Goal: Check status: Check status

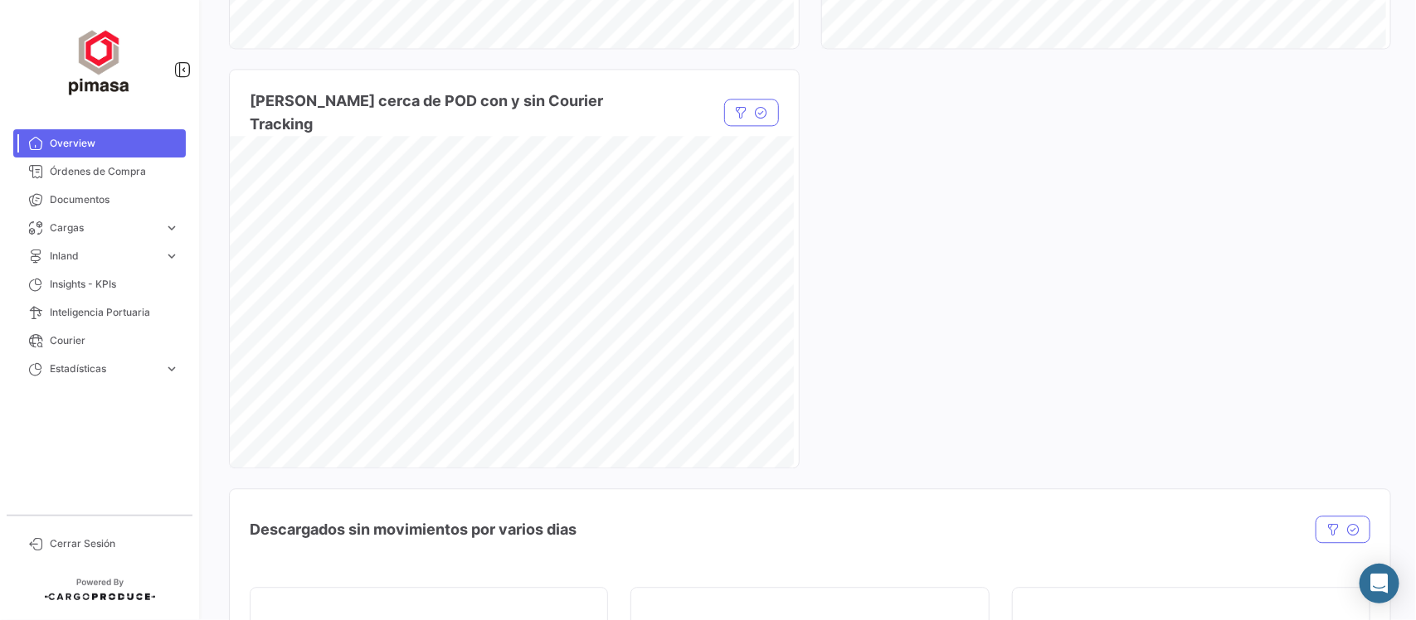
scroll to position [1340, 0]
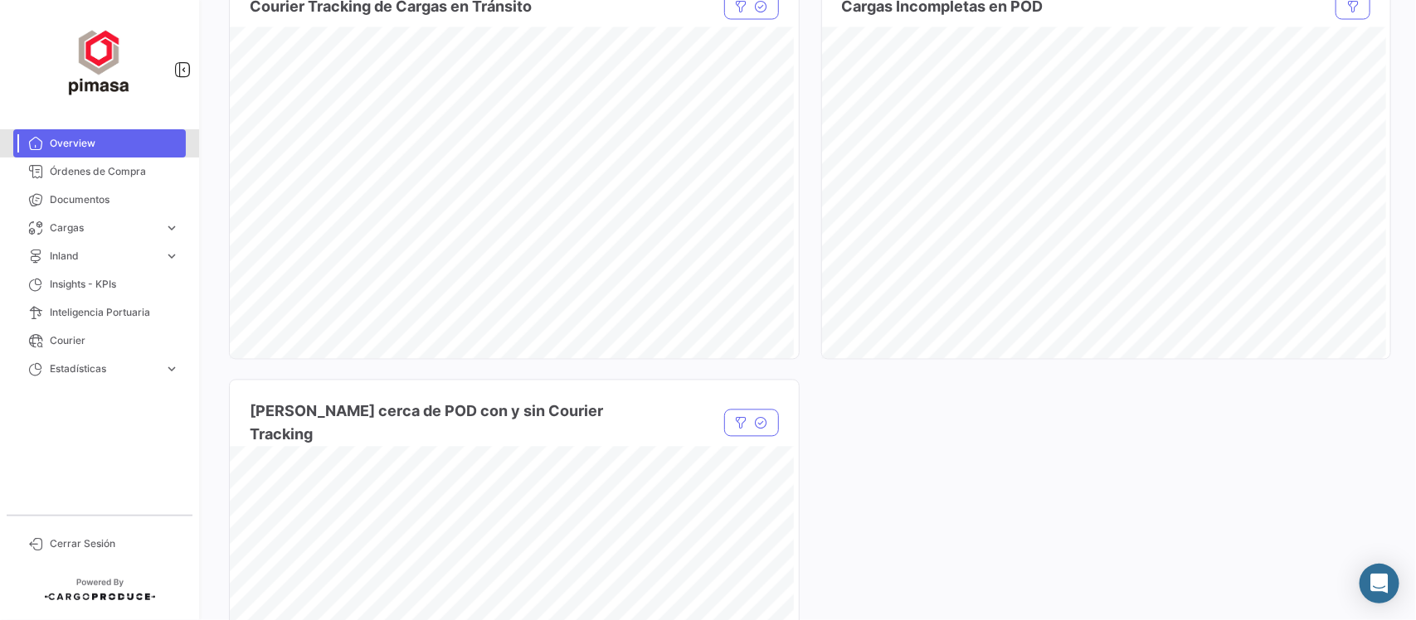
click at [70, 133] on link "Overview" at bounding box center [99, 143] width 172 height 28
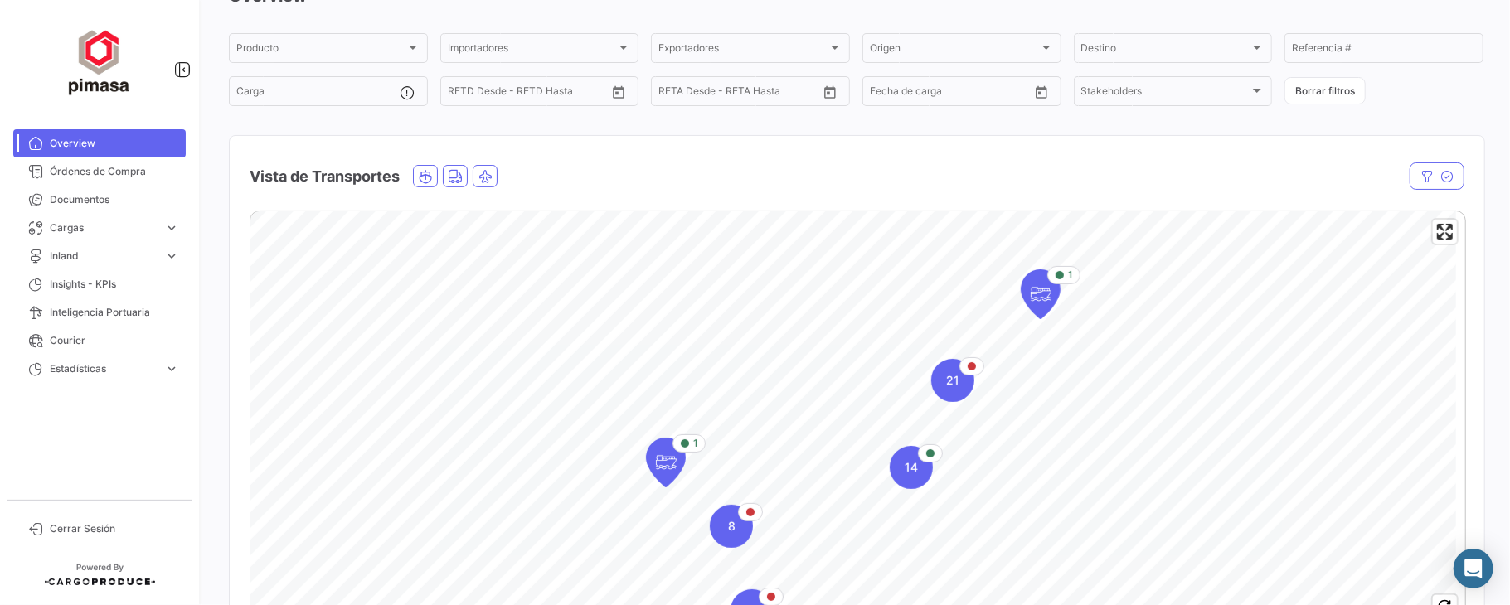
scroll to position [207, 0]
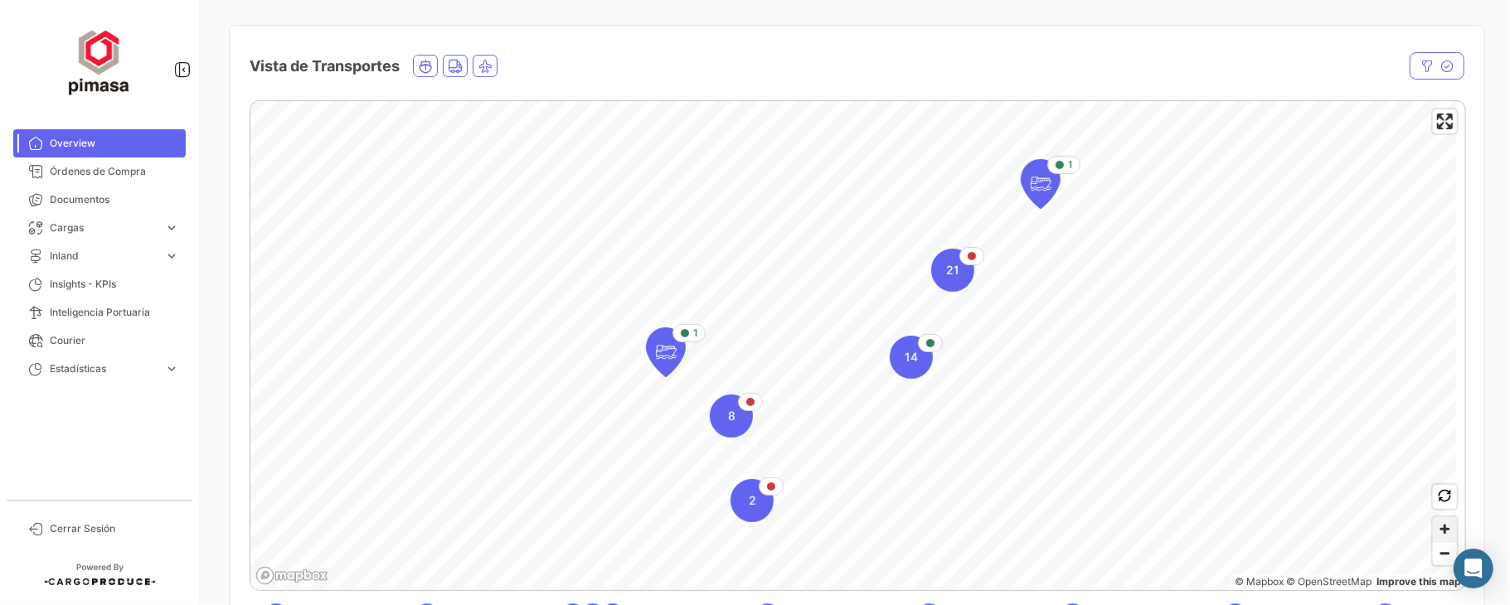
click at [1415, 525] on span "Zoom in" at bounding box center [1445, 529] width 24 height 24
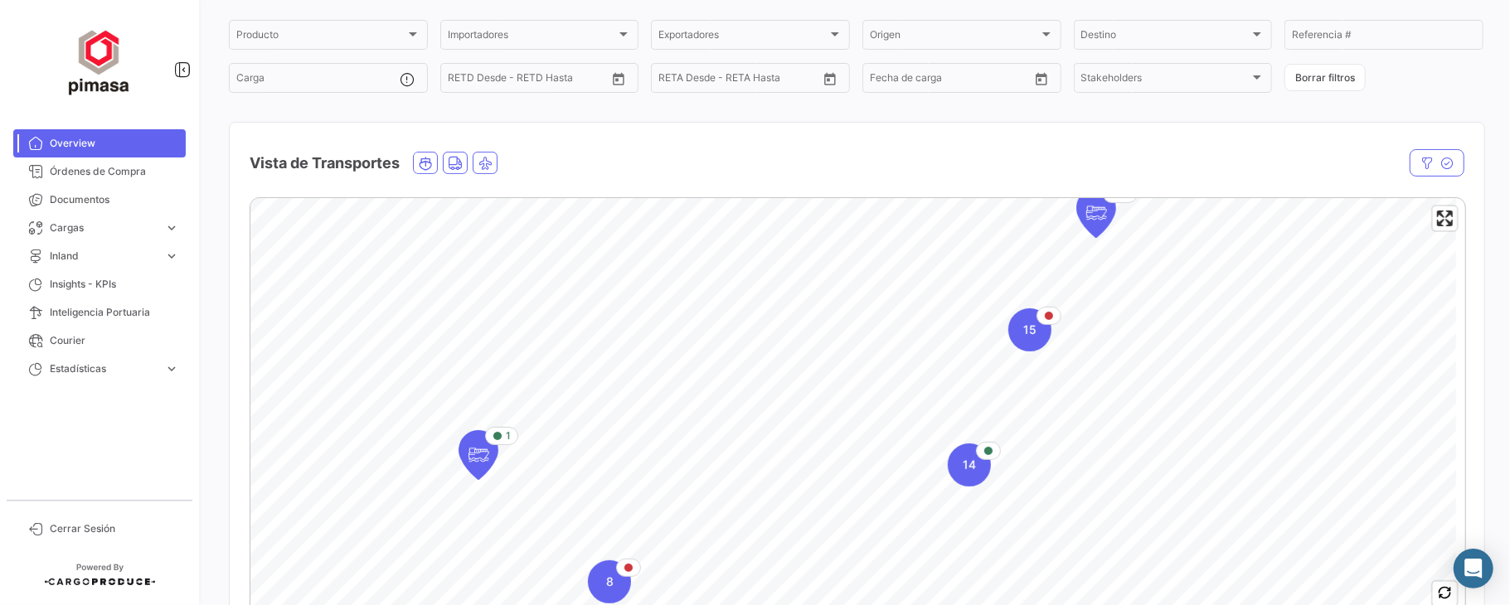
scroll to position [0, 0]
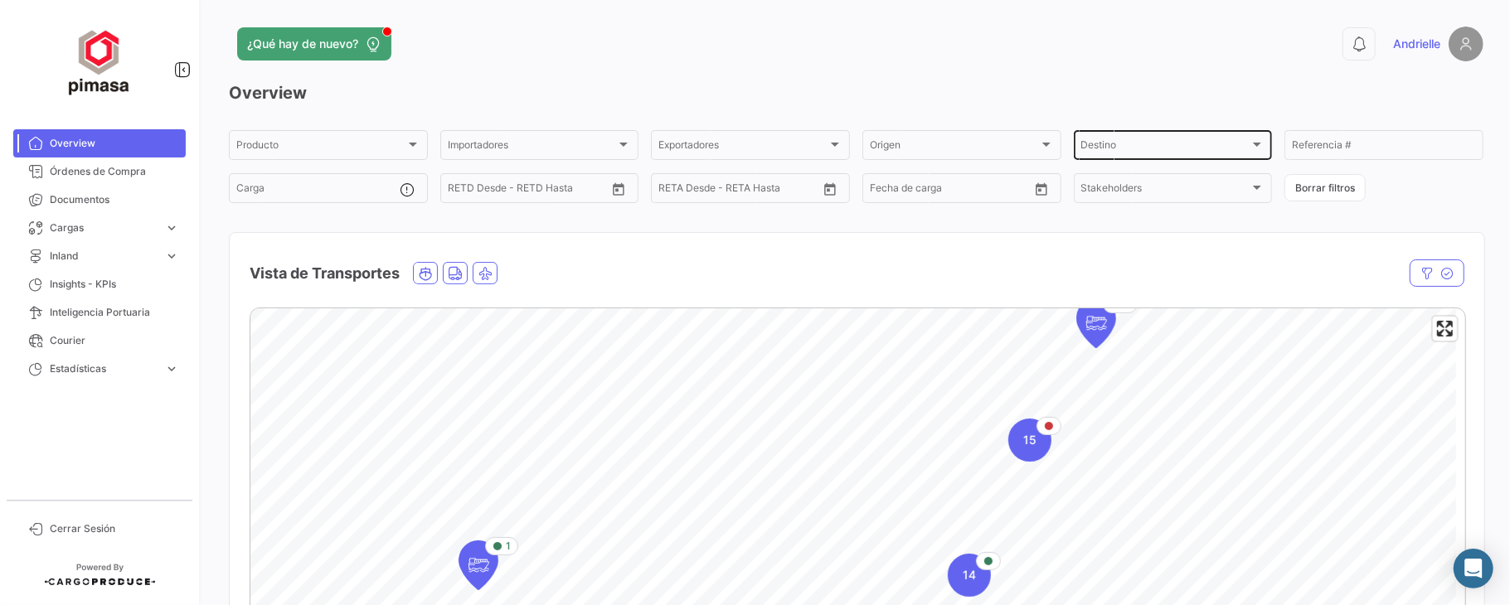
click at [1128, 141] on div "Destino Destino" at bounding box center [1173, 144] width 184 height 32
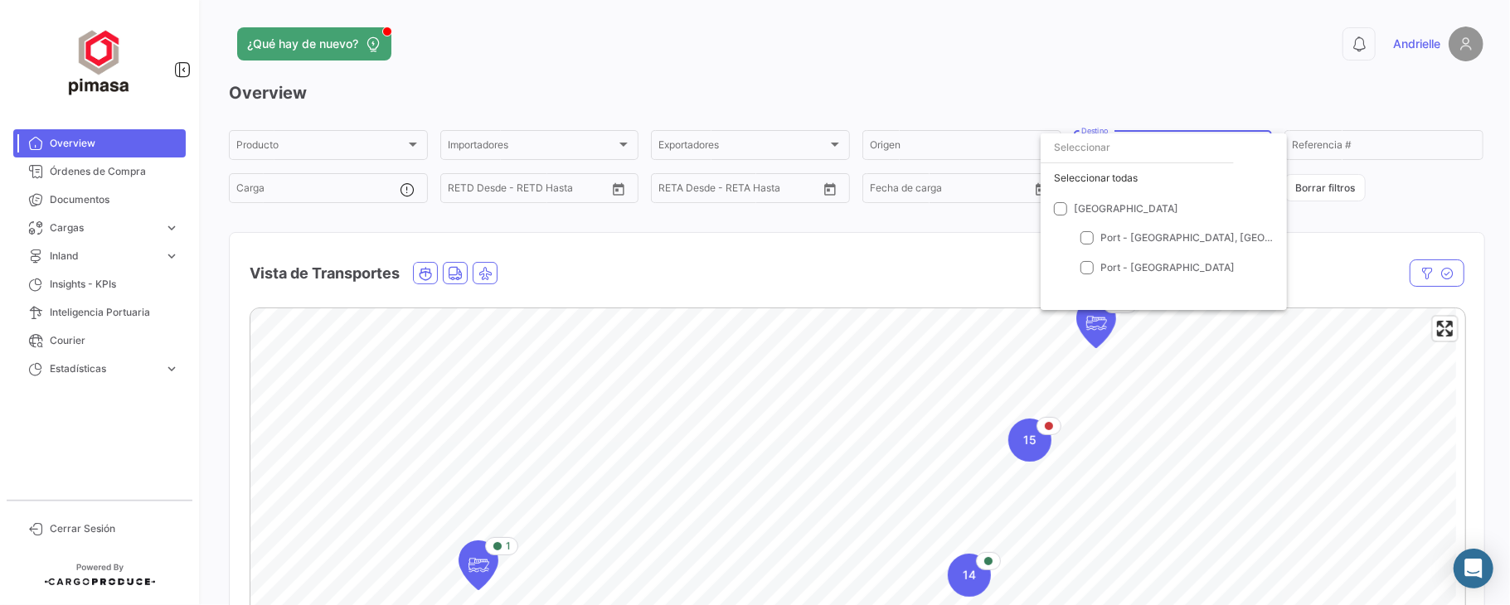
click at [990, 91] on div at bounding box center [755, 302] width 1510 height 605
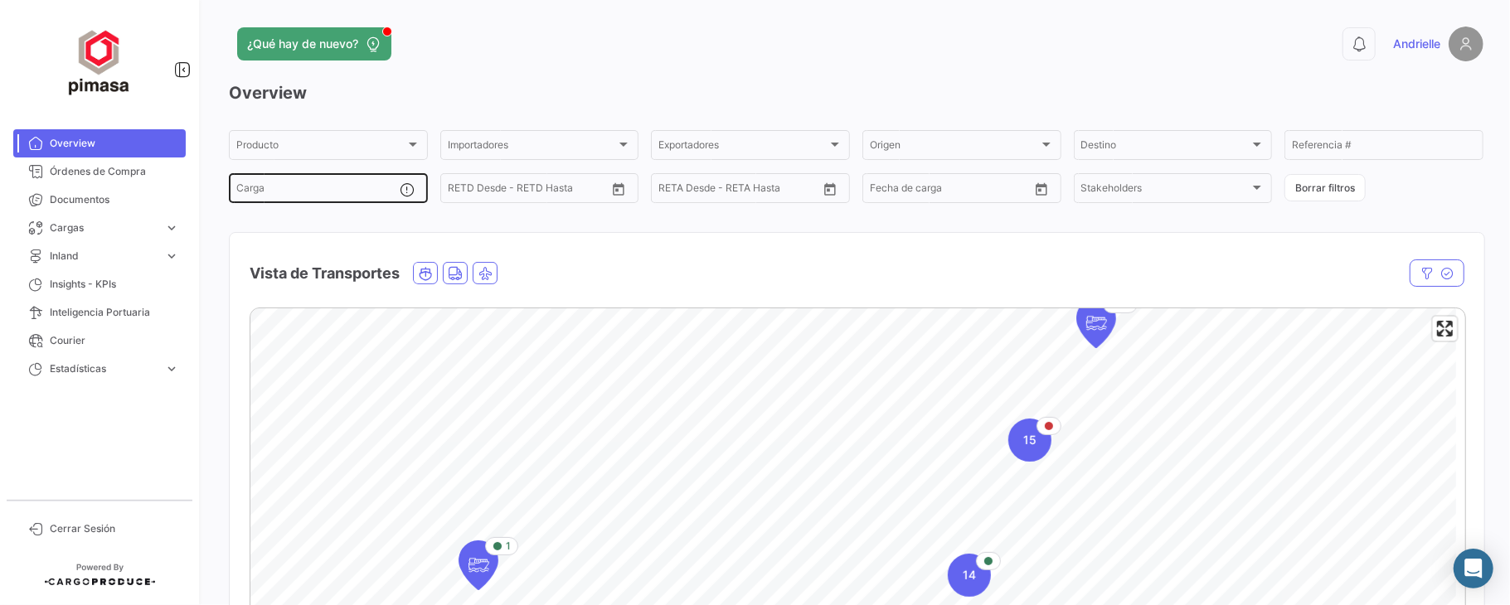
click at [297, 191] on input "Carga" at bounding box center [318, 191] width 164 height 12
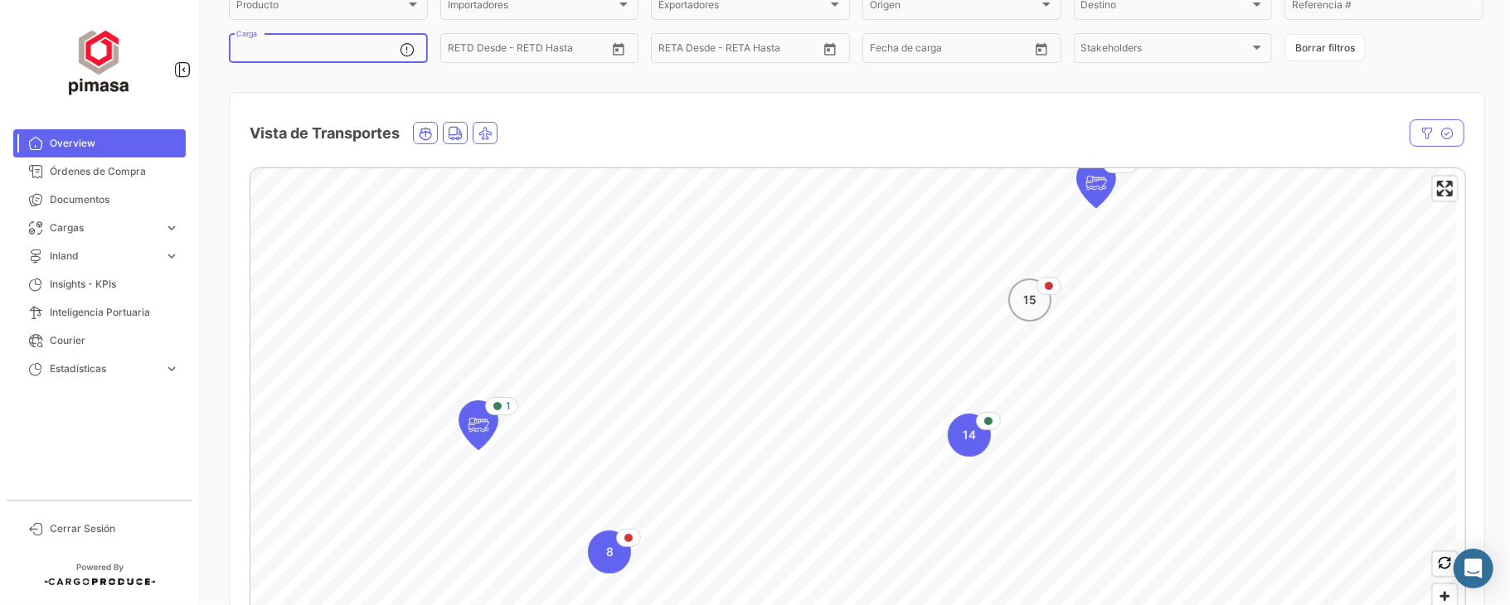
scroll to position [110, 0]
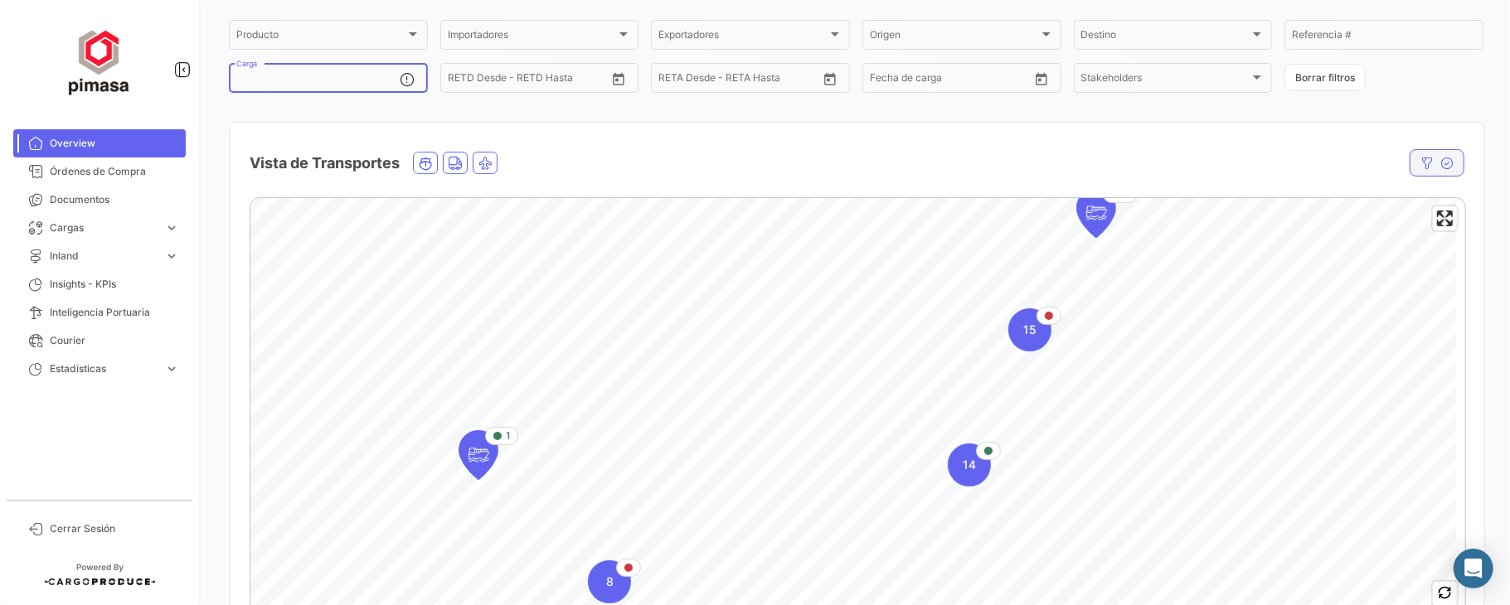
click at [1415, 167] on icon "button" at bounding box center [1427, 163] width 13 height 13
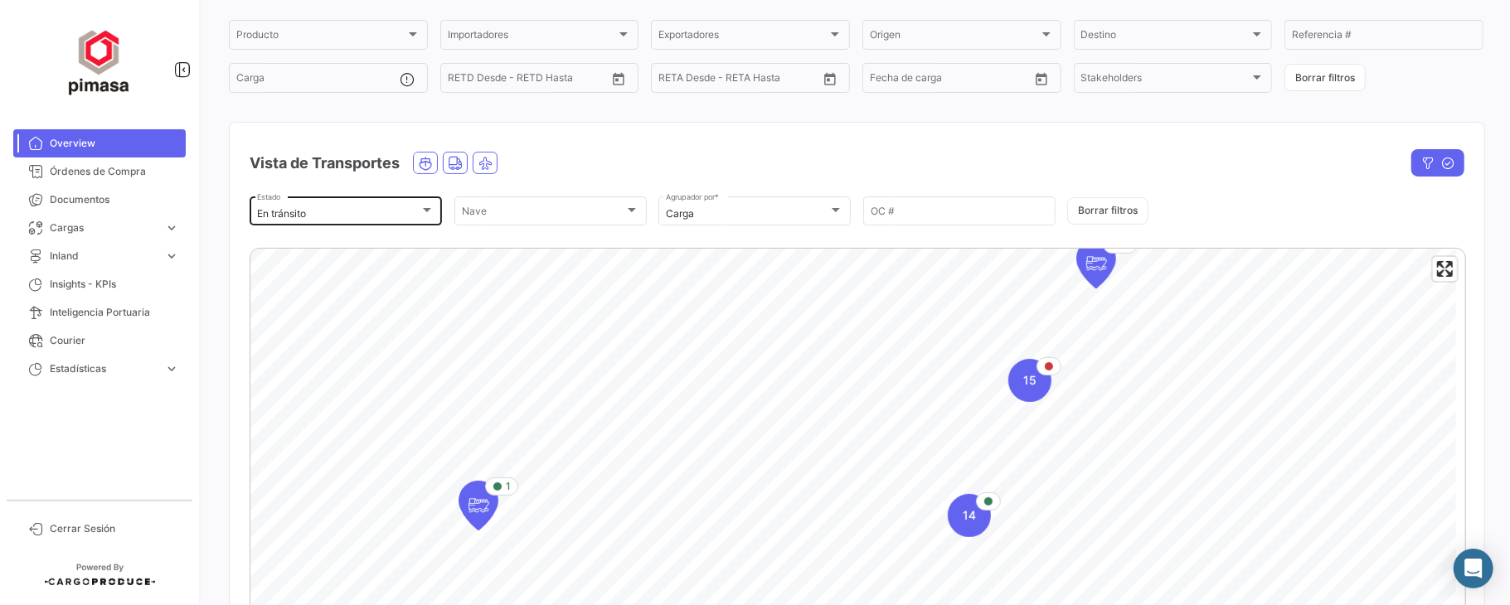
click at [392, 200] on div "En tránsito Estado" at bounding box center [345, 210] width 177 height 32
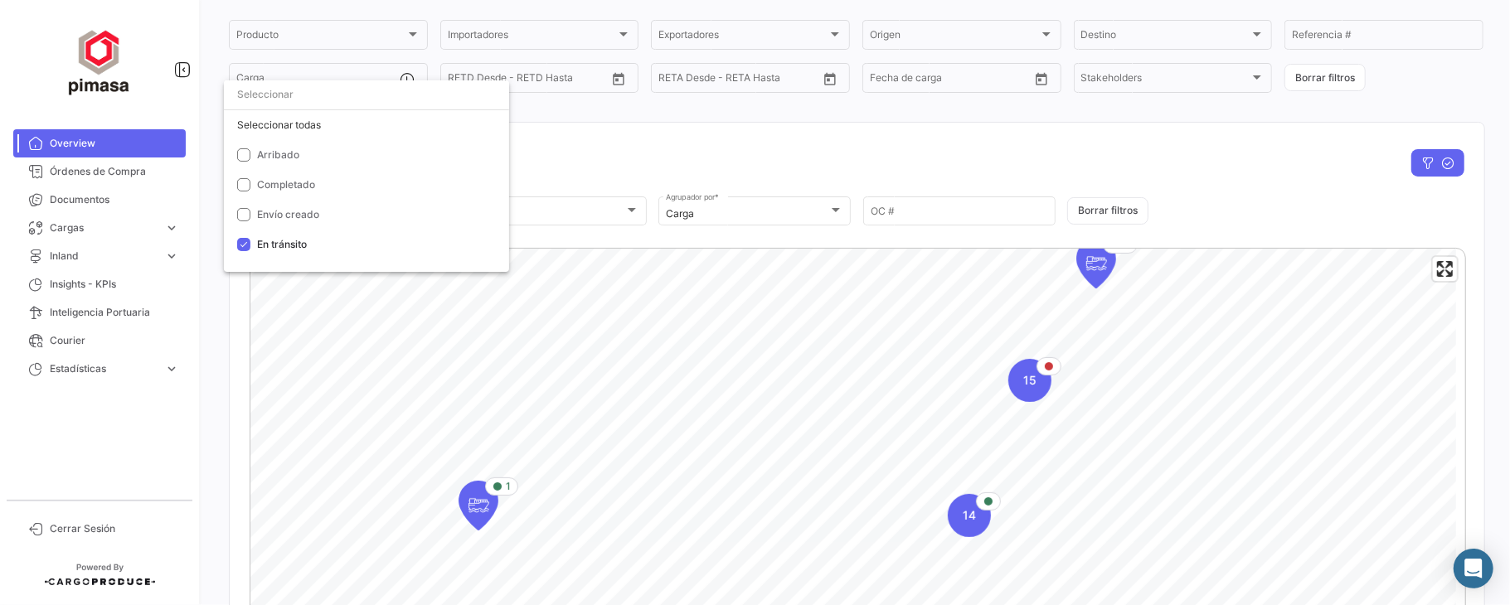
click at [567, 181] on div at bounding box center [755, 302] width 1510 height 605
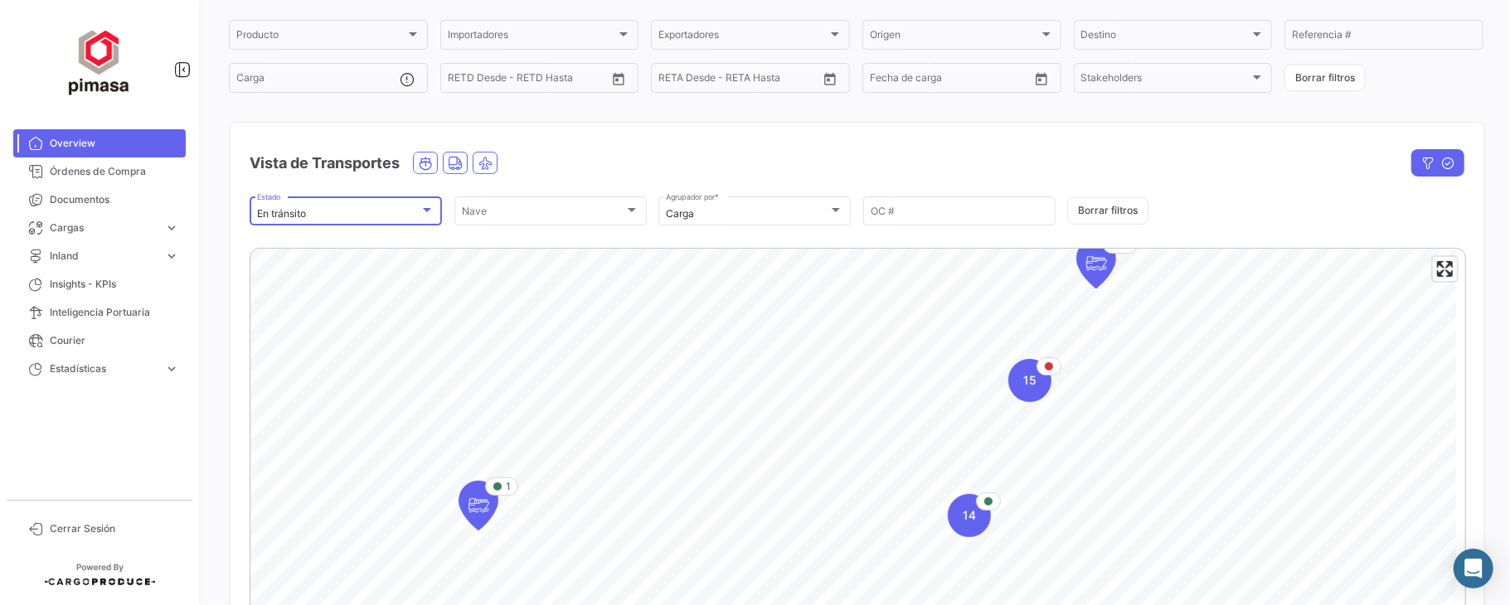
click at [365, 219] on div "En tránsito" at bounding box center [338, 214] width 163 height 12
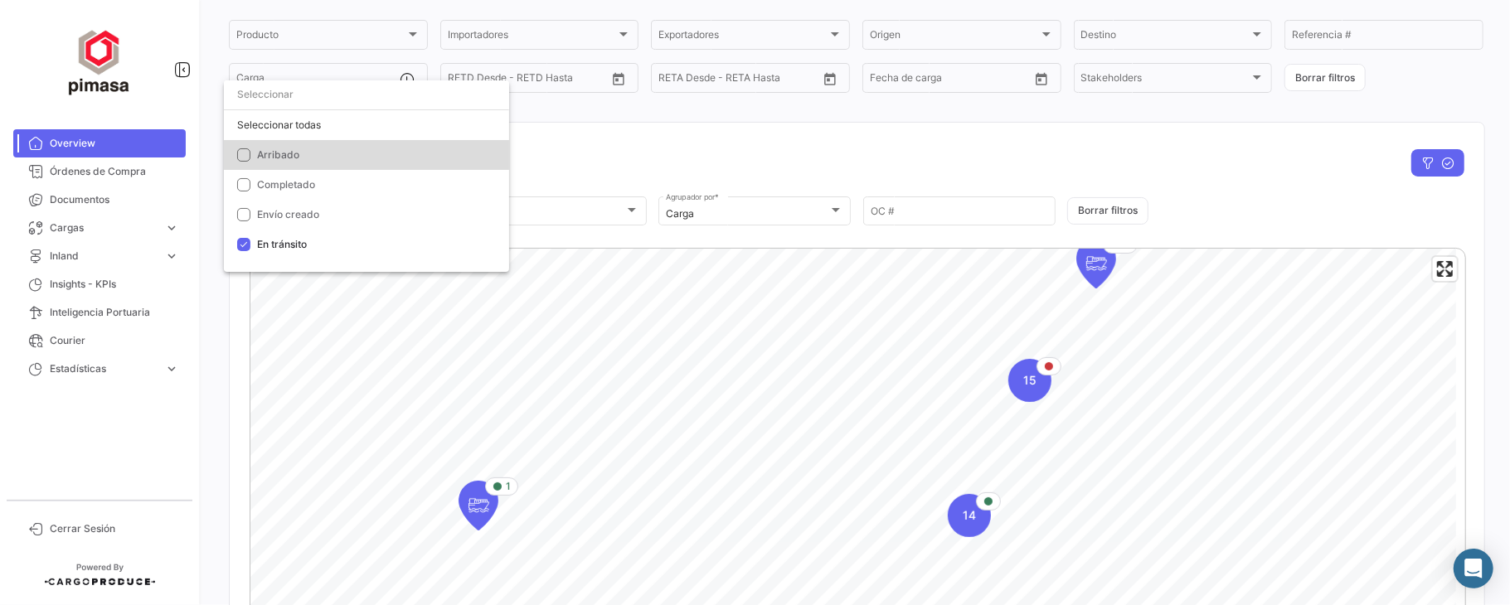
click at [279, 154] on span "Arribado" at bounding box center [278, 154] width 42 height 12
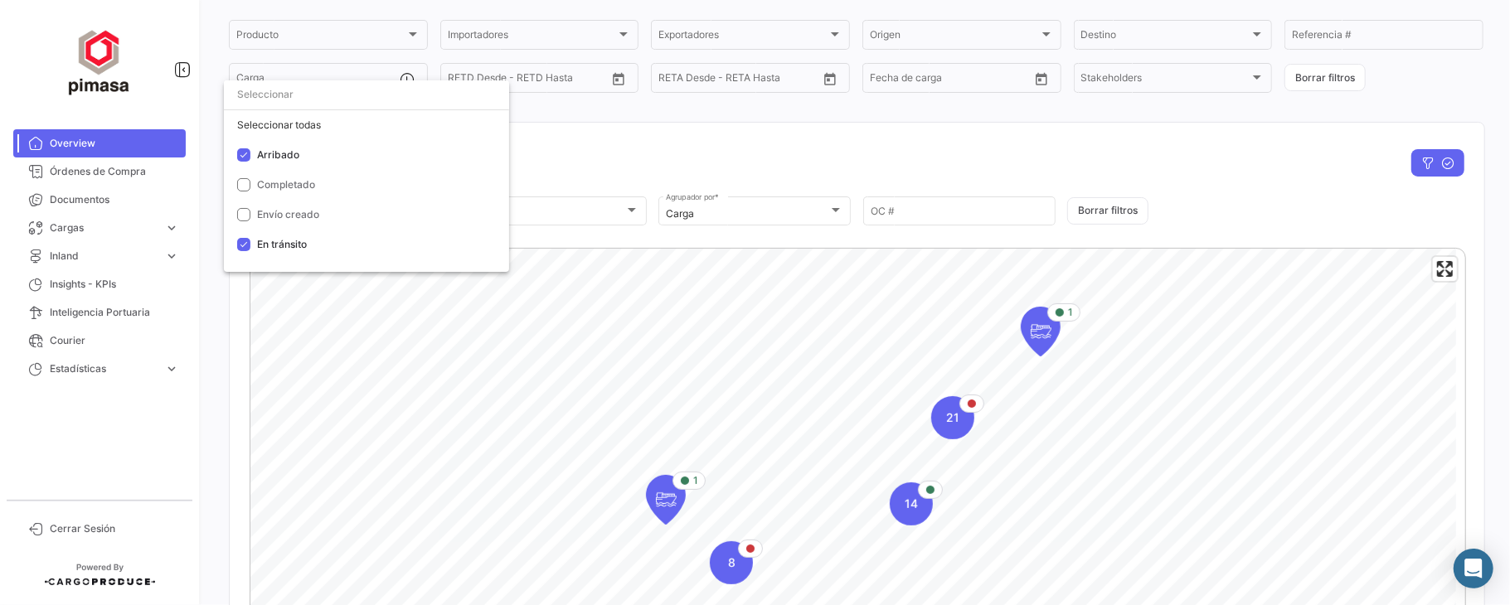
click at [730, 154] on div at bounding box center [755, 302] width 1510 height 605
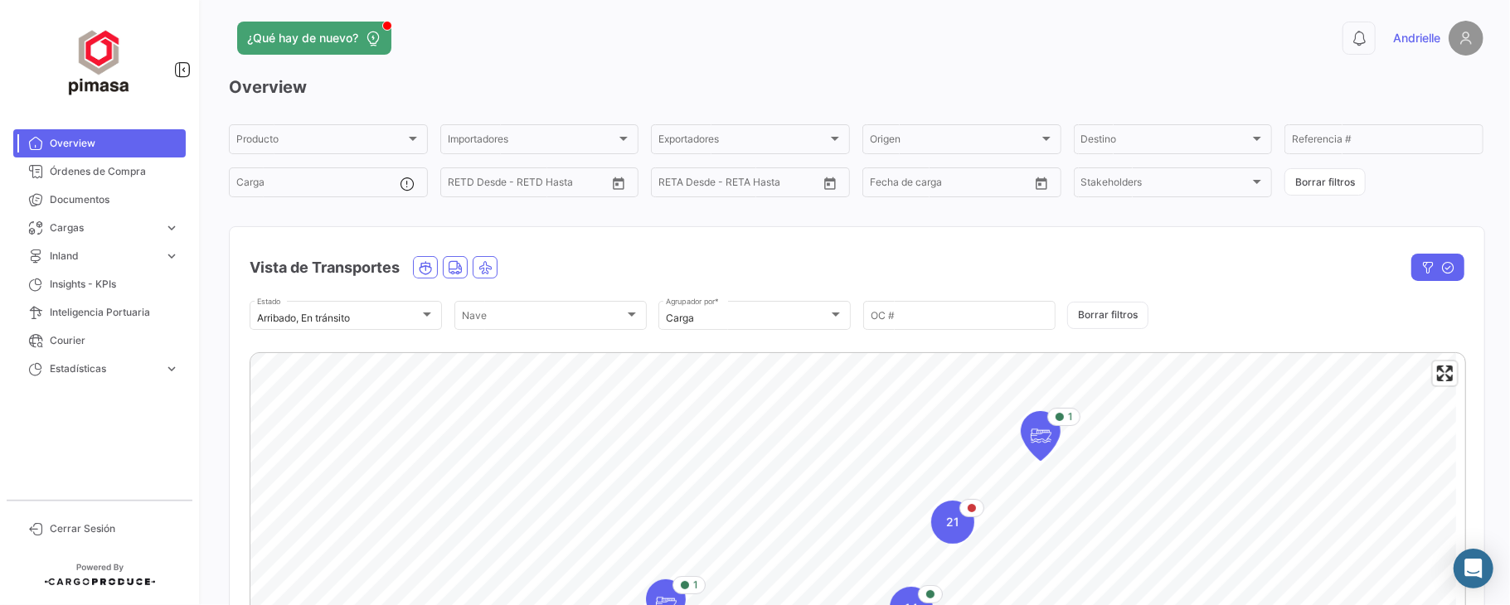
scroll to position [0, 0]
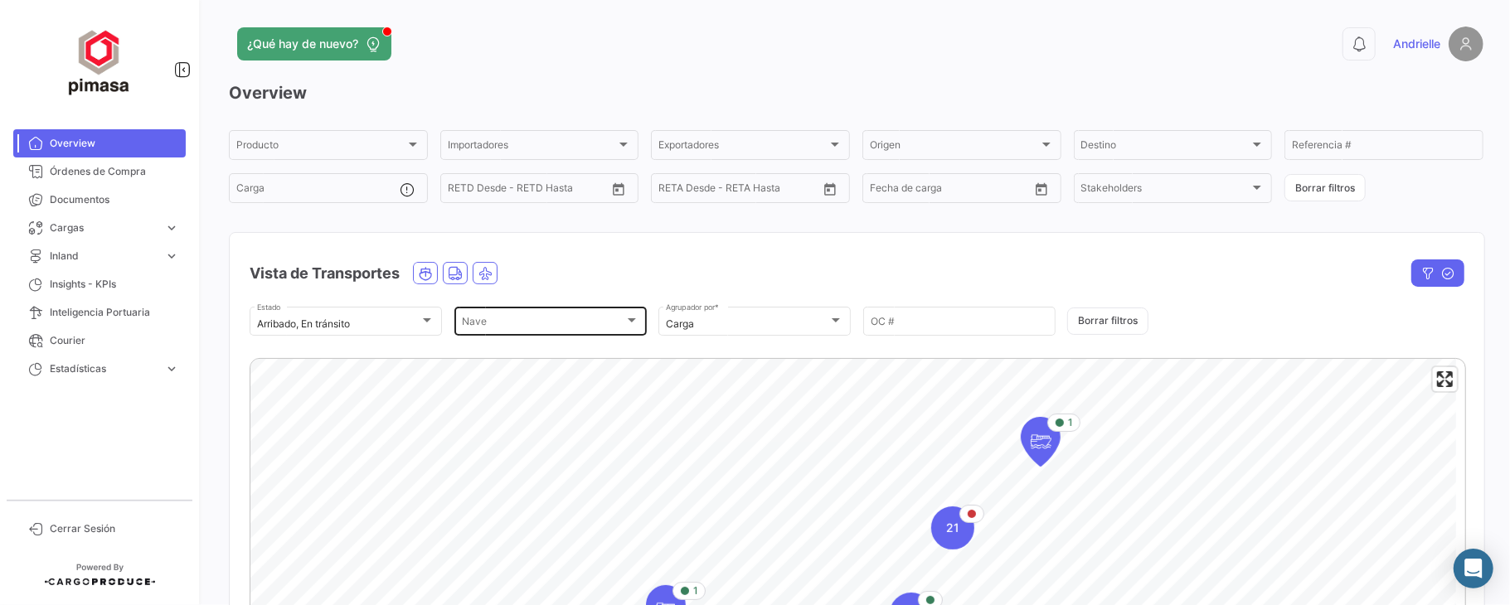
click at [609, 318] on div "Nave Nave" at bounding box center [550, 320] width 177 height 32
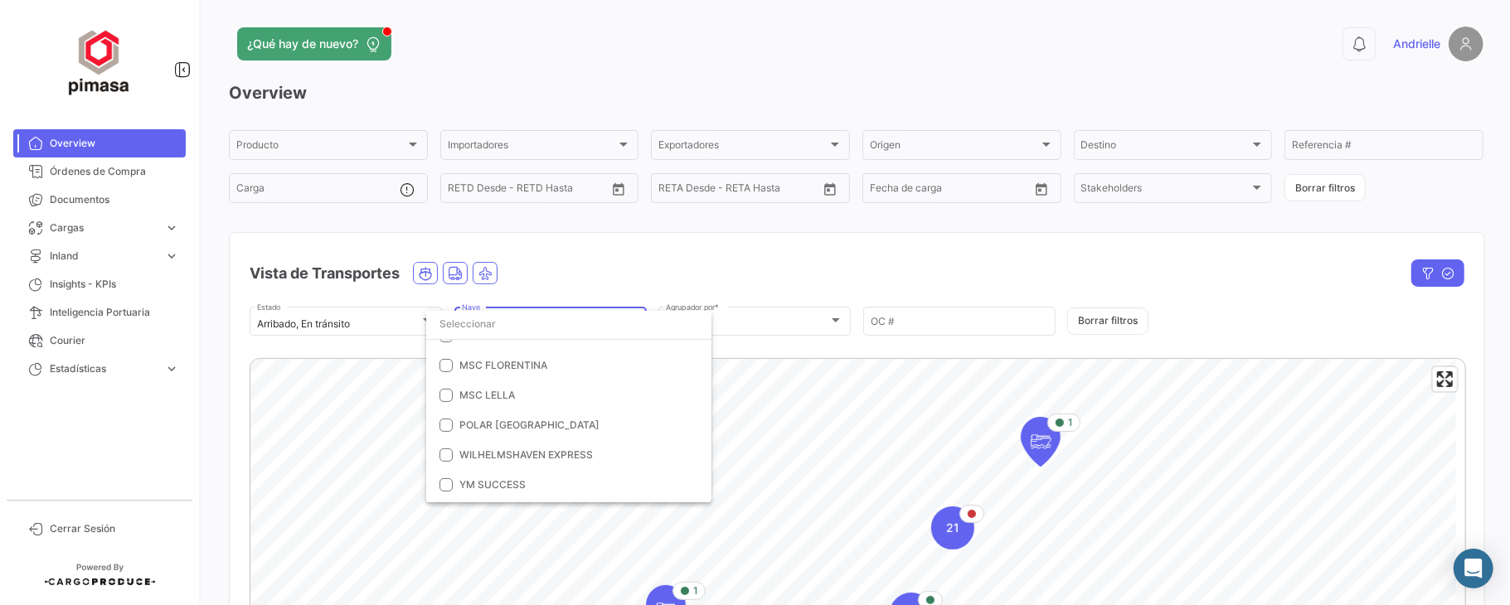
scroll to position [291, 0]
click at [579, 237] on div at bounding box center [755, 302] width 1510 height 605
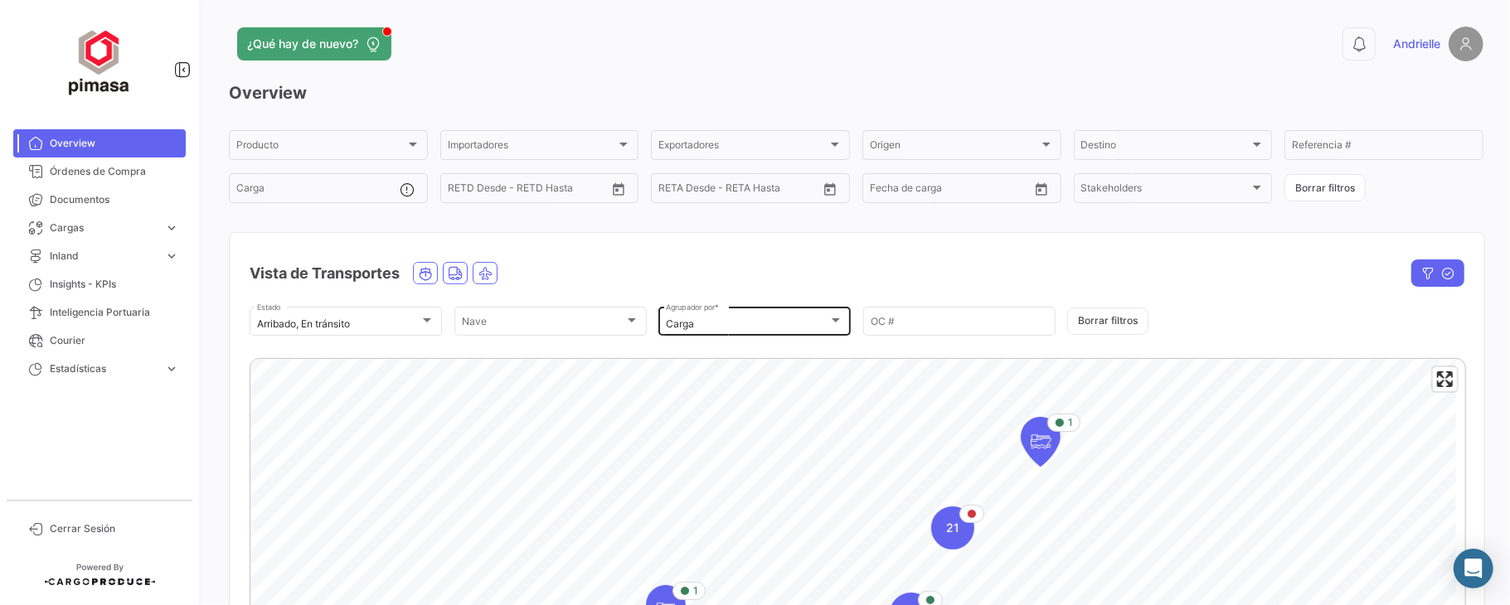
click at [735, 318] on div "Carga Agrupador por *" at bounding box center [754, 320] width 177 height 32
click at [788, 244] on div at bounding box center [755, 302] width 1510 height 605
click at [916, 327] on input "OC #" at bounding box center [959, 324] width 177 height 12
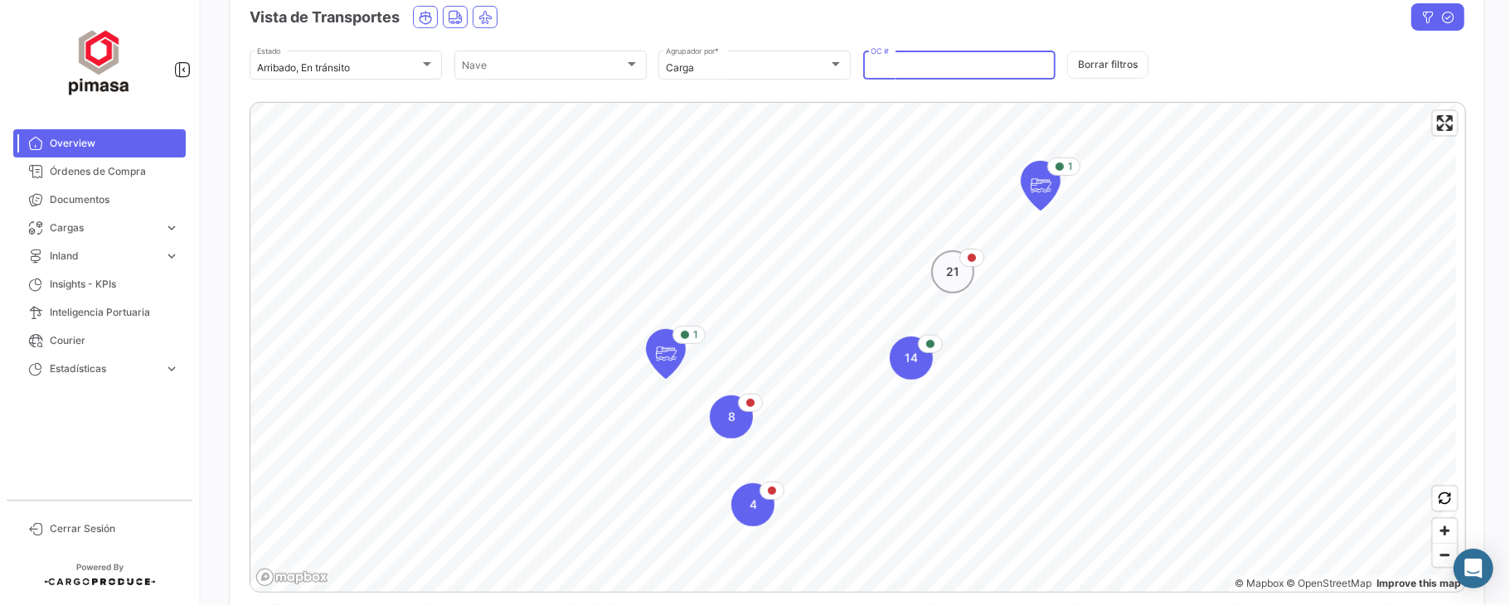
scroll to position [332, 0]
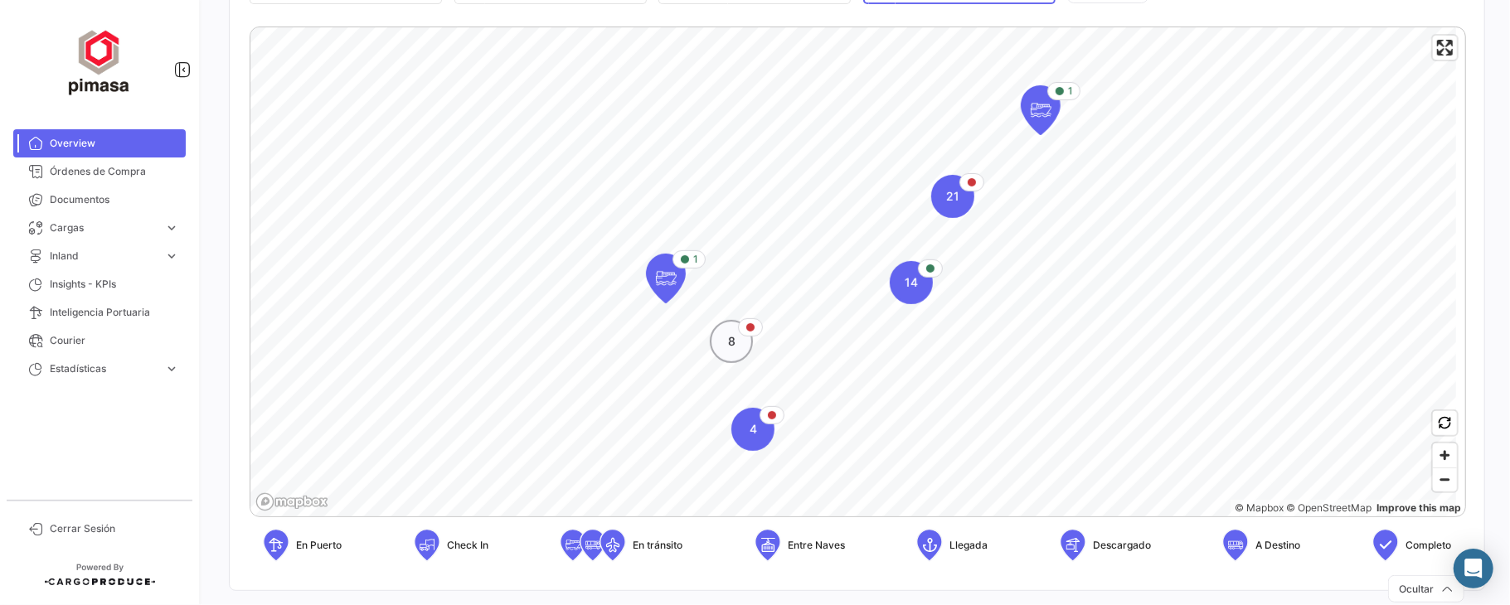
click at [731, 340] on span "8" at bounding box center [731, 341] width 7 height 17
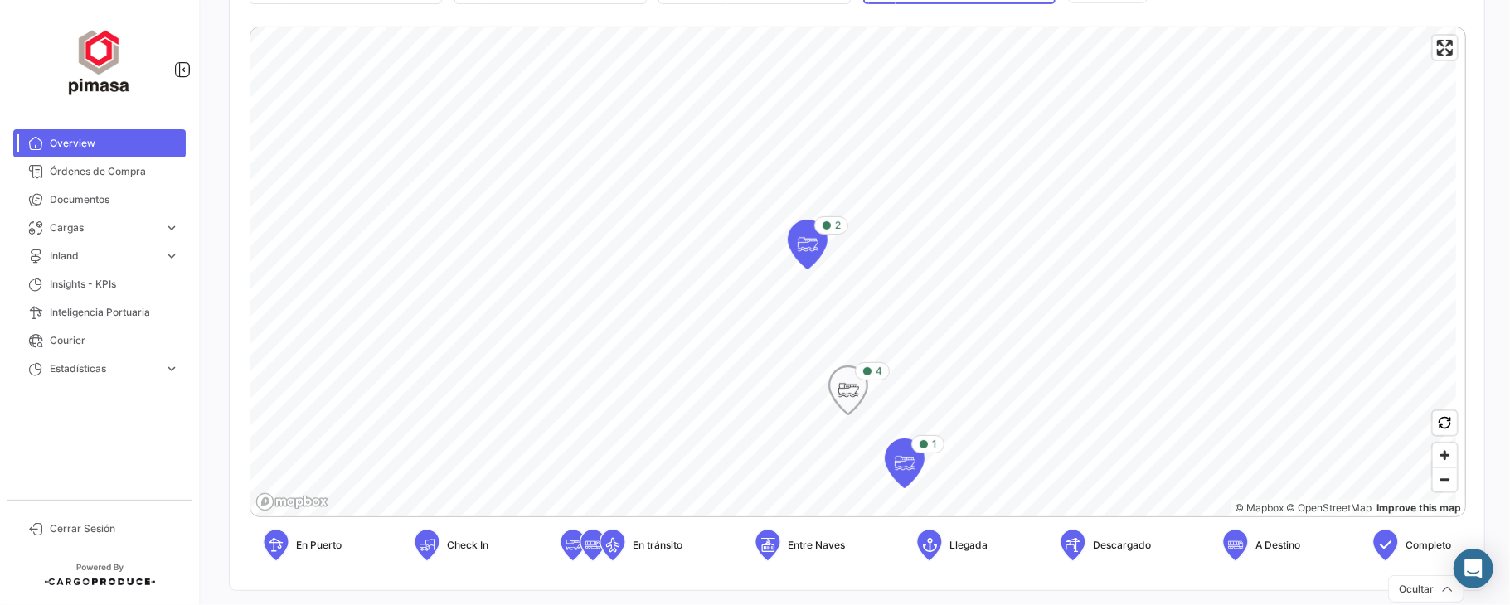
click at [850, 399] on icon "Map marker" at bounding box center [848, 390] width 23 height 35
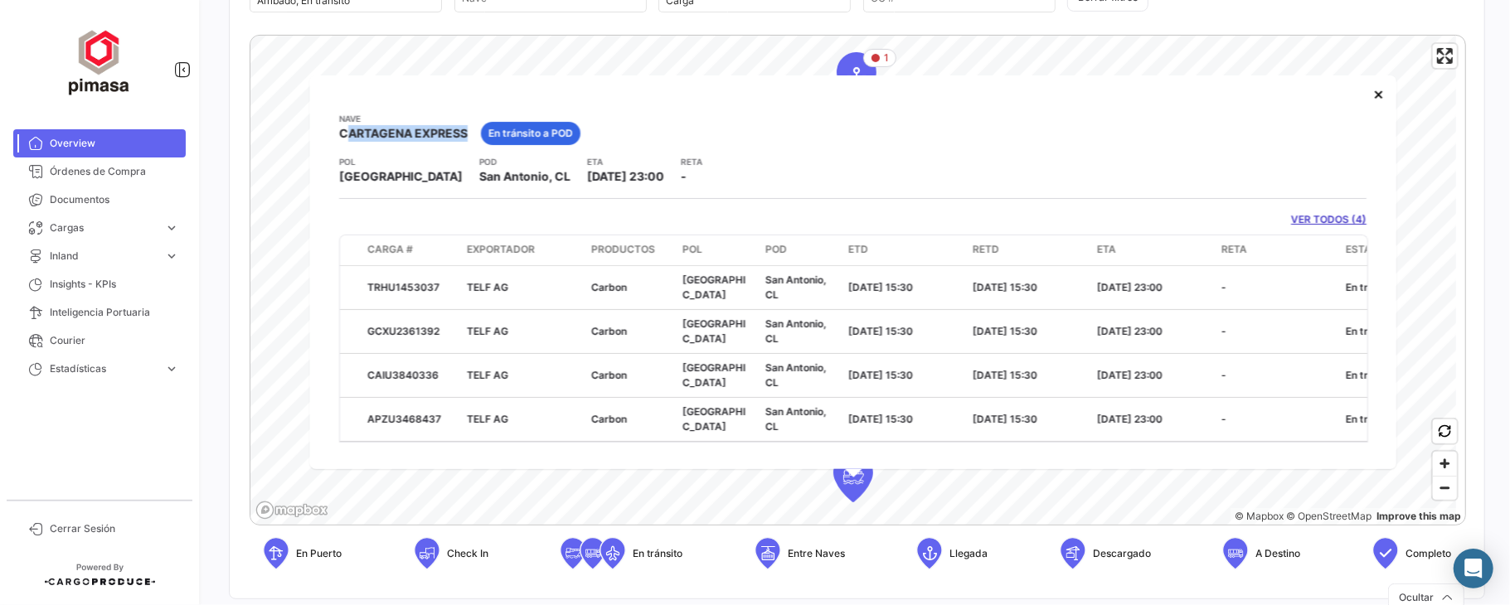
drag, startPoint x: 337, startPoint y: 136, endPoint x: 464, endPoint y: 136, distance: 127.7
click at [464, 136] on div "Nave CARTAGENA EXPRESS En tránsito a POD POL [GEOGRAPHIC_DATA] POD [GEOGRAPHIC_…" at bounding box center [852, 272] width 1087 height 394
drag, startPoint x: 485, startPoint y: 136, endPoint x: 576, endPoint y: 138, distance: 90.4
click at [576, 138] on div "En tránsito a POD" at bounding box center [531, 133] width 100 height 23
drag, startPoint x: 591, startPoint y: 177, endPoint x: 479, endPoint y: 168, distance: 112.3
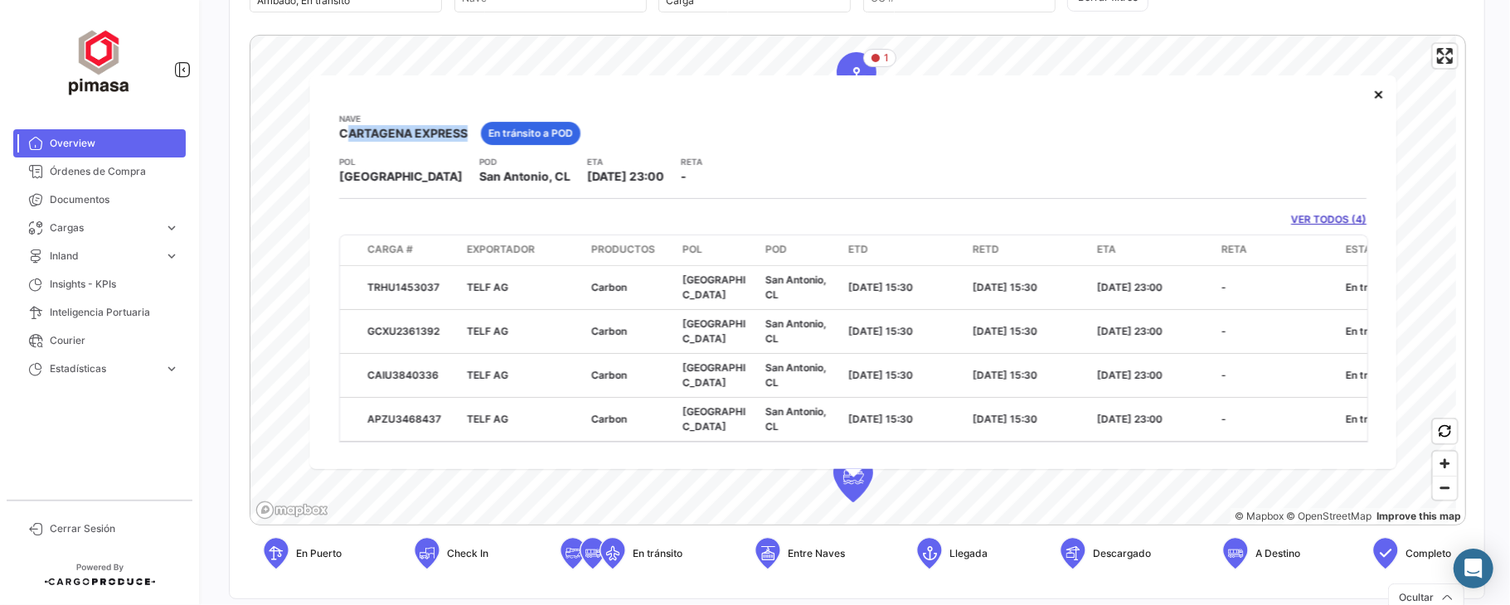
click at [479, 168] on div "POL Riga POD [GEOGRAPHIC_DATA], CL ETA [DATE] 23:00 RETA -" at bounding box center [853, 170] width 1028 height 30
click at [587, 158] on app-card-info-title "ETA" at bounding box center [625, 161] width 77 height 13
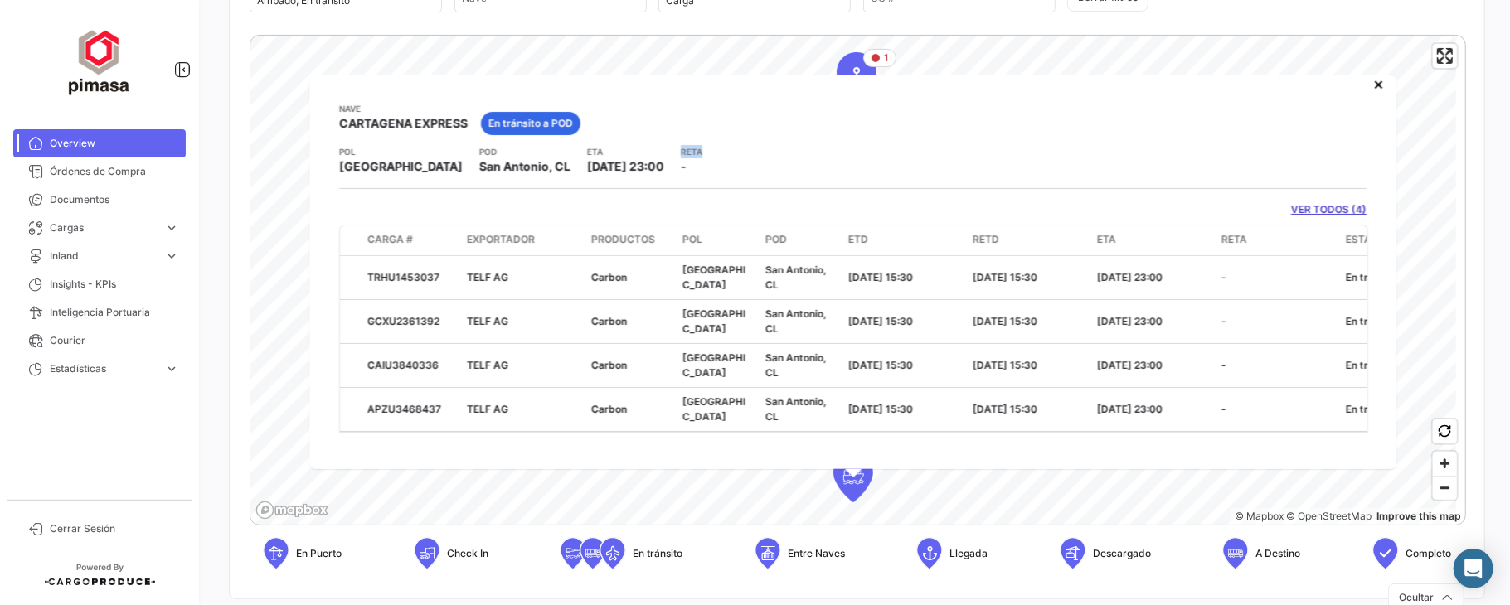
drag, startPoint x: 601, startPoint y: 136, endPoint x: 639, endPoint y: 138, distance: 37.4
click at [639, 145] on div "POL Riga POD [GEOGRAPHIC_DATA], CL ETA [DATE] 23:00 RETA -" at bounding box center [853, 160] width 1028 height 30
click at [681, 156] on app-card-info-label "RETA -" at bounding box center [692, 160] width 22 height 30
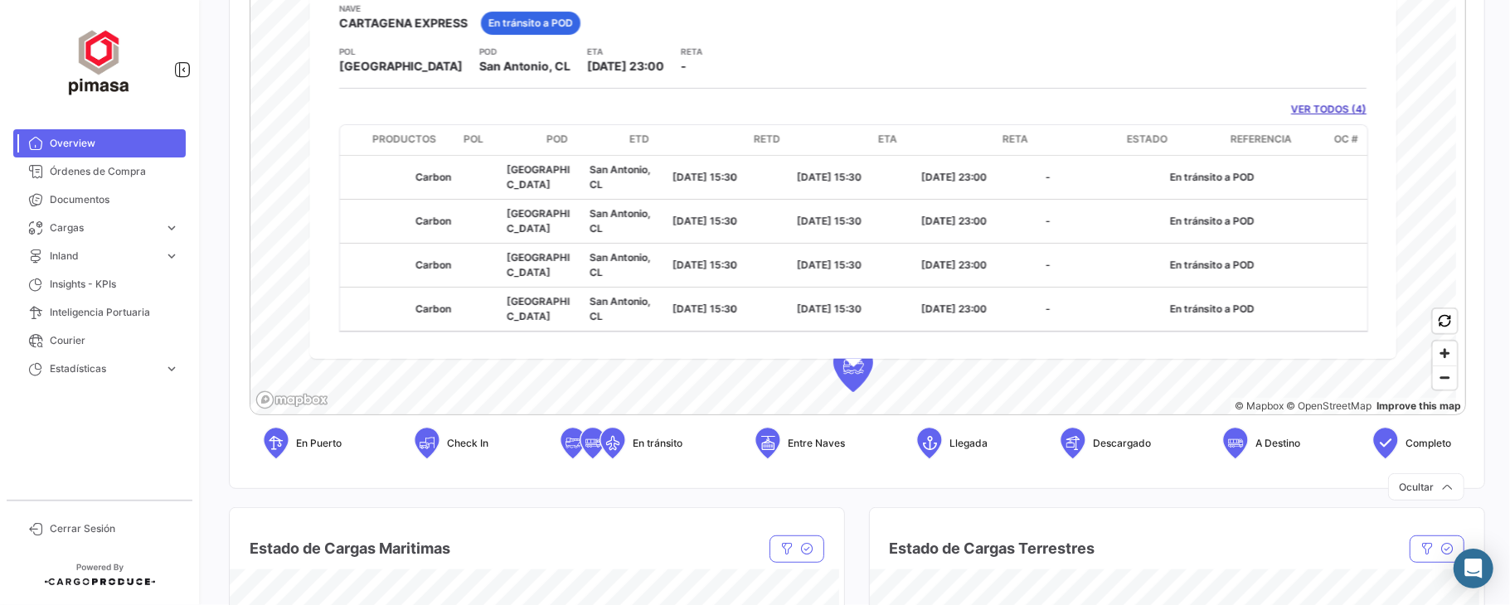
scroll to position [0, 225]
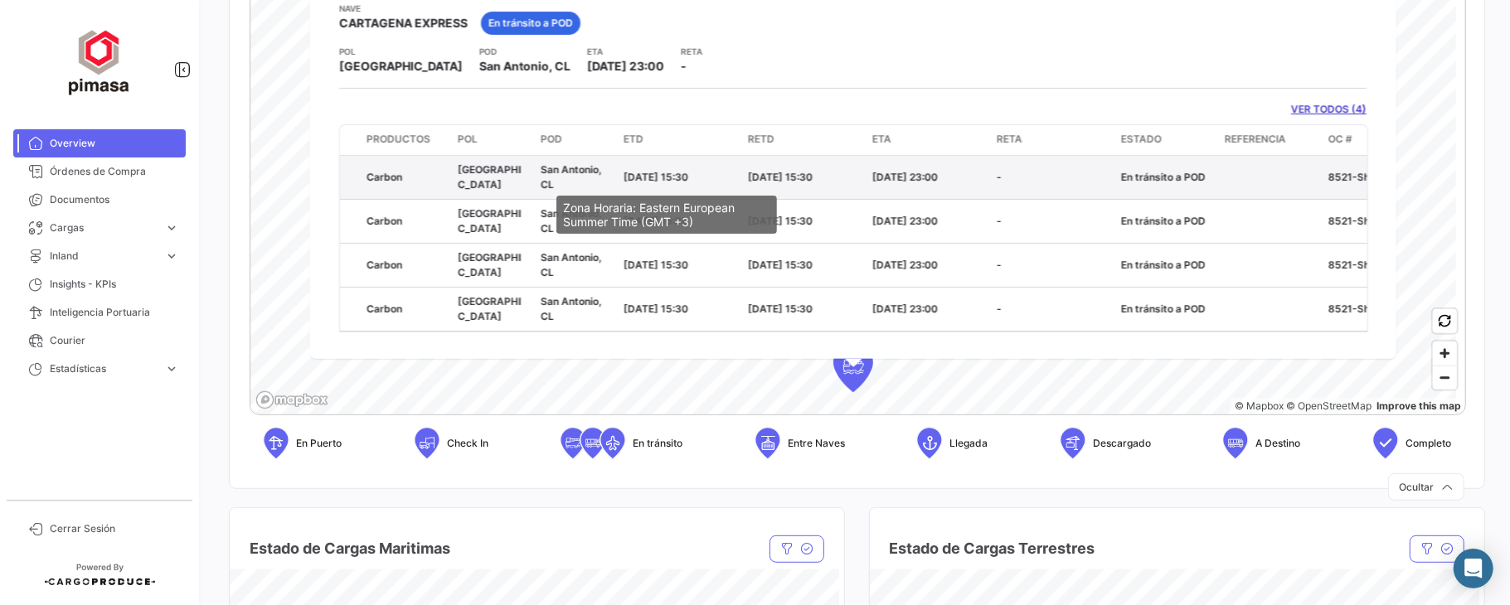
click at [663, 181] on span "[DATE] 15:30" at bounding box center [656, 177] width 65 height 12
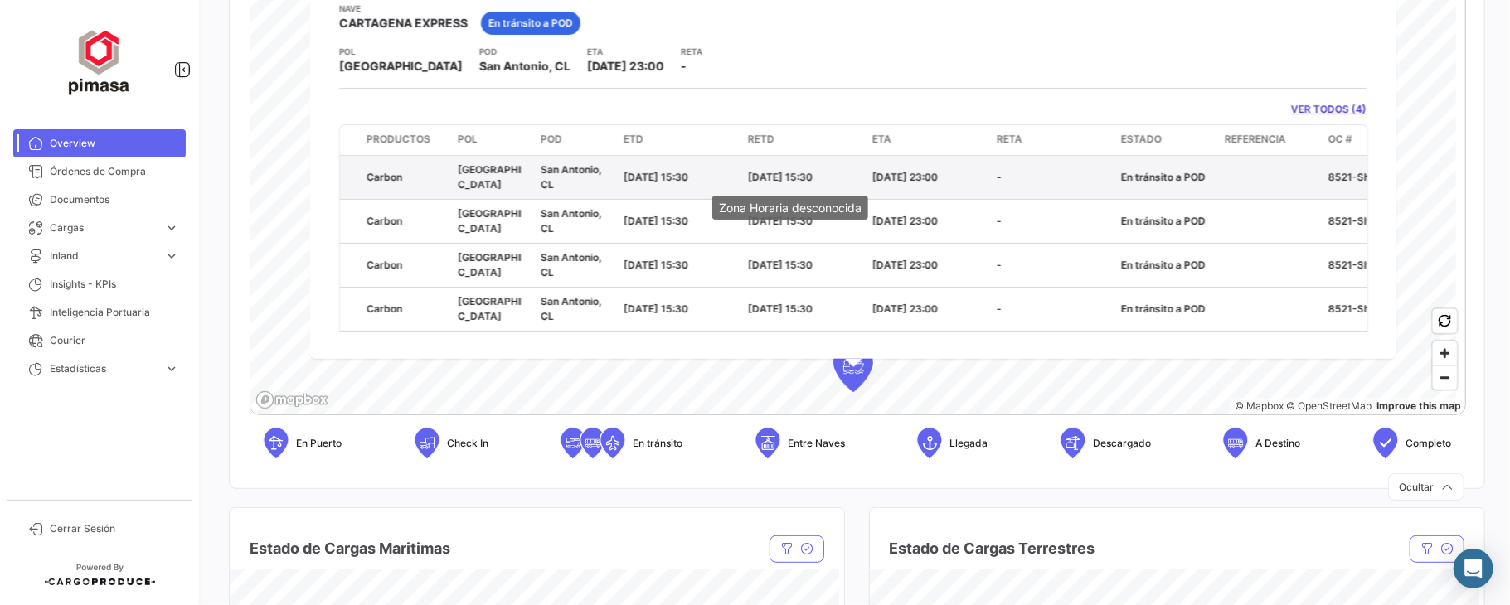
click at [794, 177] on span "[DATE] 15:30" at bounding box center [780, 177] width 65 height 12
click at [787, 174] on span "[DATE] 15:30" at bounding box center [780, 177] width 65 height 12
click at [912, 168] on datatable-body-cell "[DATE] 23:00" at bounding box center [928, 177] width 124 height 43
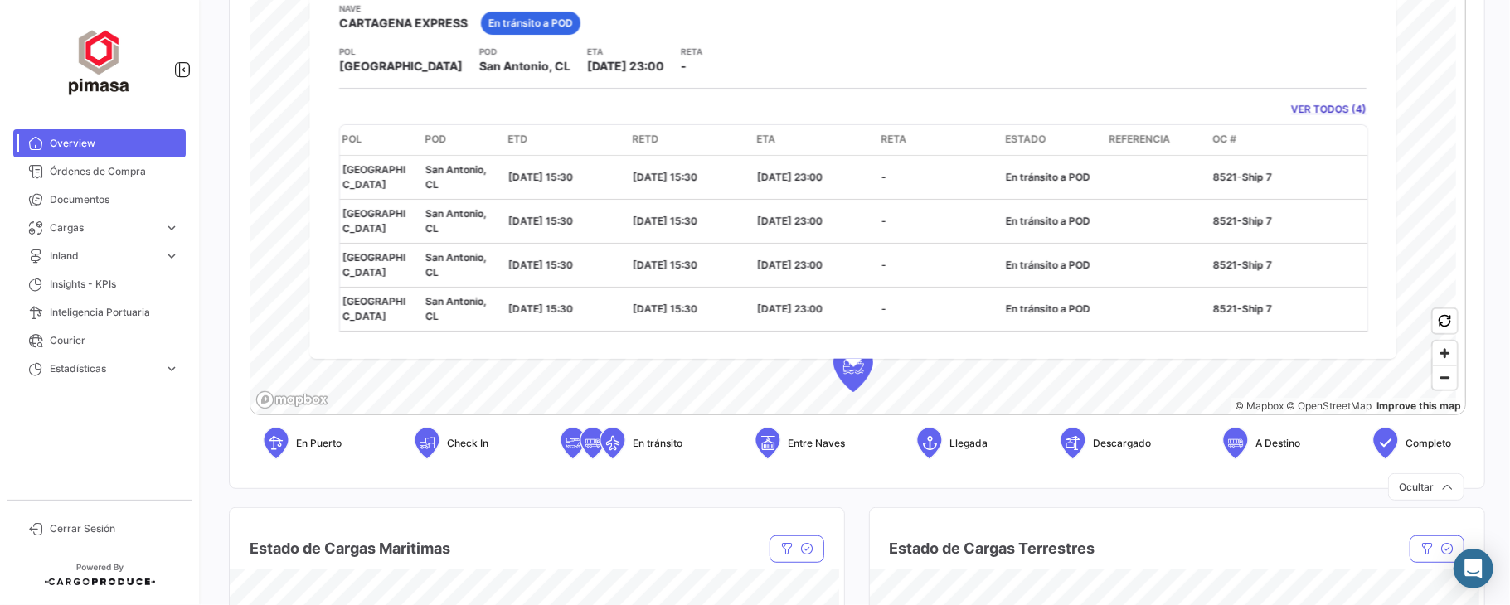
scroll to position [0, 361]
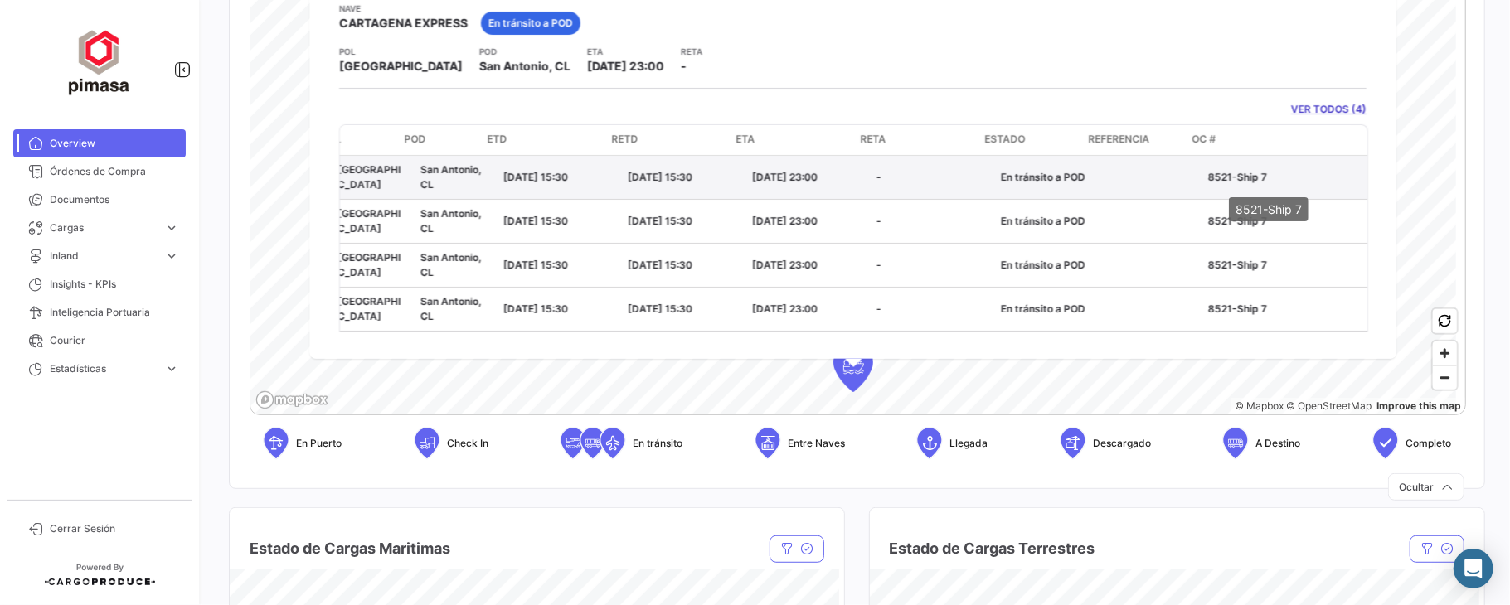
drag, startPoint x: 1256, startPoint y: 181, endPoint x: 1185, endPoint y: 181, distance: 70.5
click at [1202, 181] on datatable-body-cell "8521-Ship 7" at bounding box center [1285, 177] width 166 height 43
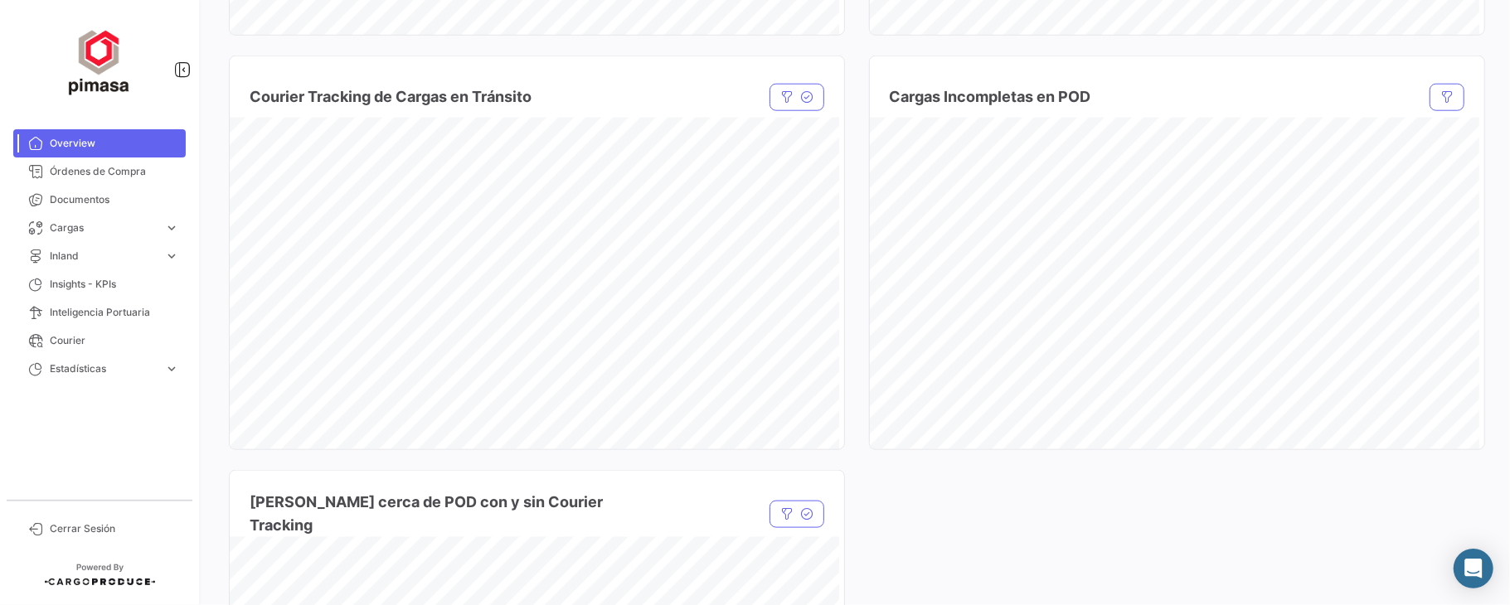
scroll to position [1319, 0]
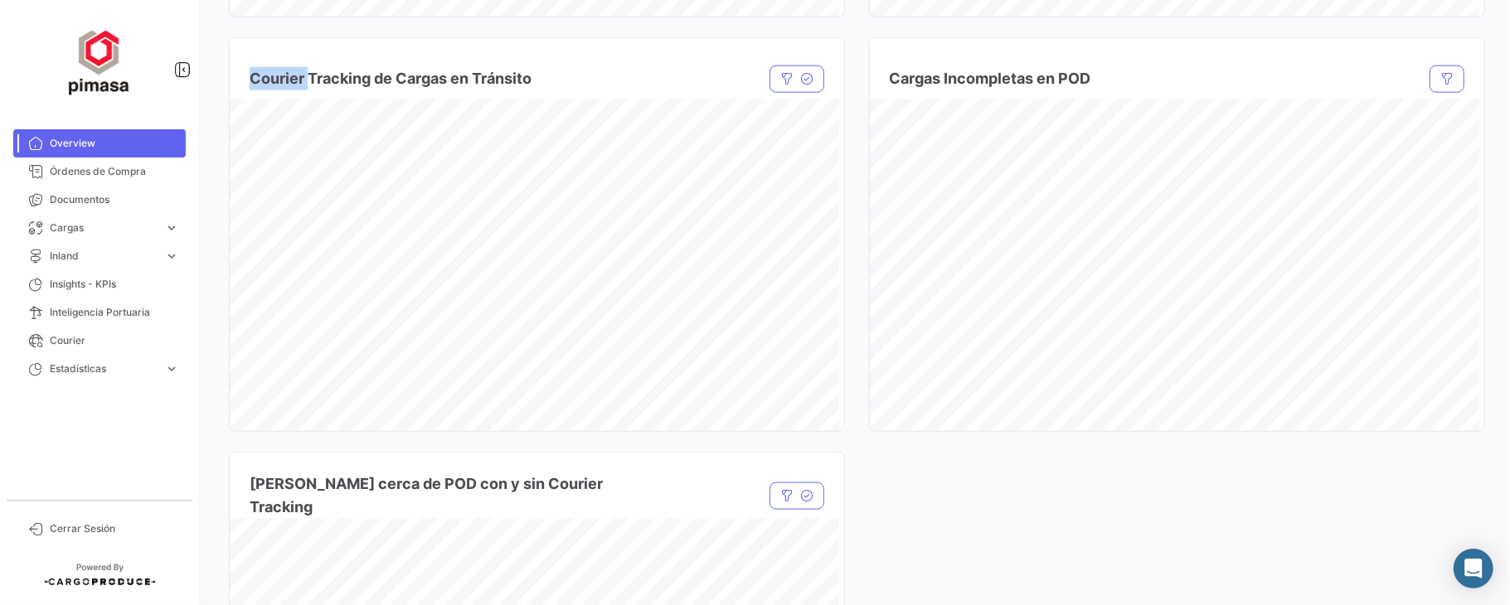
drag, startPoint x: 252, startPoint y: 80, endPoint x: 307, endPoint y: 81, distance: 54.8
click at [307, 81] on h4 "Courier Tracking de Cargas en Tránsito" at bounding box center [391, 78] width 282 height 23
click at [350, 85] on h4 "Courier Tracking de Cargas en Tránsito" at bounding box center [391, 78] width 282 height 23
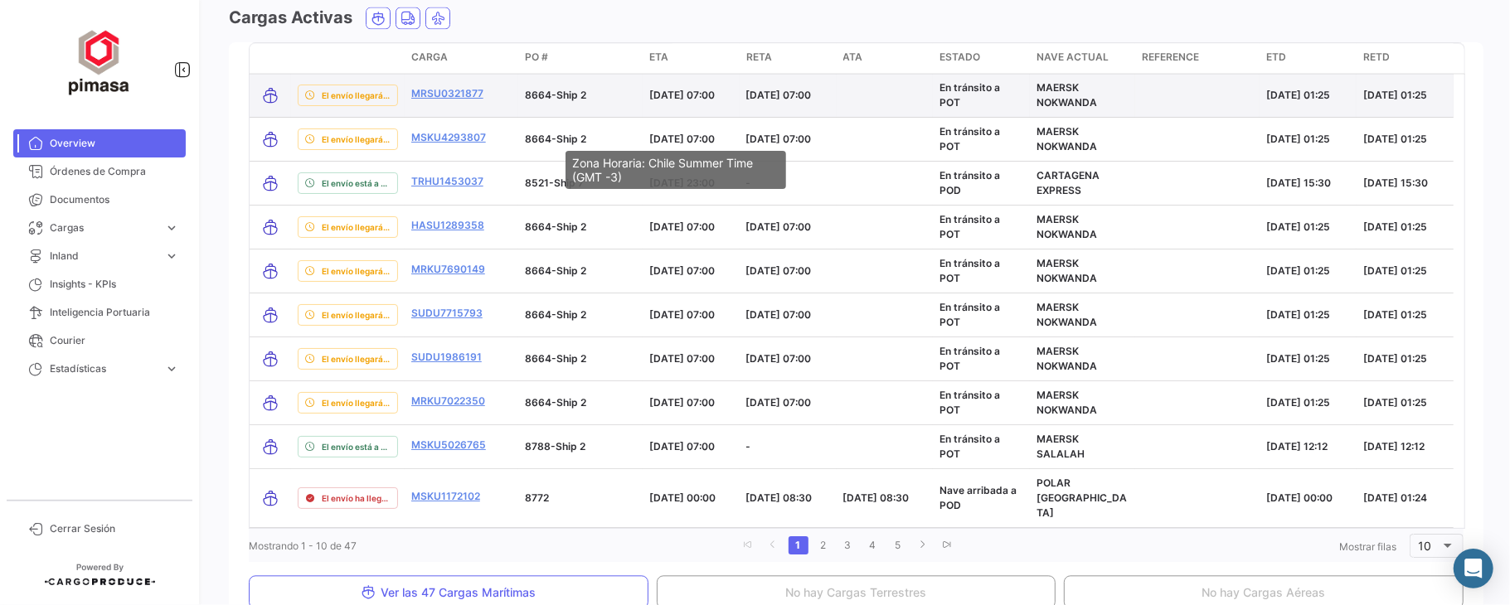
scroll to position [2432, 0]
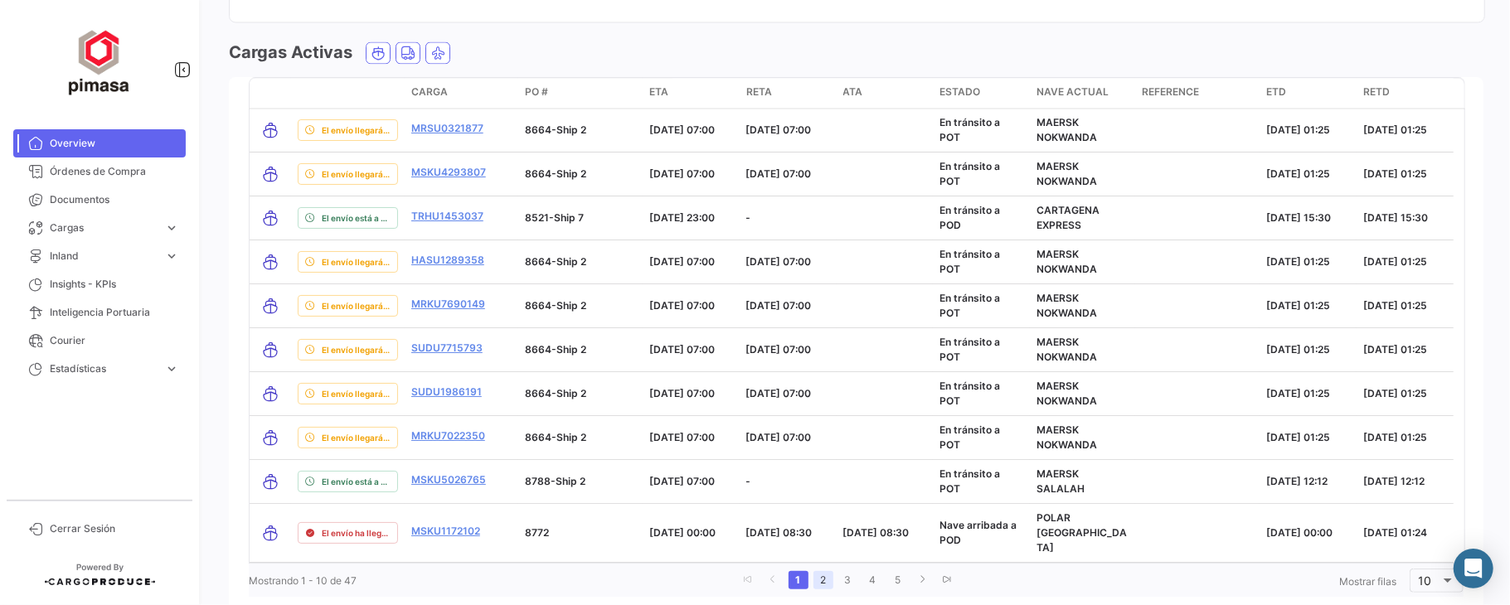
click at [814, 571] on link "2" at bounding box center [824, 580] width 20 height 18
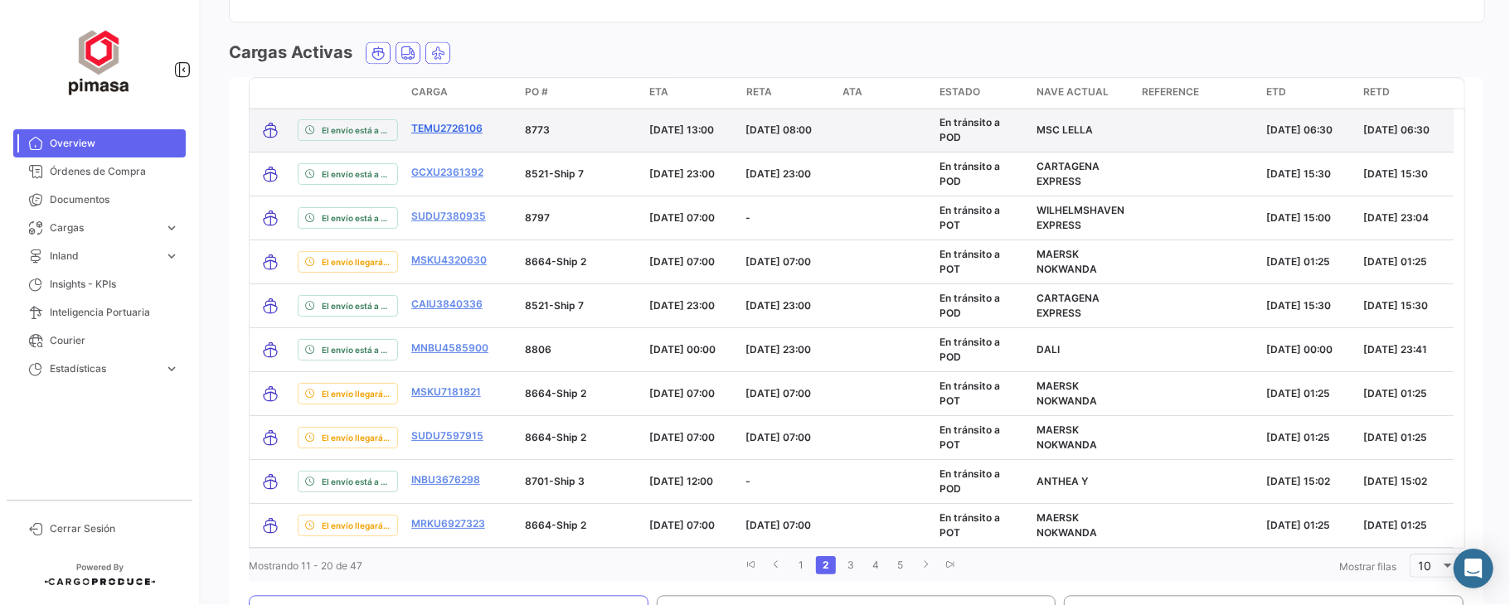
click at [440, 121] on link "TEMU2726106" at bounding box center [446, 128] width 71 height 15
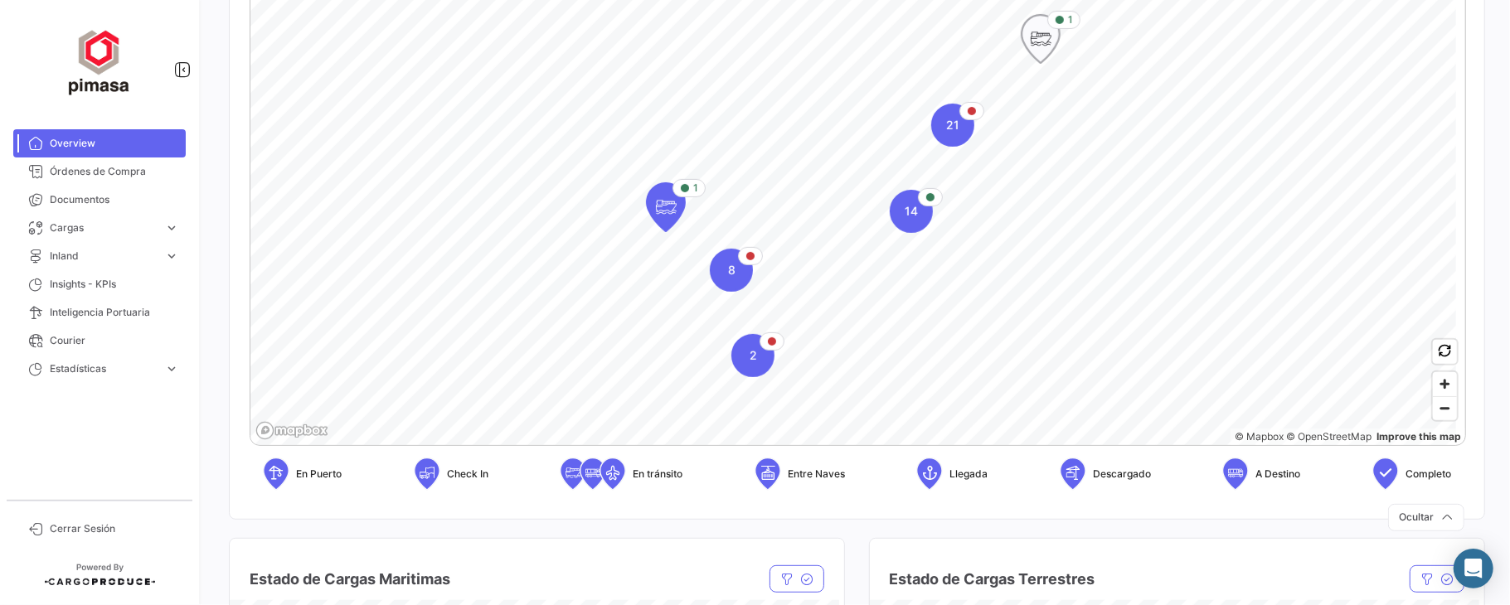
scroll to position [442, 0]
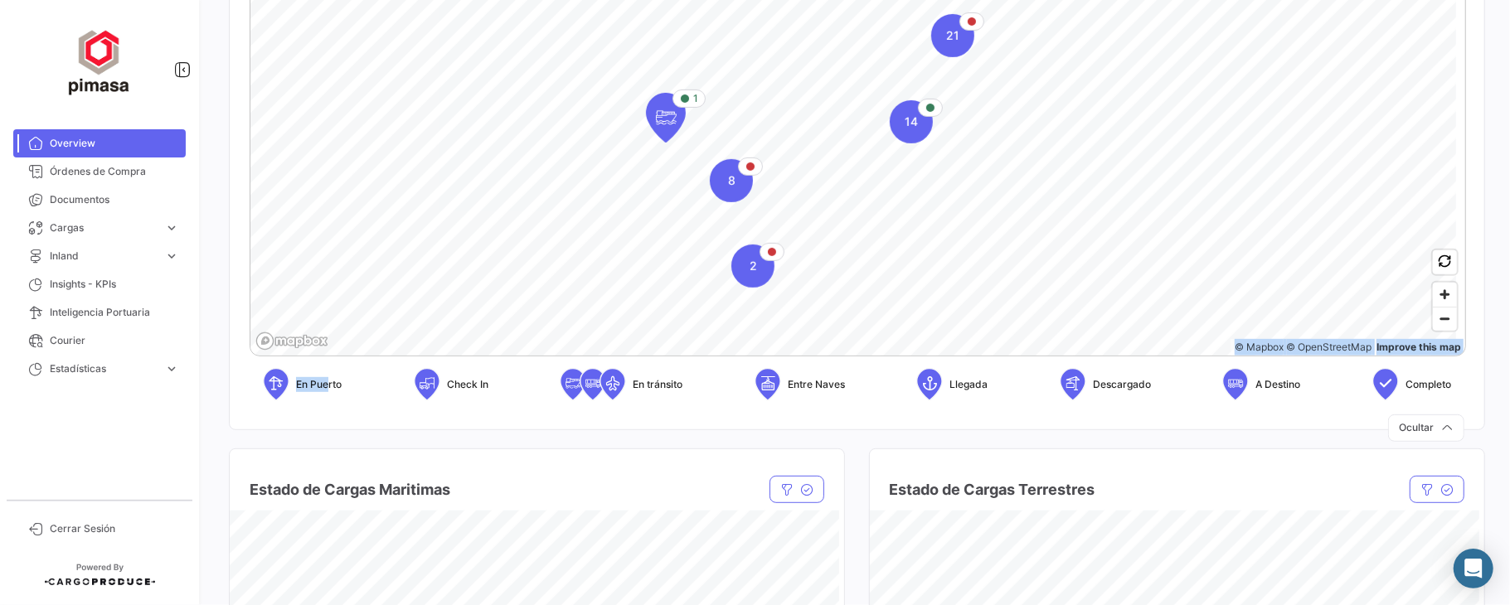
drag, startPoint x: 249, startPoint y: 355, endPoint x: 329, endPoint y: 410, distance: 97.3
click at [330, 413] on div "1 14 21 1 2 8 © Mapbox © OpenStreetMap Improve this map En Puerto Check In En t…" at bounding box center [857, 140] width 1255 height 576
click at [352, 389] on div "En Puerto Check In En tránsito Entre Naves Llegada Descargado A Destino Completo" at bounding box center [857, 385] width 1215 height 60
click at [335, 386] on span "En Puerto" at bounding box center [319, 384] width 46 height 15
click at [352, 383] on div "En Puerto Check In En tránsito Entre Naves Llegada Descargado A Destino Completo" at bounding box center [857, 385] width 1215 height 60
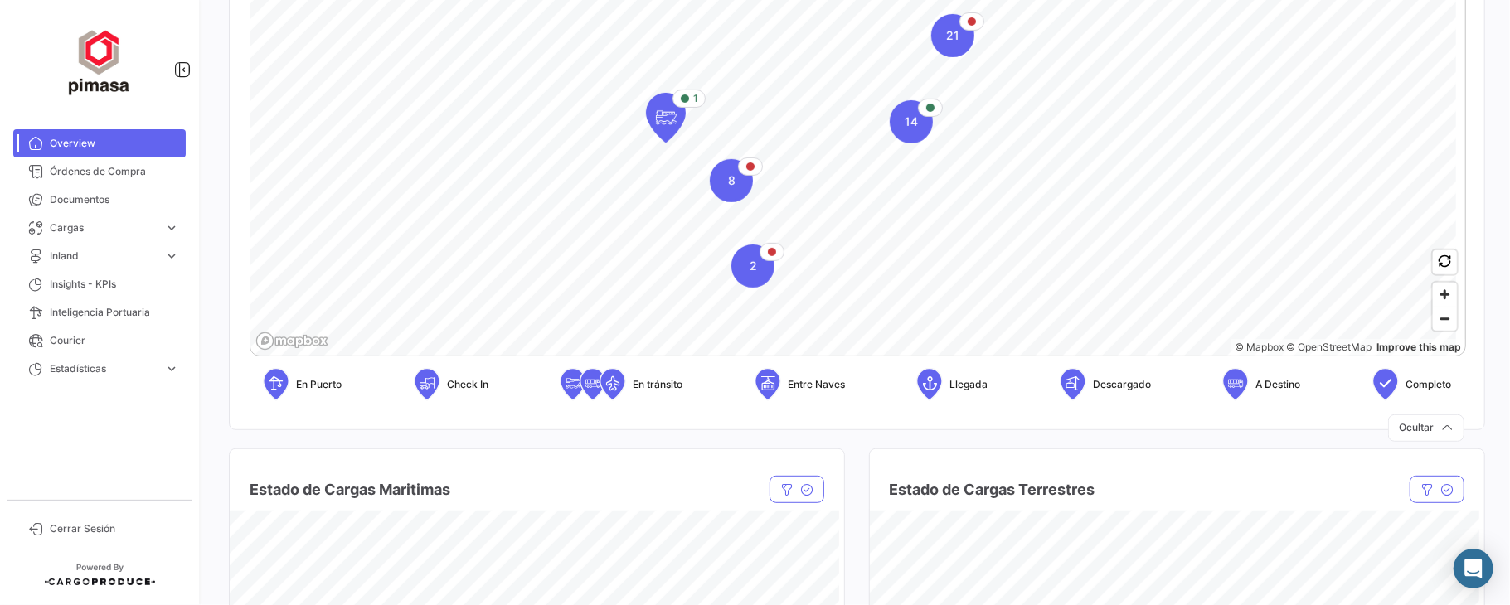
click at [340, 383] on span "En Puerto" at bounding box center [319, 384] width 46 height 15
click at [335, 388] on span "En Puerto" at bounding box center [319, 384] width 46 height 15
click at [304, 389] on span "En Puerto" at bounding box center [319, 384] width 46 height 15
click at [305, 389] on span "En Puerto" at bounding box center [319, 384] width 46 height 15
click at [337, 386] on span "En Puerto" at bounding box center [319, 384] width 46 height 15
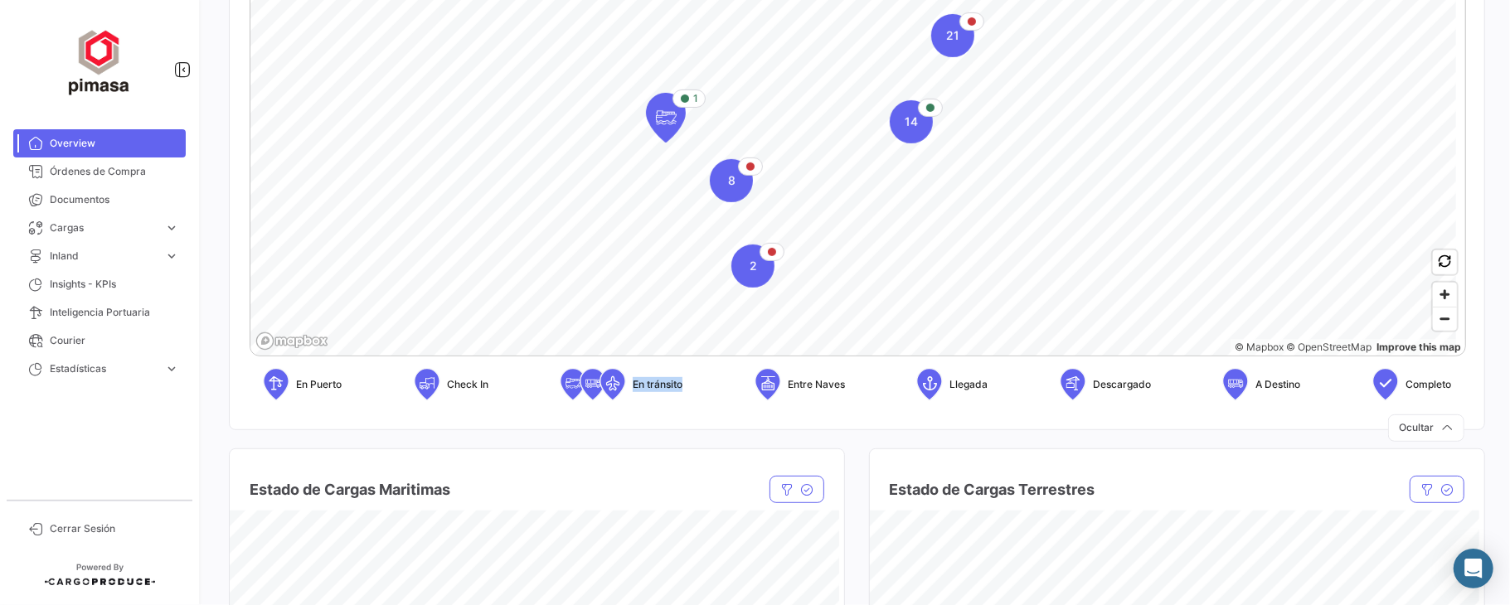
drag, startPoint x: 631, startPoint y: 383, endPoint x: 678, endPoint y: 390, distance: 47.7
click at [690, 386] on div "En Puerto Check In En tránsito Entre Naves Llegada Descargado A Destino Completo" at bounding box center [857, 385] width 1215 height 60
drag, startPoint x: 979, startPoint y: 382, endPoint x: 946, endPoint y: 382, distance: 32.3
click at [950, 382] on span "Llegada" at bounding box center [969, 384] width 38 height 15
click at [995, 383] on div "En Puerto Check In En tránsito Entre Naves Llegada Descargado A Destino Completo" at bounding box center [857, 385] width 1215 height 60
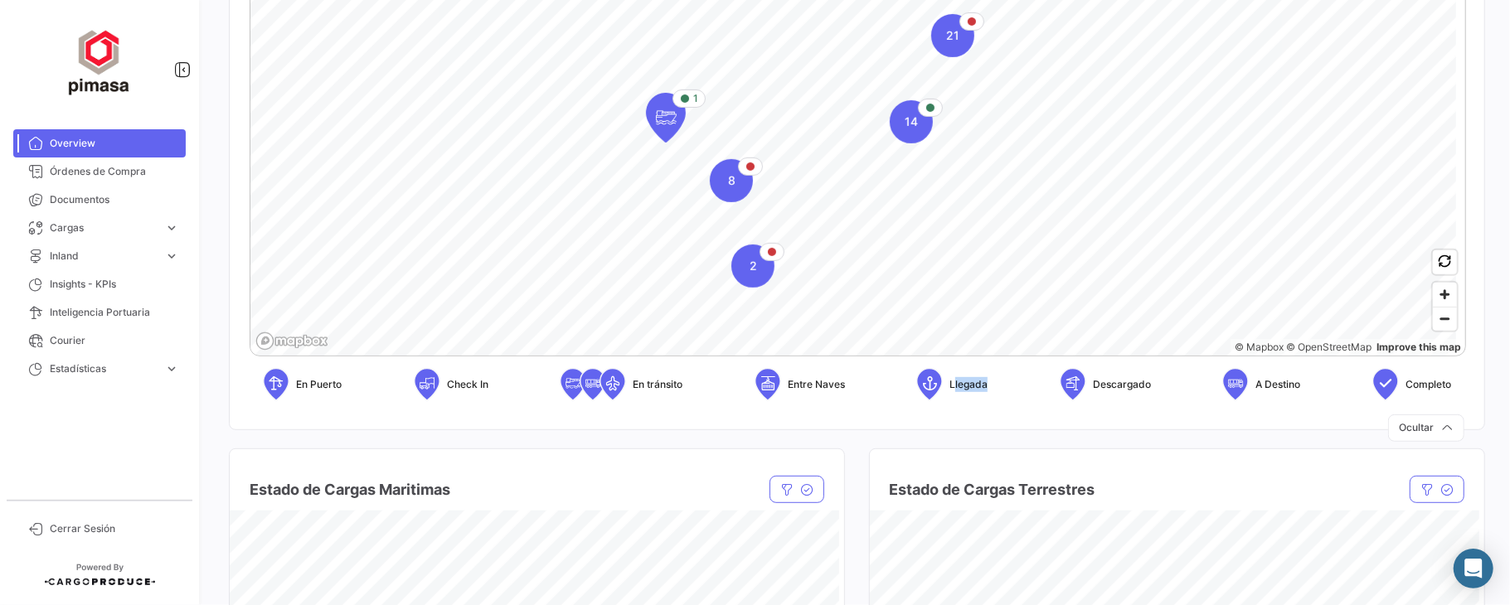
drag, startPoint x: 966, startPoint y: 385, endPoint x: 949, endPoint y: 385, distance: 17.4
click at [949, 385] on div "En Puerto Check In En tránsito Entre Naves Llegada Descargado A Destino Completo" at bounding box center [857, 385] width 1215 height 60
click at [1128, 386] on span "Descargado" at bounding box center [1122, 384] width 58 height 15
click at [1268, 386] on span "A Destino" at bounding box center [1278, 384] width 45 height 15
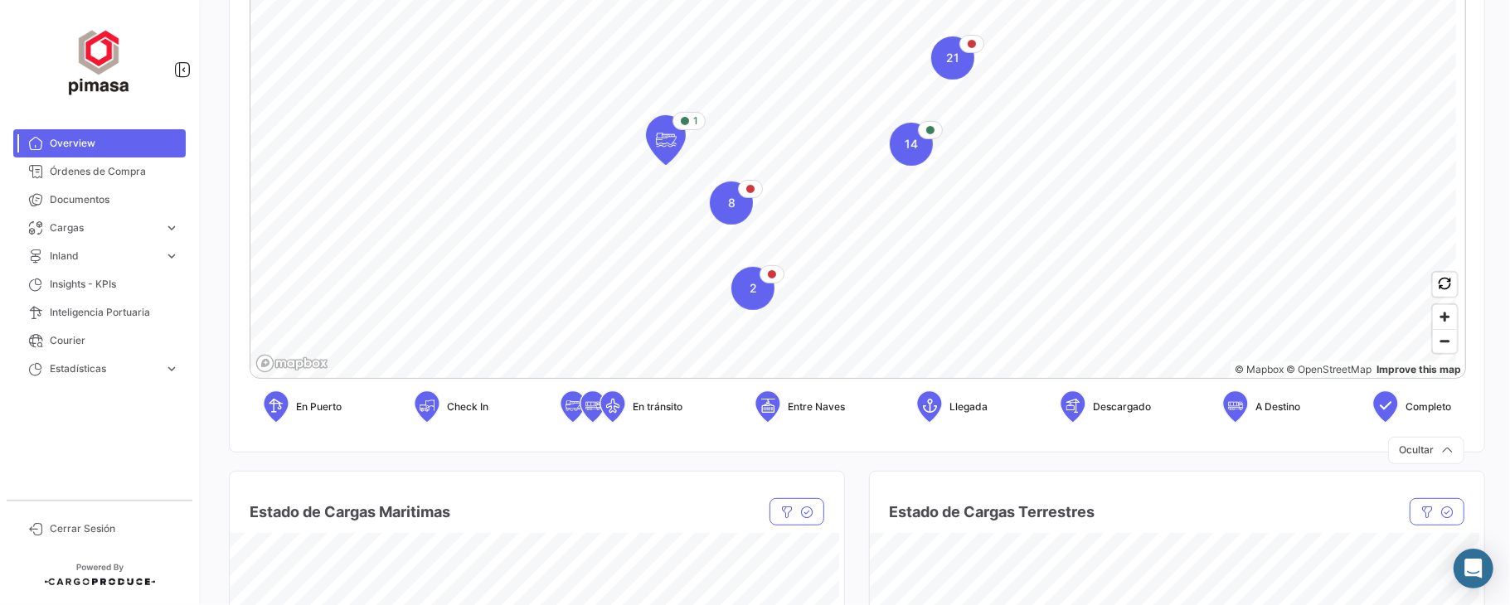
scroll to position [332, 0]
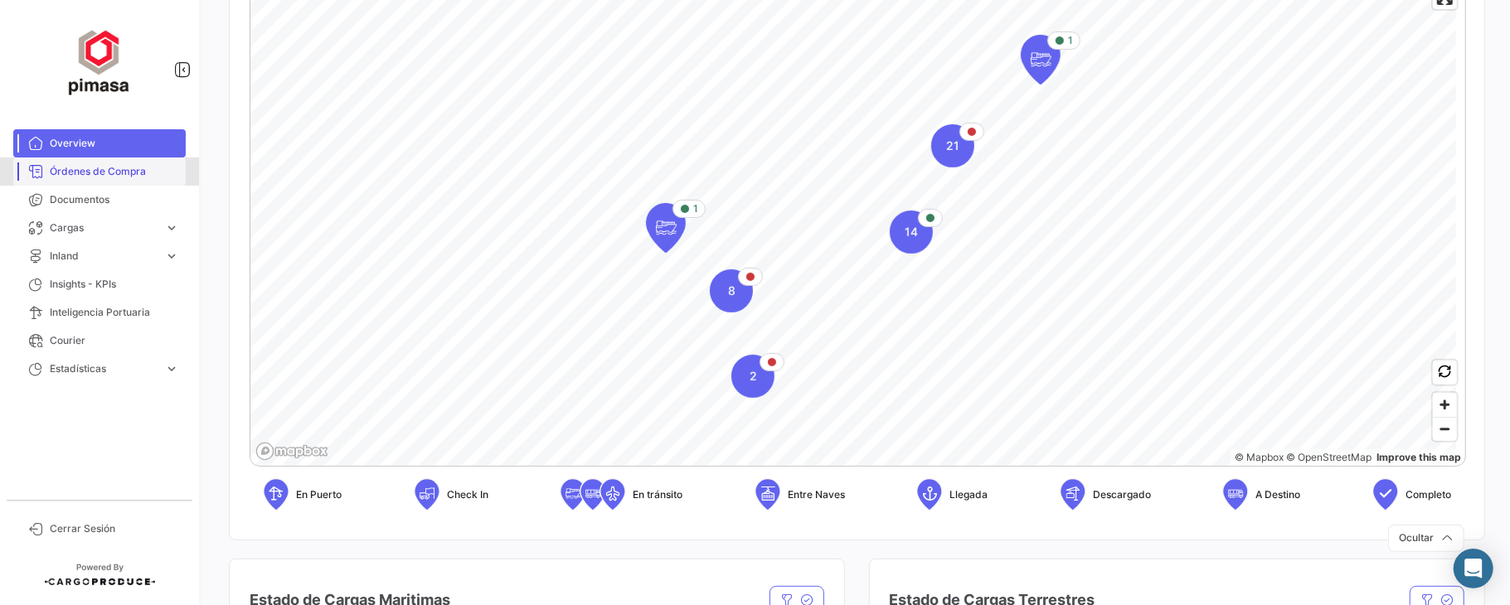
click at [123, 174] on span "Órdenes de Compra" at bounding box center [114, 171] width 129 height 15
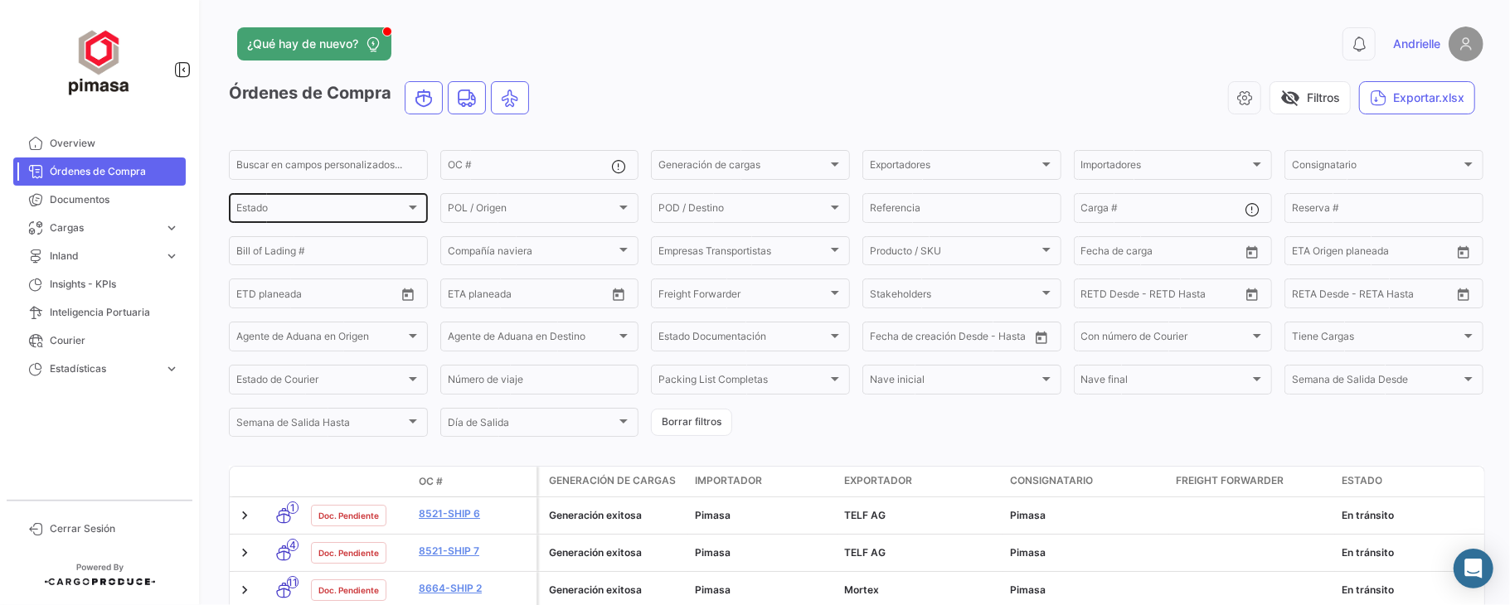
click at [315, 211] on div "Estado" at bounding box center [320, 211] width 169 height 12
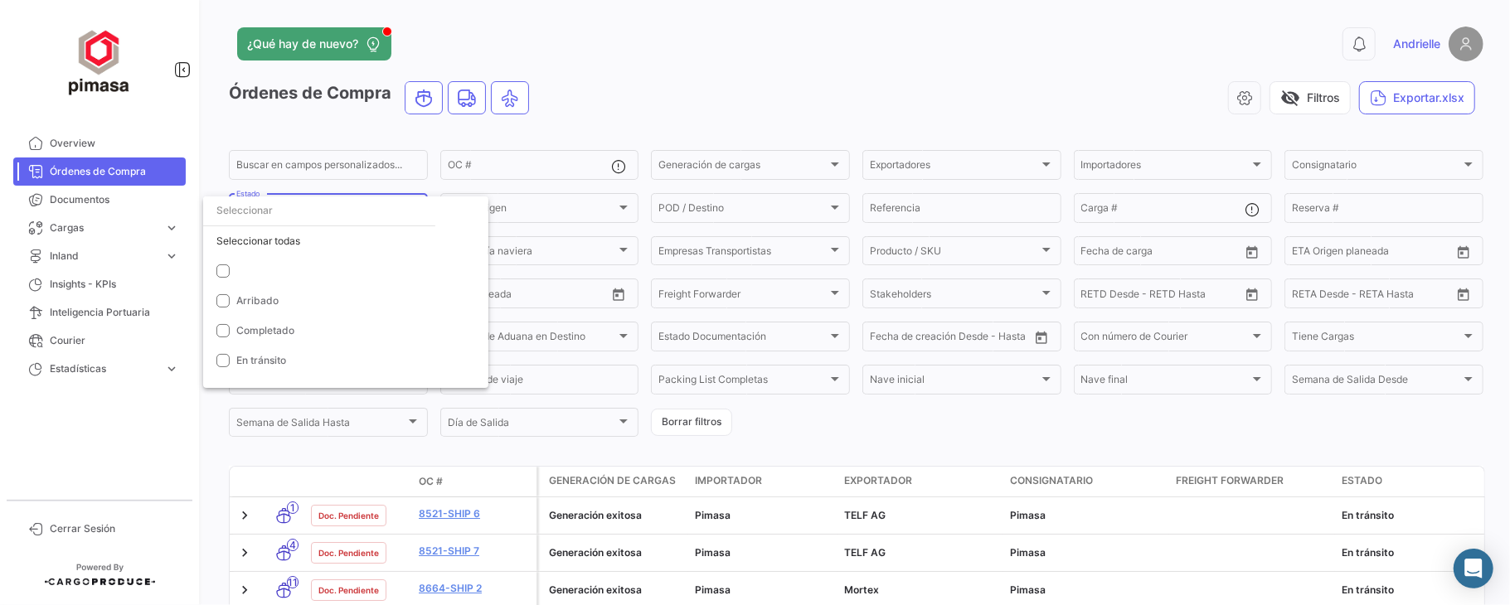
click at [662, 131] on div at bounding box center [755, 302] width 1510 height 605
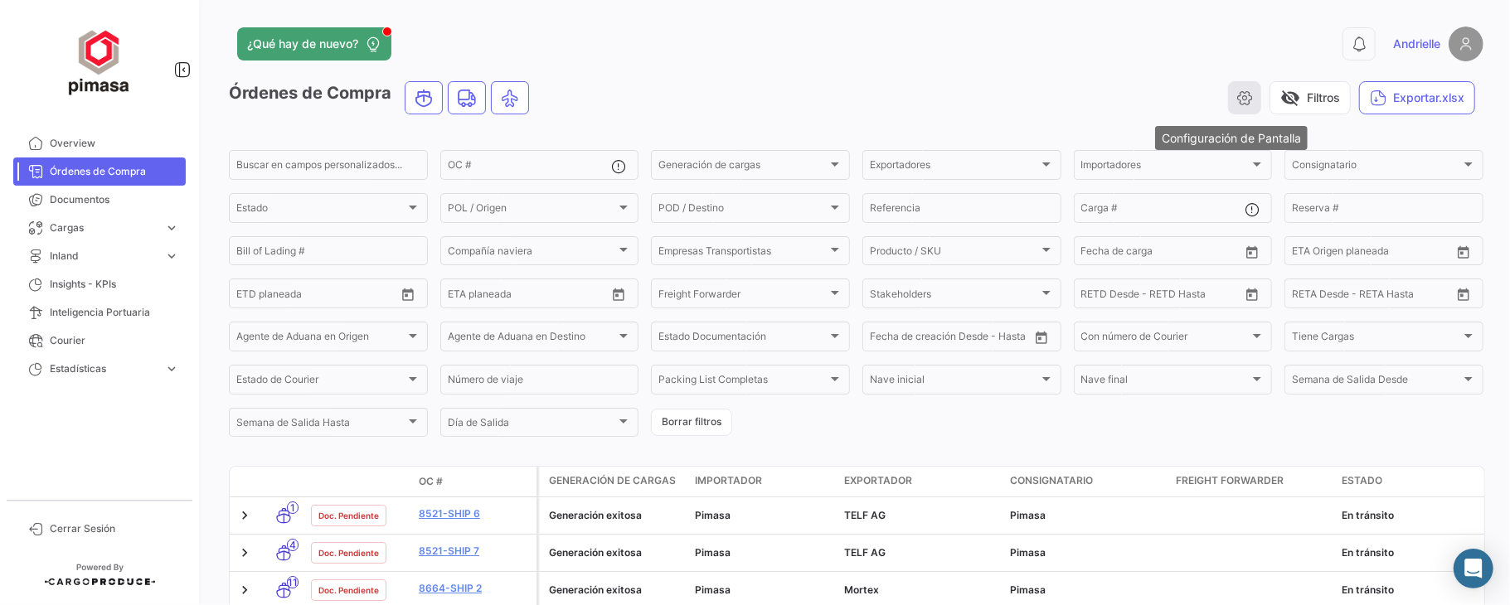
click at [1236, 100] on icon "button" at bounding box center [1244, 98] width 17 height 17
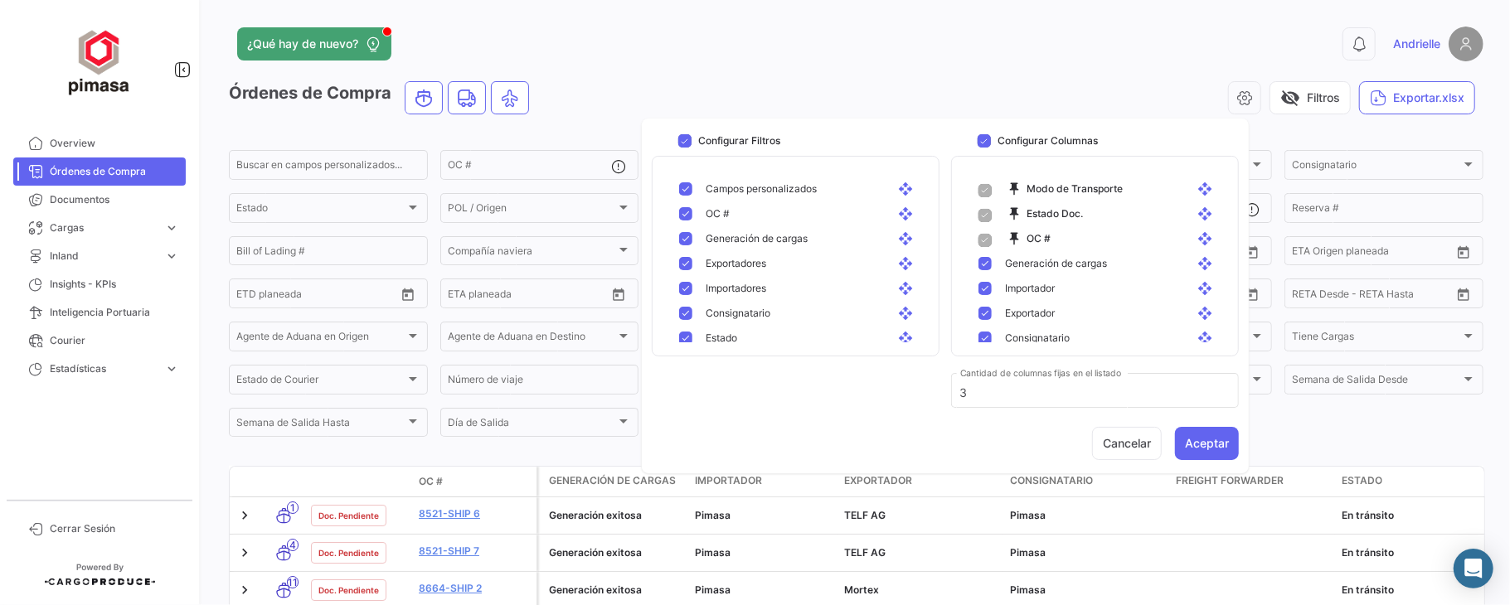
click at [687, 233] on mat-pseudo-checkbox at bounding box center [685, 238] width 13 height 13
checkbox input "false"
click at [684, 264] on mat-pseudo-checkbox at bounding box center [685, 263] width 13 height 13
drag, startPoint x: 687, startPoint y: 282, endPoint x: 687, endPoint y: 237, distance: 44.8
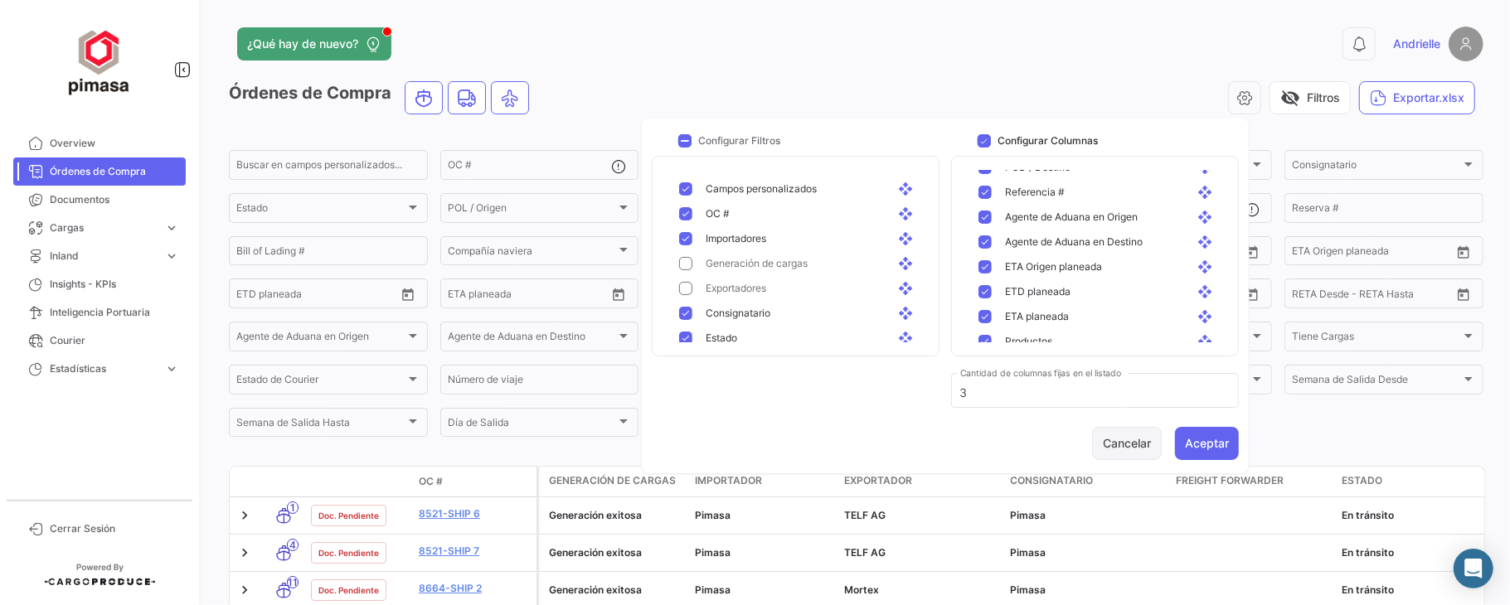
click at [1116, 449] on button "Cancelar" at bounding box center [1127, 443] width 70 height 33
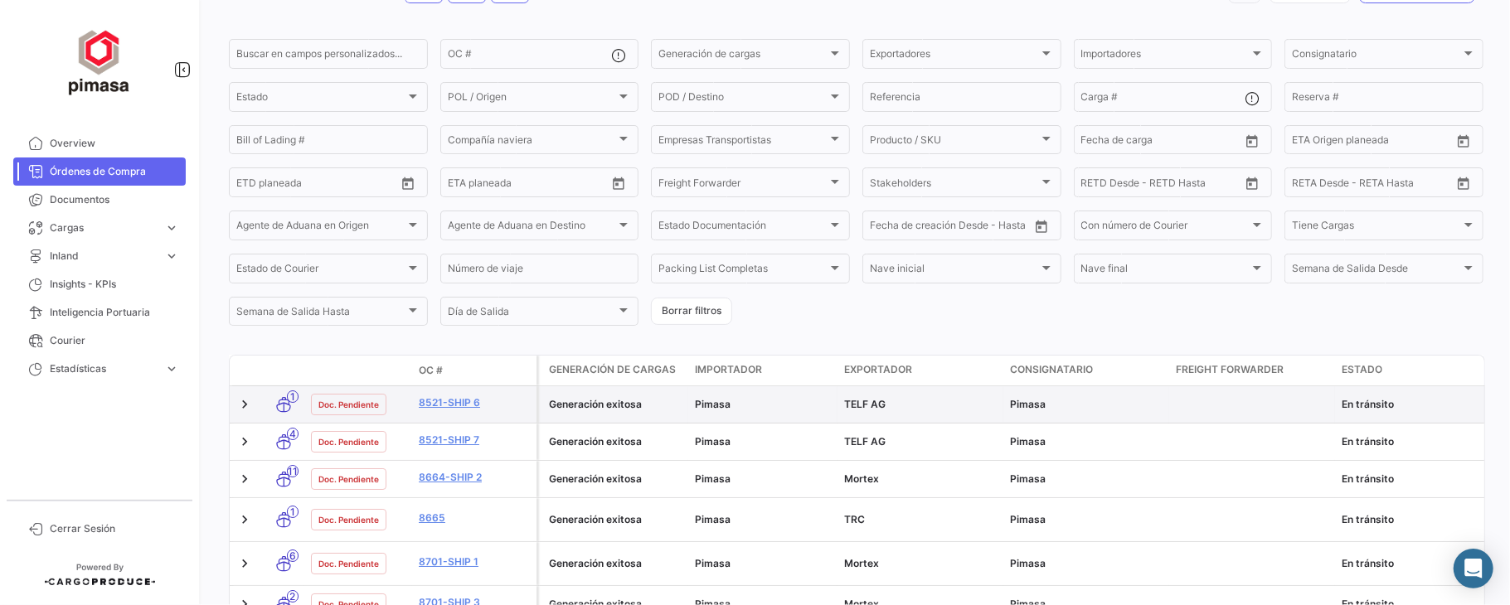
scroll to position [332, 0]
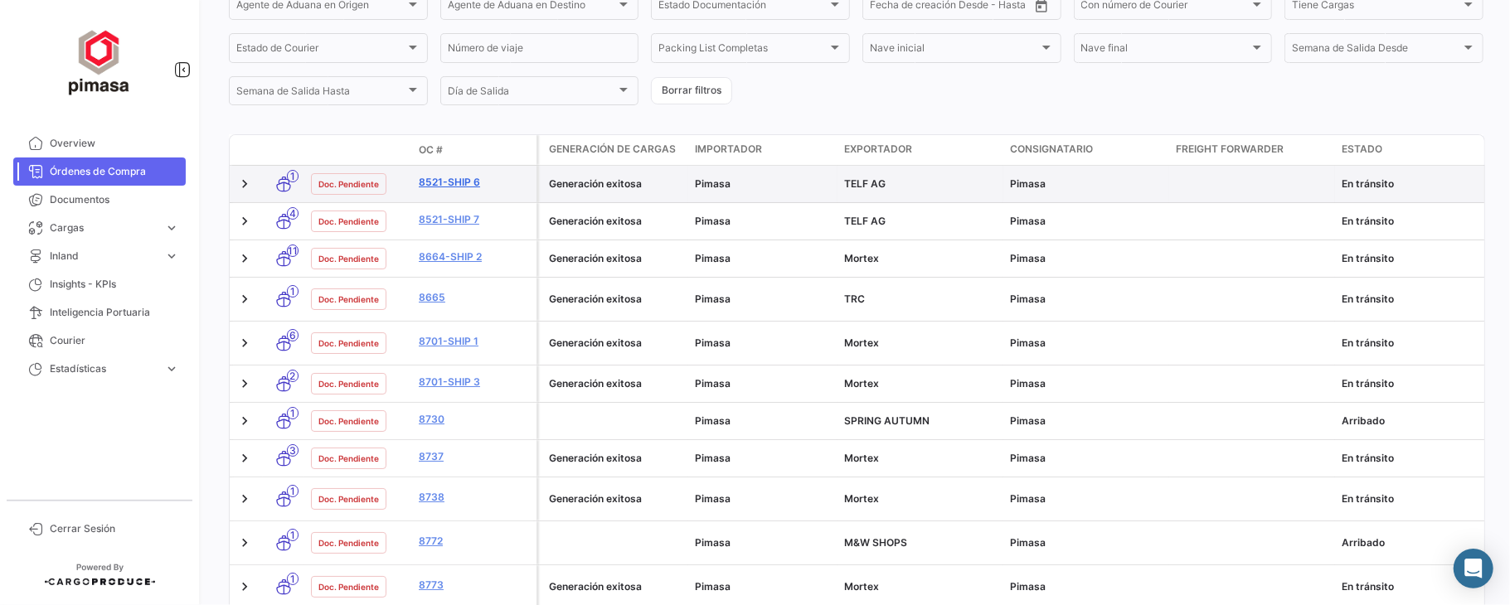
click at [464, 183] on link "8521-Ship 6" at bounding box center [474, 182] width 111 height 15
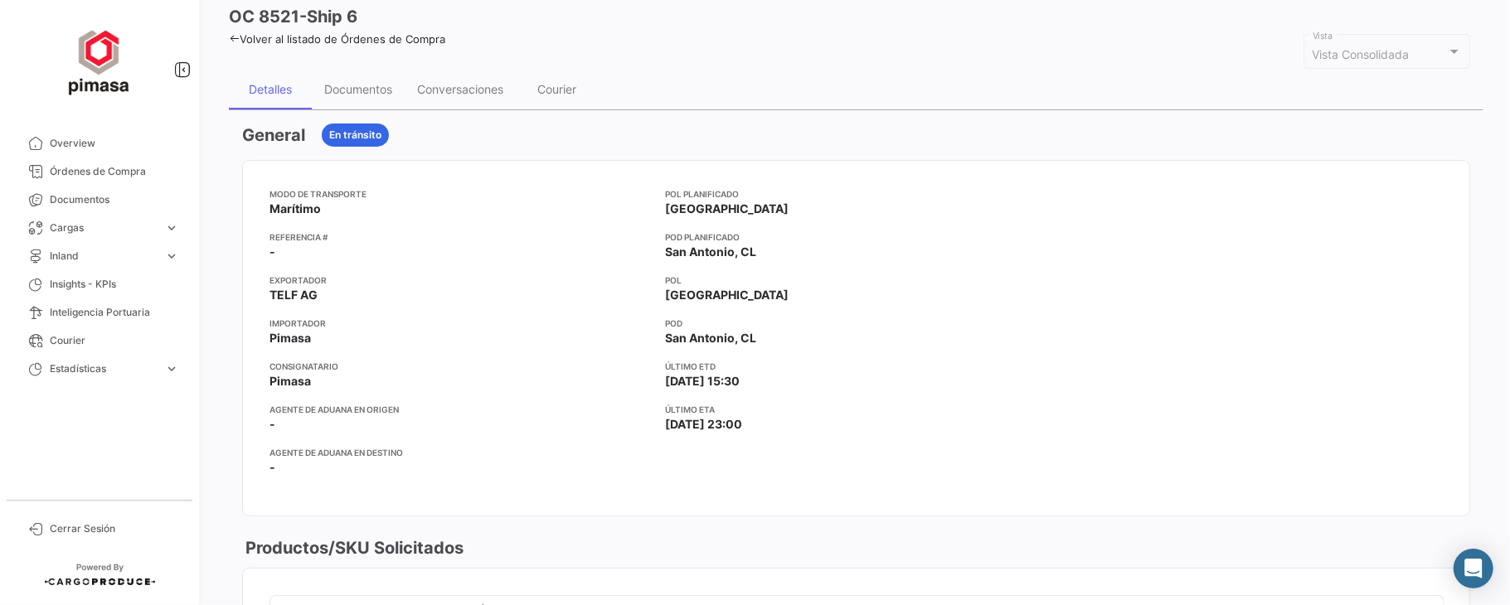
scroll to position [110, 0]
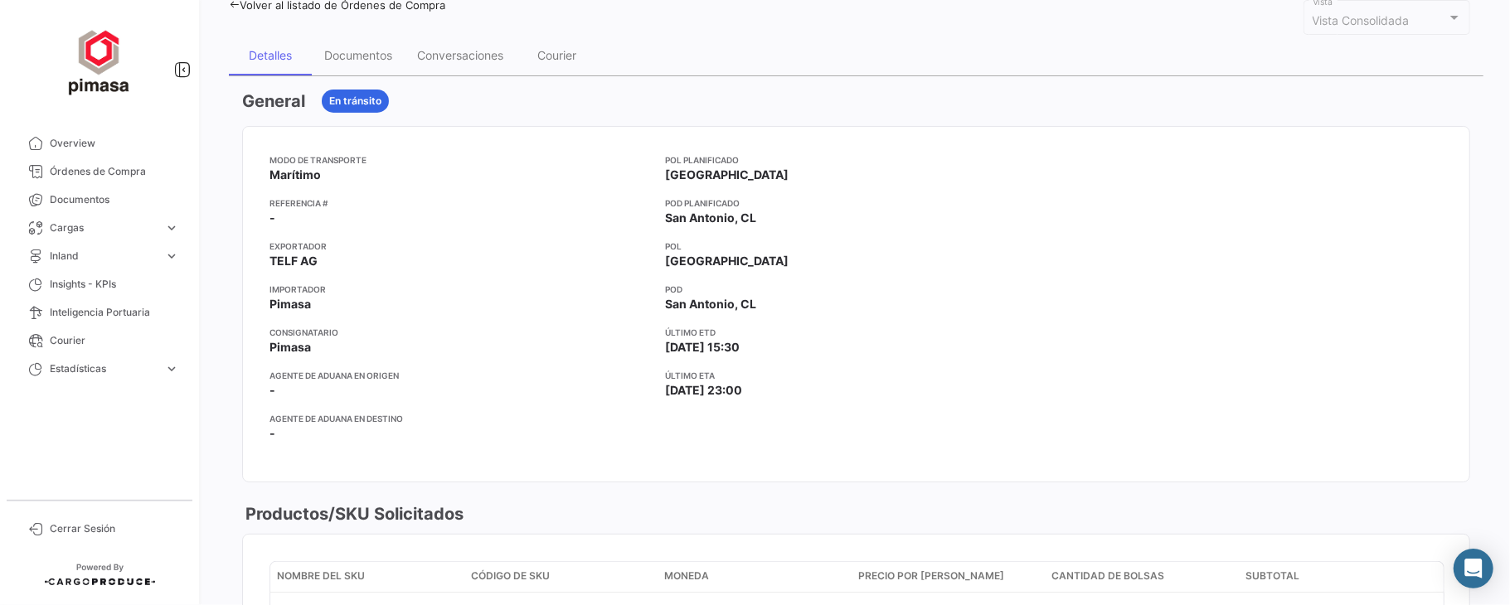
drag, startPoint x: 247, startPoint y: 101, endPoint x: 426, endPoint y: 103, distance: 179.1
click at [426, 103] on div "General En tránsito" at bounding box center [856, 101] width 1228 height 23
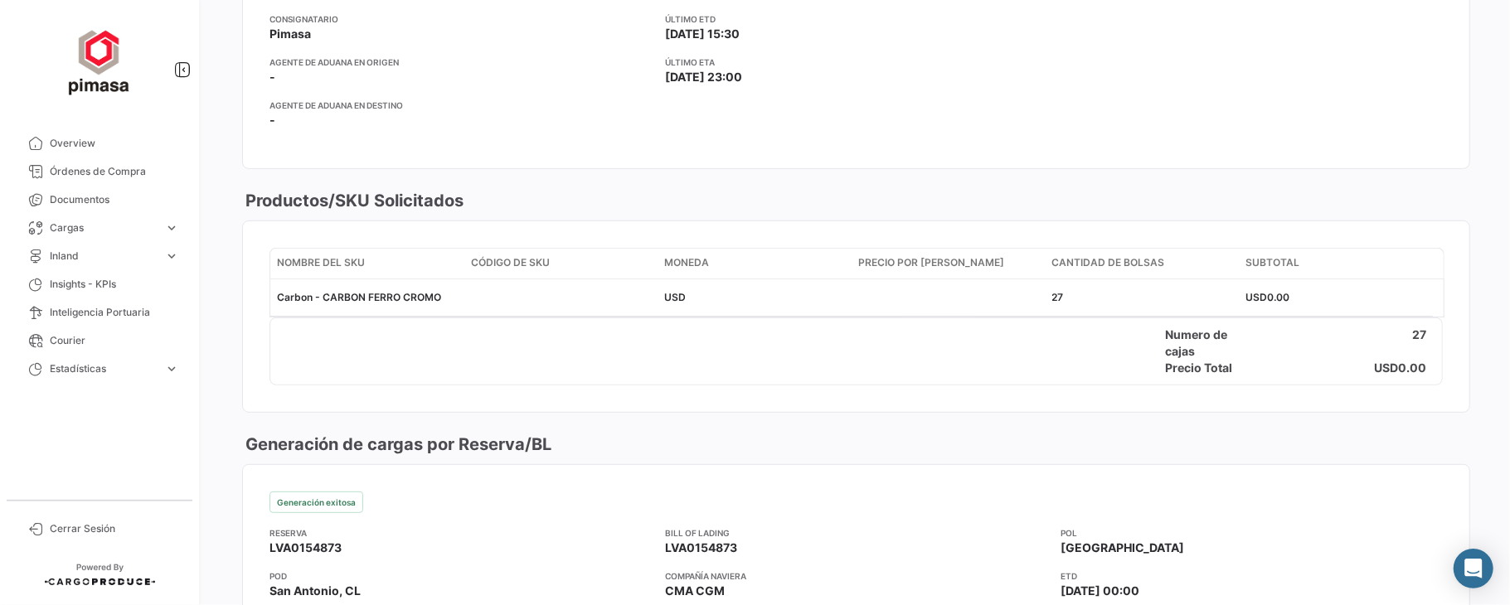
scroll to position [442, 0]
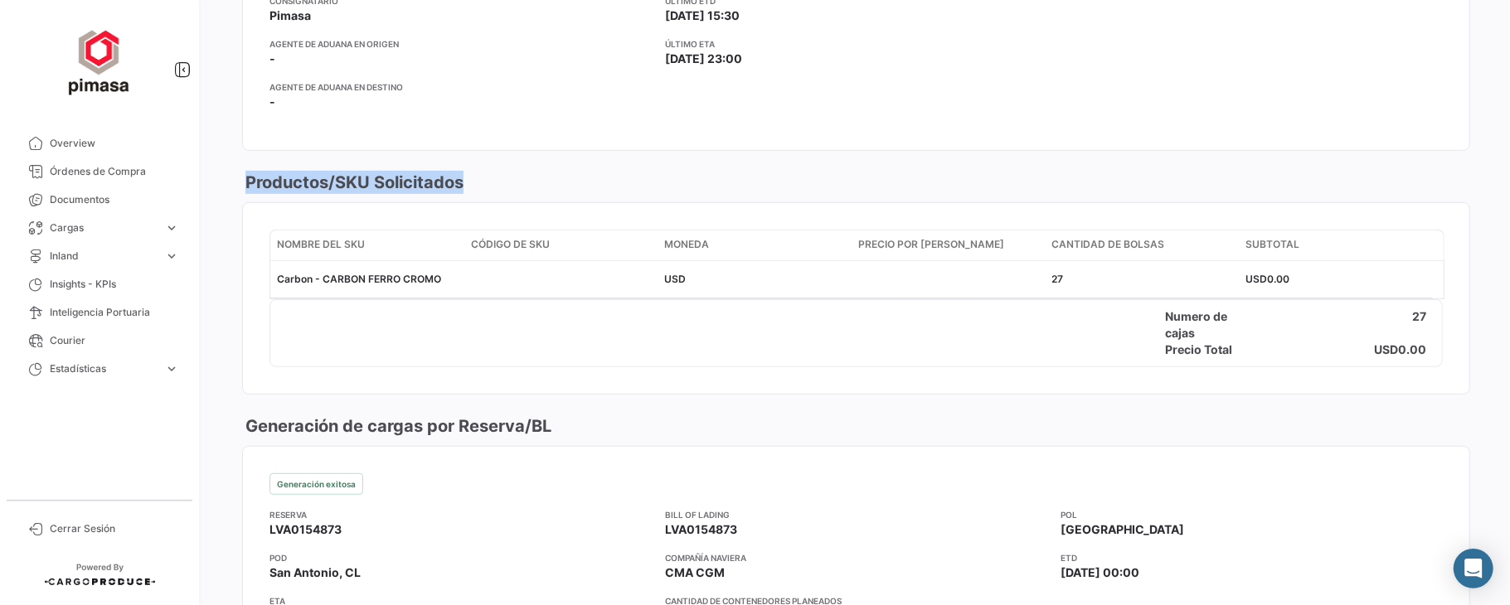
drag, startPoint x: 249, startPoint y: 180, endPoint x: 481, endPoint y: 186, distance: 232.3
click at [475, 186] on div "Productos/SKU Solicitados" at bounding box center [856, 182] width 1228 height 23
click at [346, 318] on div "Numero de cajas 27" at bounding box center [856, 325] width 1172 height 33
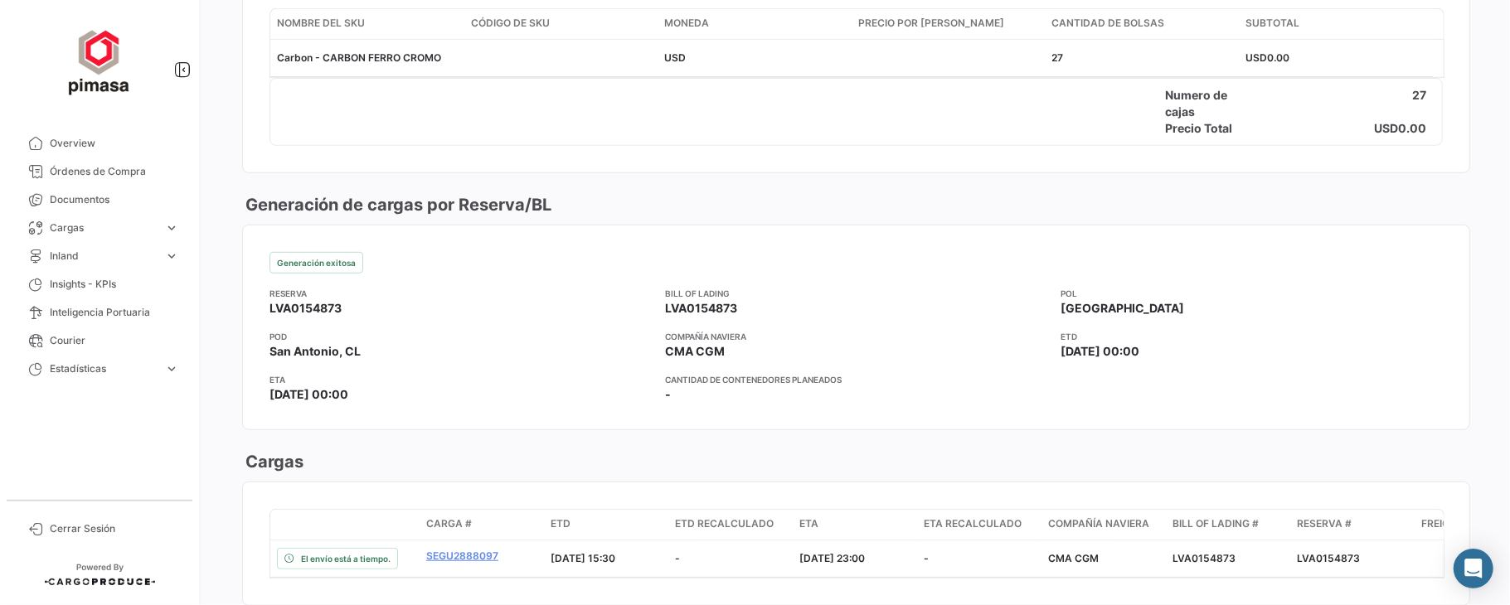
scroll to position [774, 0]
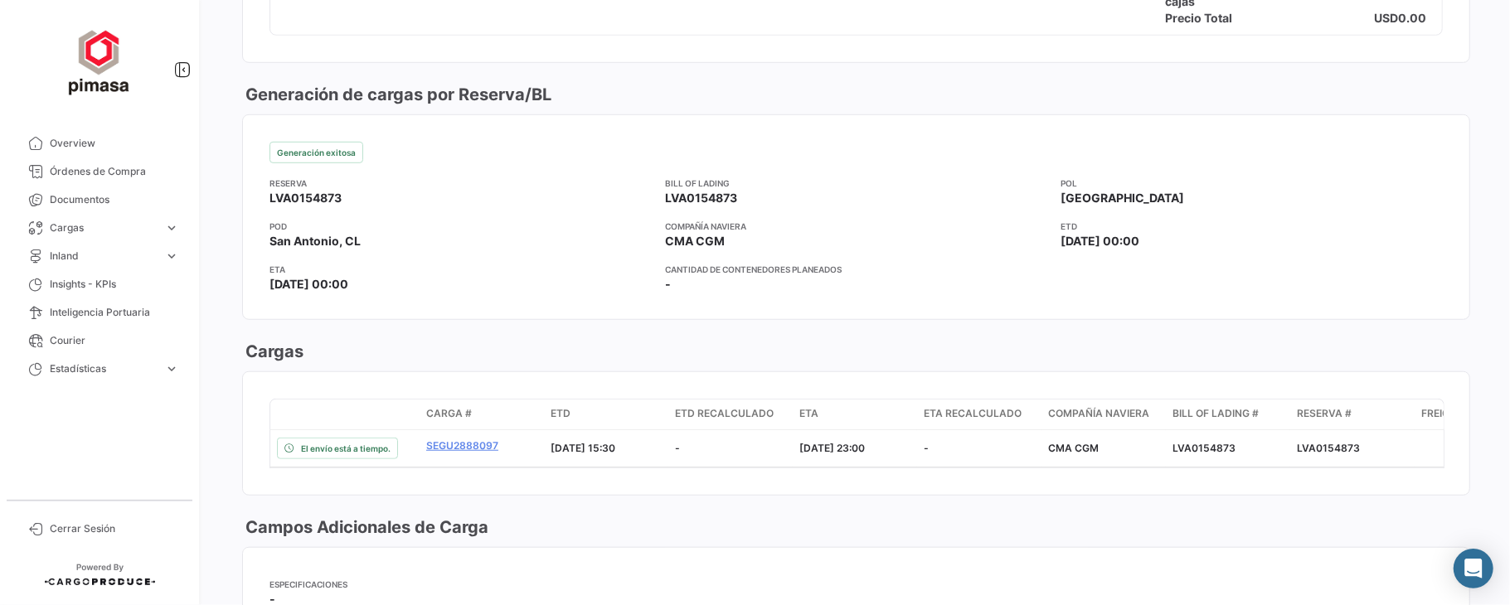
drag, startPoint x: 347, startPoint y: 197, endPoint x: 260, endPoint y: 191, distance: 86.4
click at [260, 191] on mat-card-content "Generación exitosa Reserva LVA0154873 Bill of Lading LVA0154873 POL Riga POD [G…" at bounding box center [856, 217] width 1227 height 204
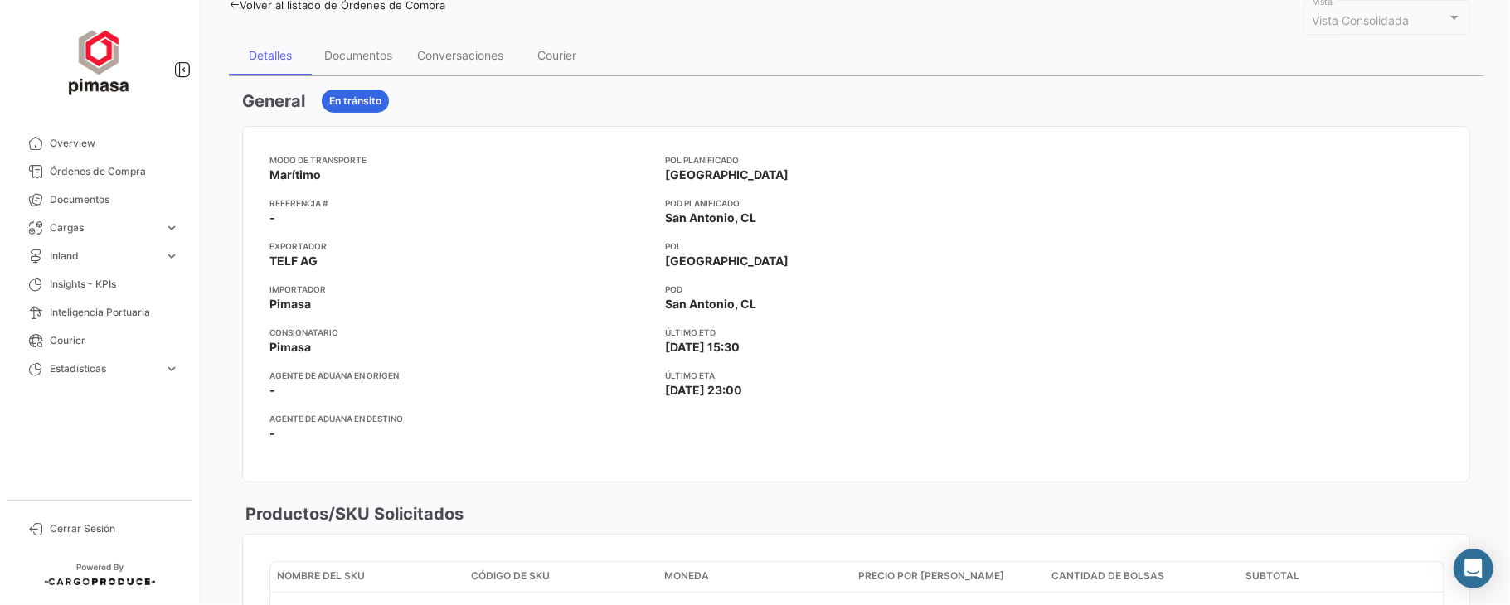
scroll to position [0, 0]
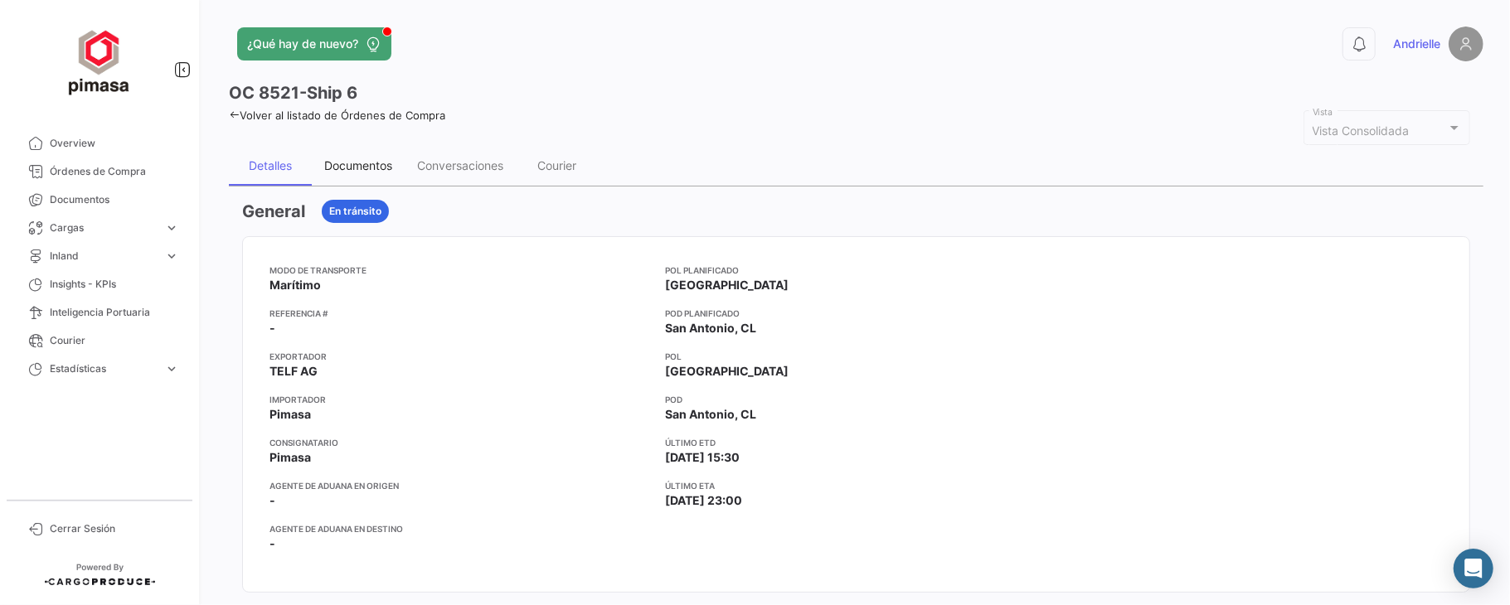
click at [362, 154] on div "Documentos" at bounding box center [358, 166] width 93 height 40
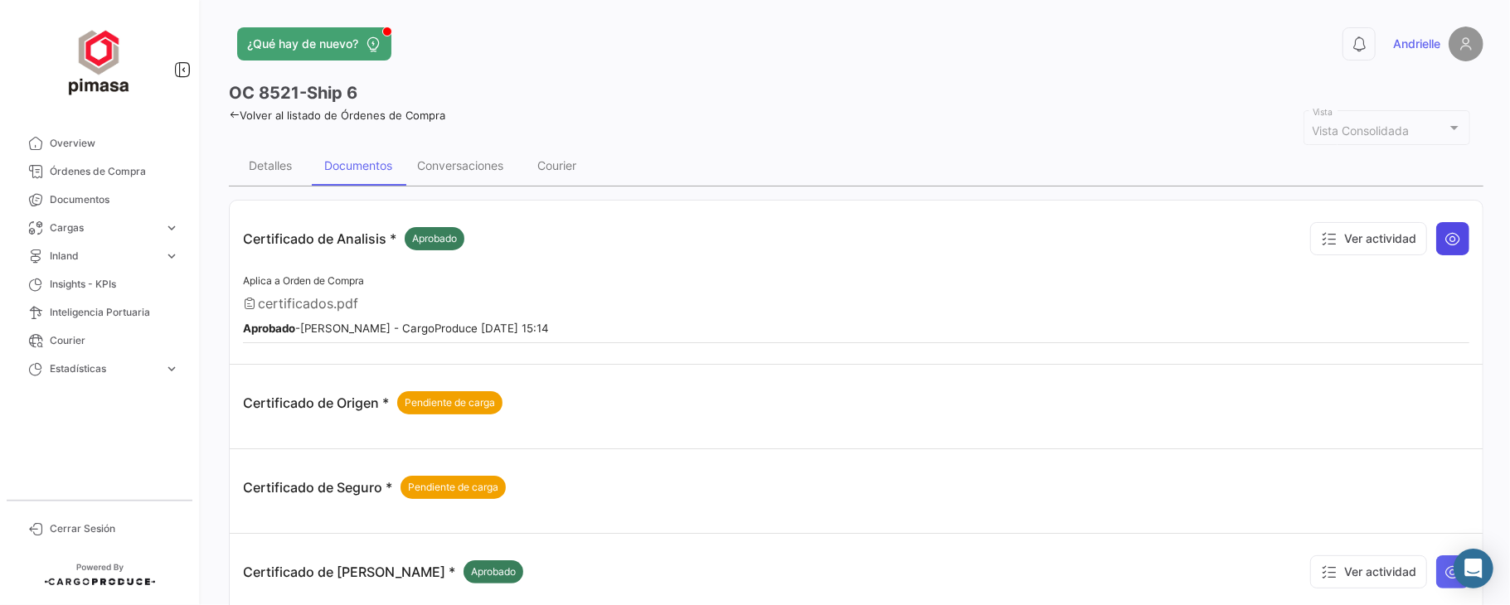
click at [1415, 236] on icon at bounding box center [1453, 239] width 17 height 17
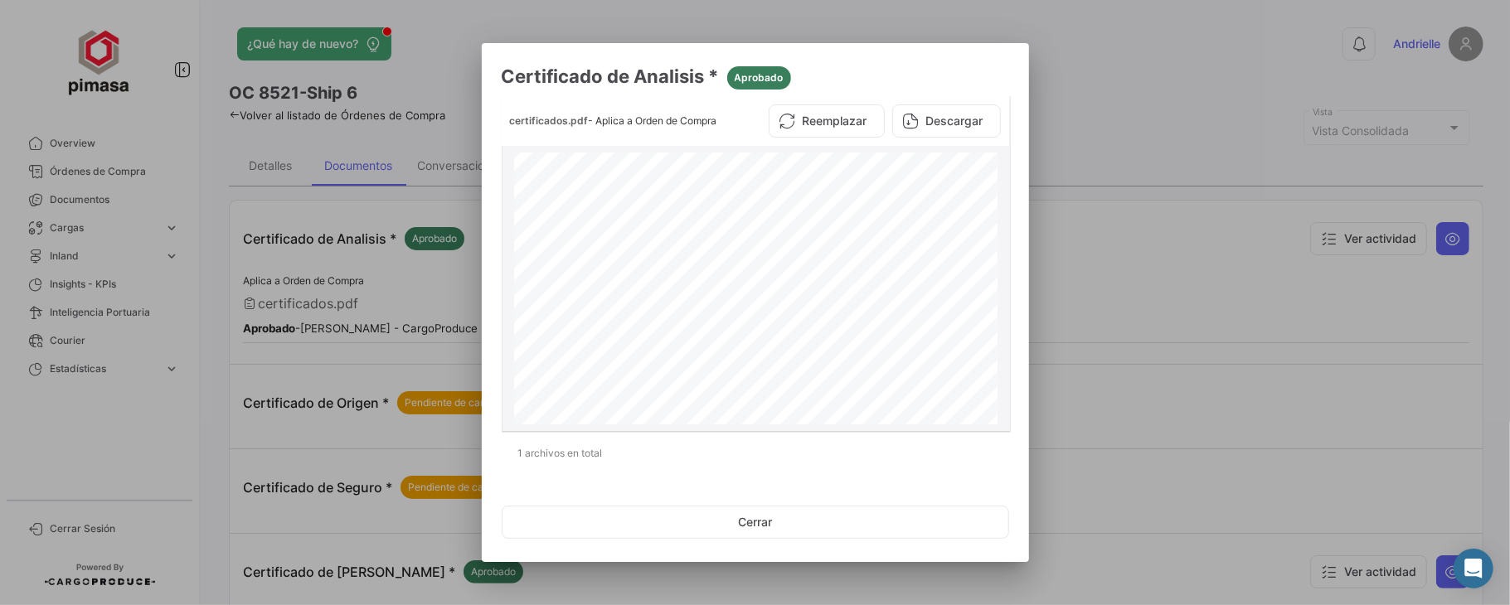
scroll to position [774, 0]
click at [741, 513] on button "Cerrar" at bounding box center [756, 522] width 508 height 33
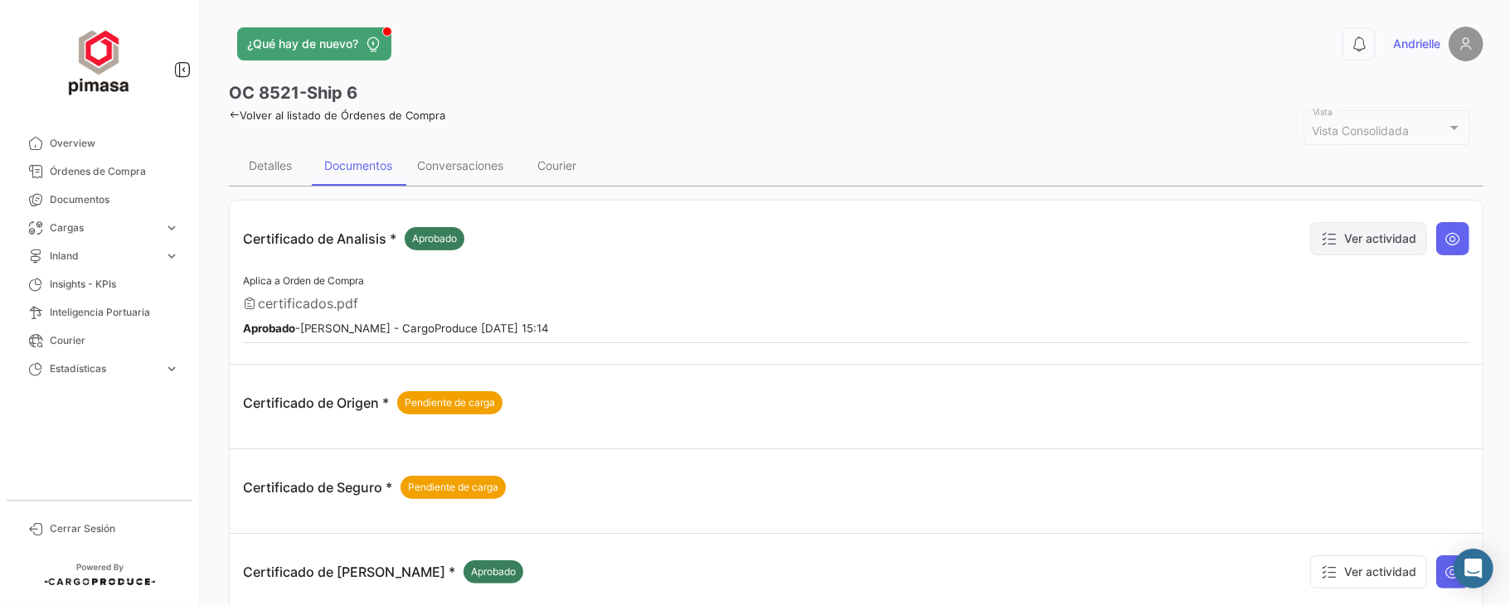
click at [1365, 236] on button "Ver actividad" at bounding box center [1368, 238] width 117 height 33
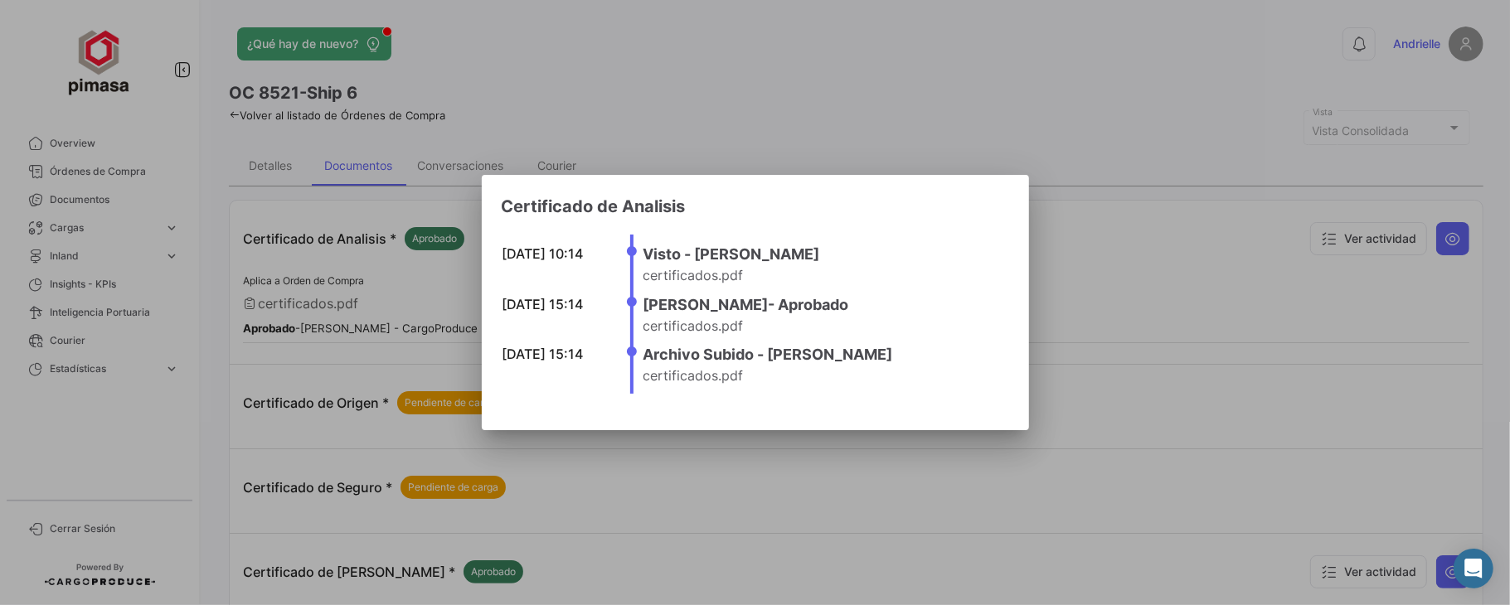
drag, startPoint x: 887, startPoint y: 356, endPoint x: 653, endPoint y: 365, distance: 234.0
click at [653, 365] on h4 "Archivo Subido - [PERSON_NAME]" at bounding box center [822, 354] width 356 height 23
click at [644, 358] on h4 "Archivo Subido - [PERSON_NAME]" at bounding box center [822, 354] width 356 height 23
drag, startPoint x: 644, startPoint y: 252, endPoint x: 858, endPoint y: 250, distance: 213.1
click at [858, 250] on h4 "Visto - [PERSON_NAME]" at bounding box center [822, 254] width 356 height 23
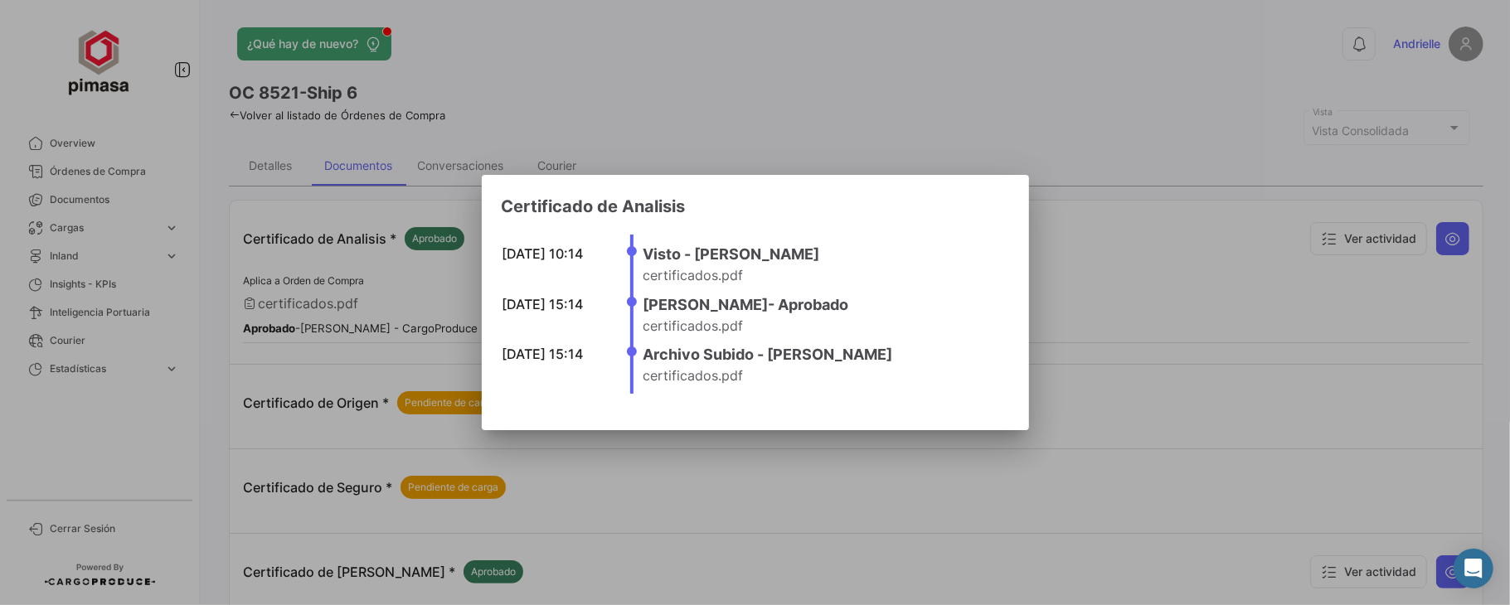
click at [1199, 157] on div at bounding box center [755, 302] width 1510 height 605
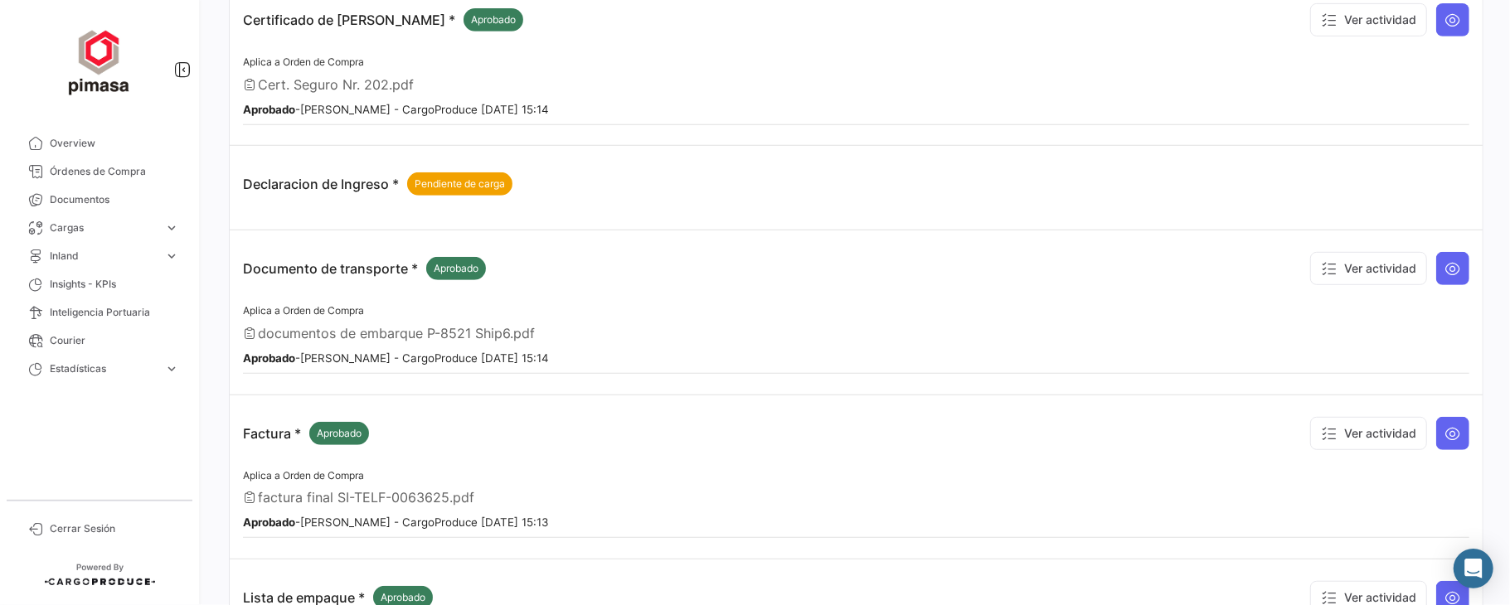
scroll to position [0, 0]
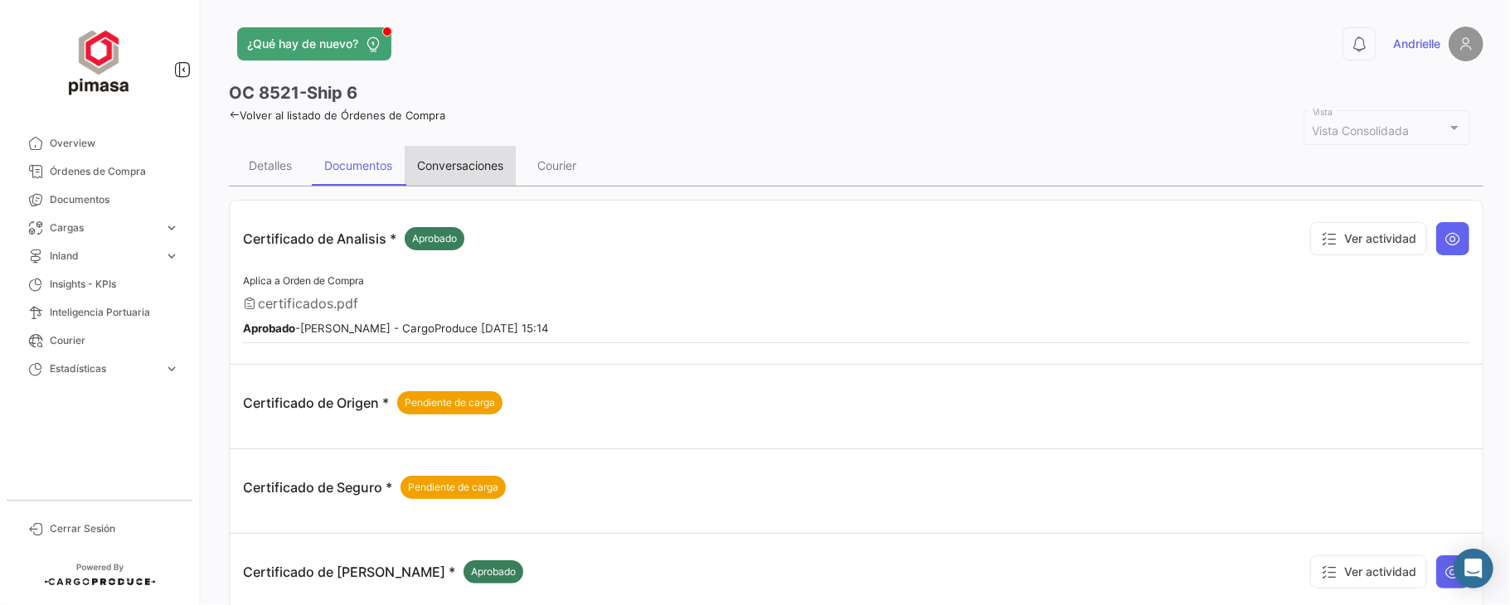
click at [468, 164] on div "Conversaciones" at bounding box center [460, 165] width 86 height 14
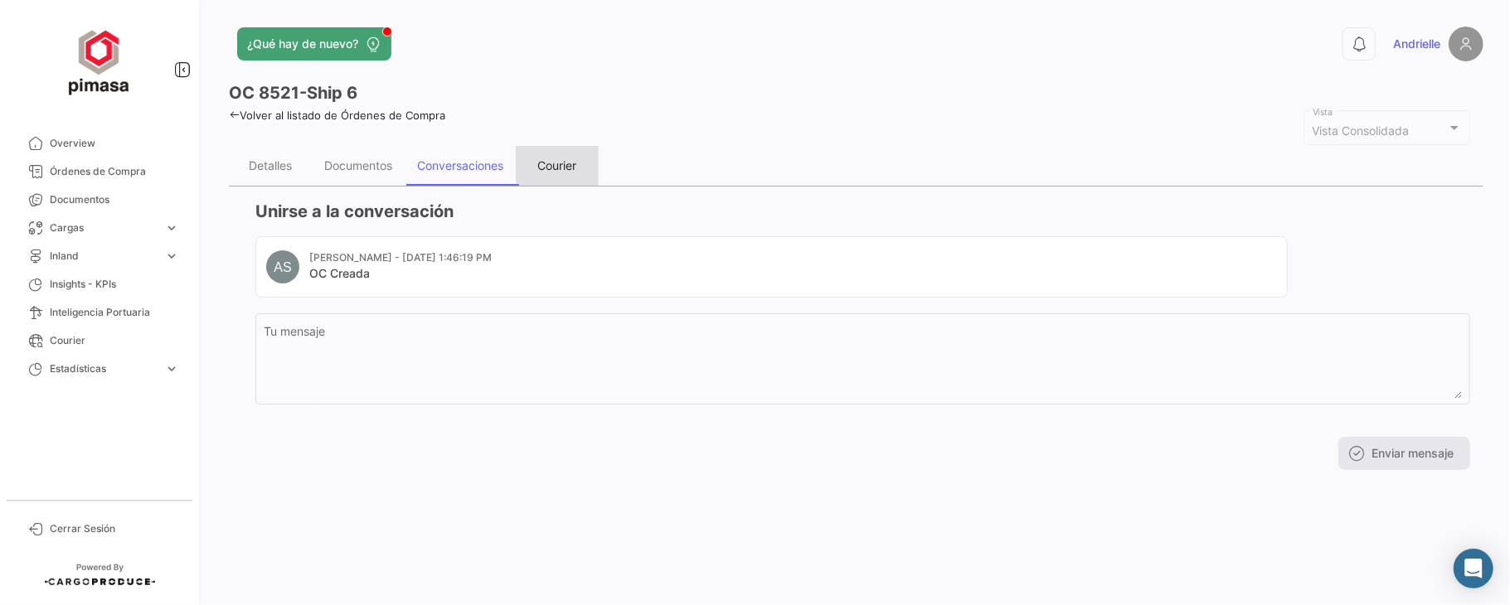
drag, startPoint x: 556, startPoint y: 169, endPoint x: 551, endPoint y: 193, distance: 24.4
click at [555, 169] on div "Courier" at bounding box center [557, 165] width 39 height 14
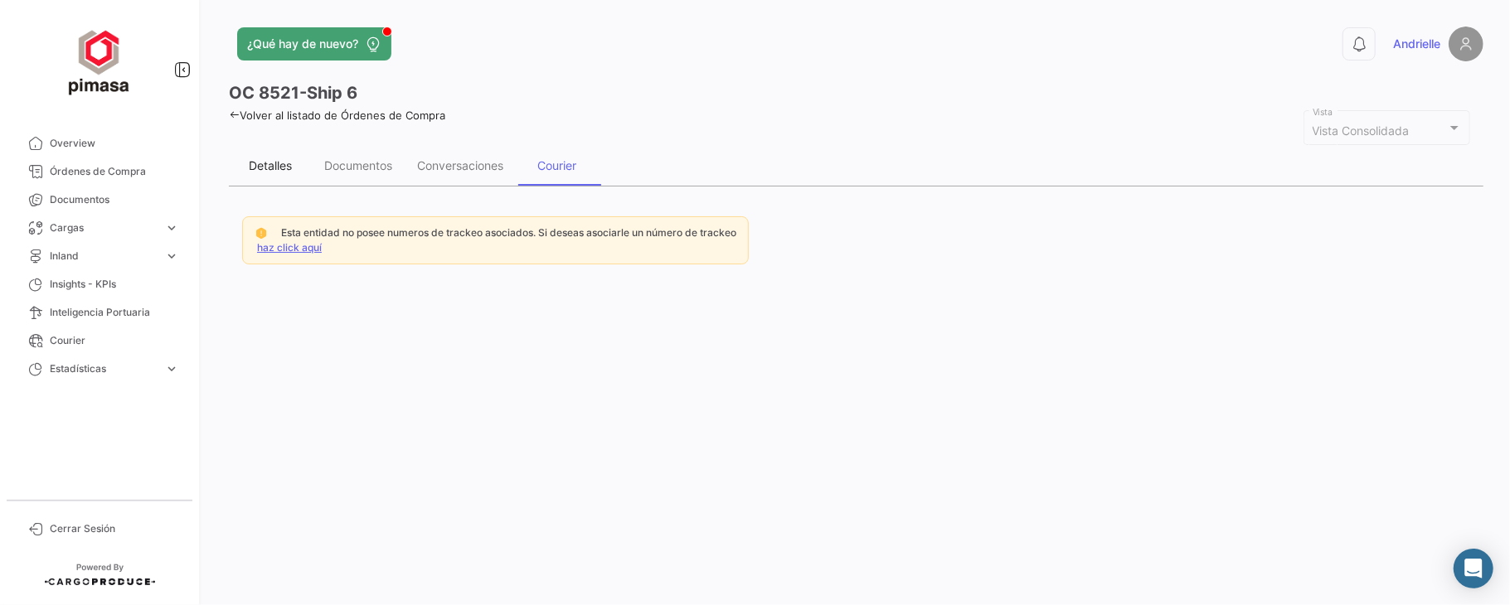
click at [274, 161] on div "Detalles" at bounding box center [270, 165] width 43 height 14
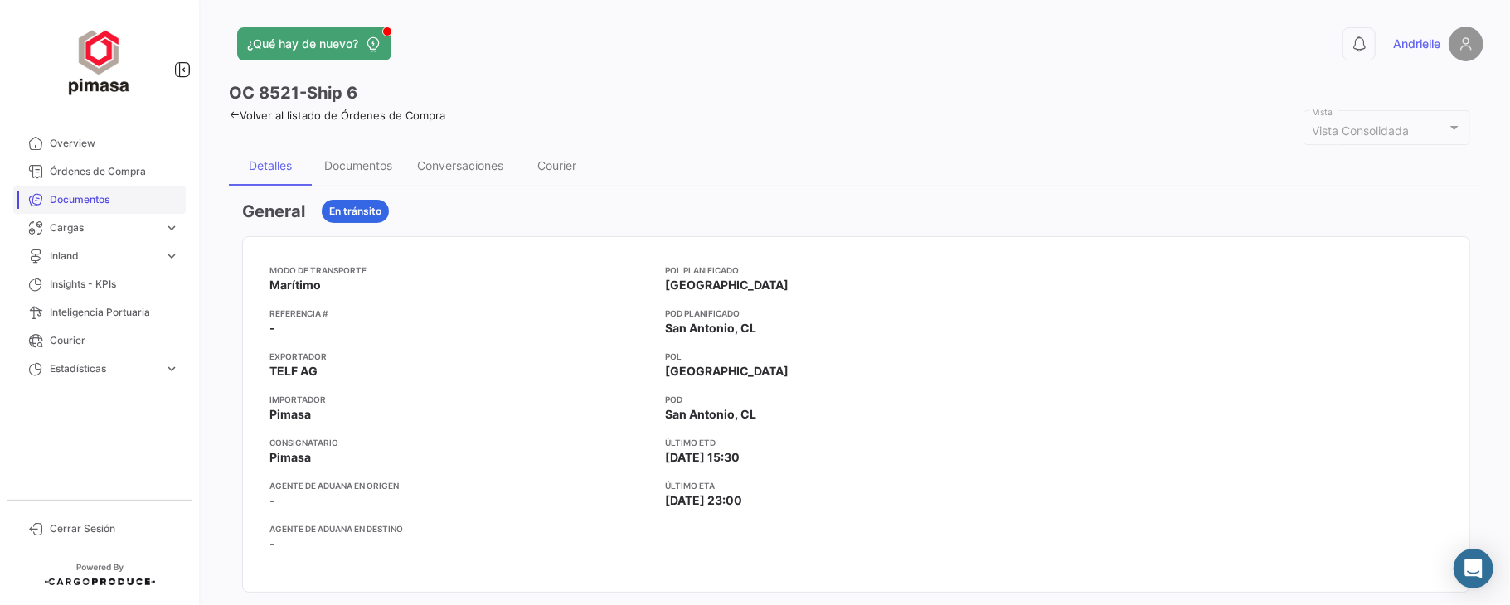
click at [86, 196] on span "Documentos" at bounding box center [114, 199] width 129 height 15
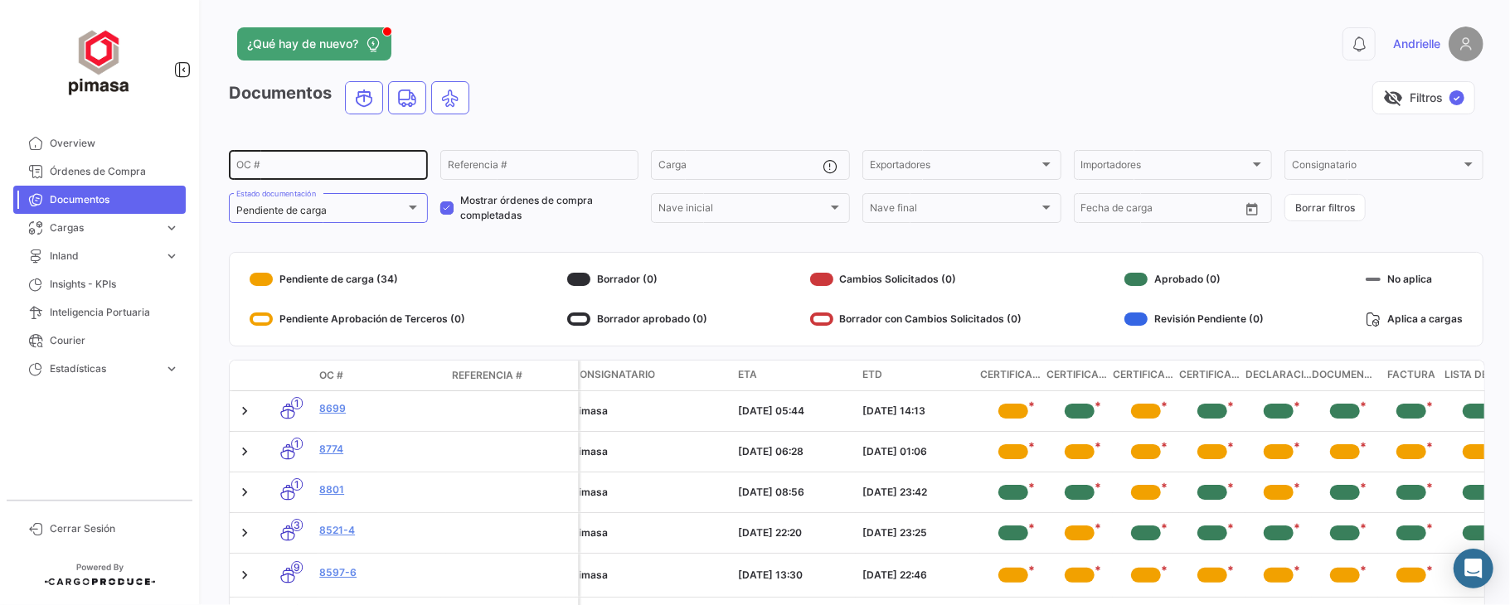
click at [249, 166] on input "OC #" at bounding box center [328, 168] width 184 height 12
click at [449, 206] on span at bounding box center [446, 208] width 13 height 13
click at [447, 215] on input "Mostrar órdenes de compra completadas" at bounding box center [446, 215] width 1 height 1
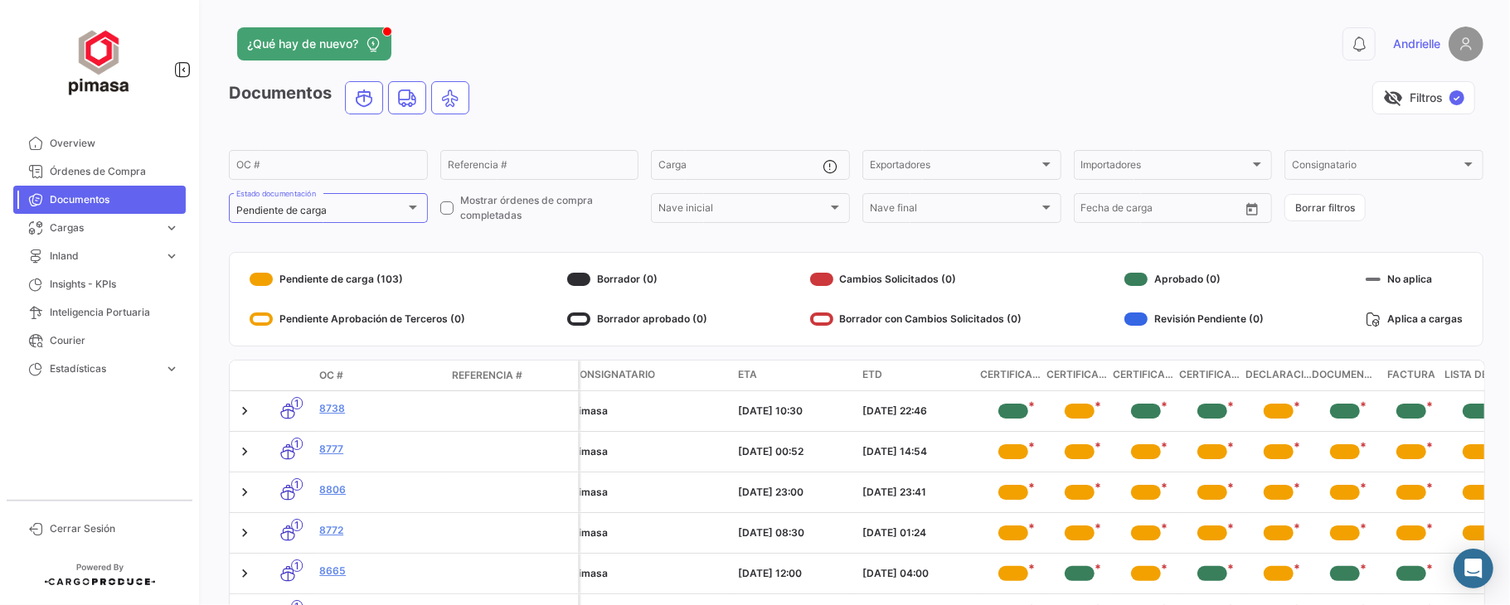
click at [448, 207] on span at bounding box center [446, 208] width 13 height 13
click at [447, 215] on input "Mostrar órdenes de compra completadas" at bounding box center [446, 215] width 1 height 1
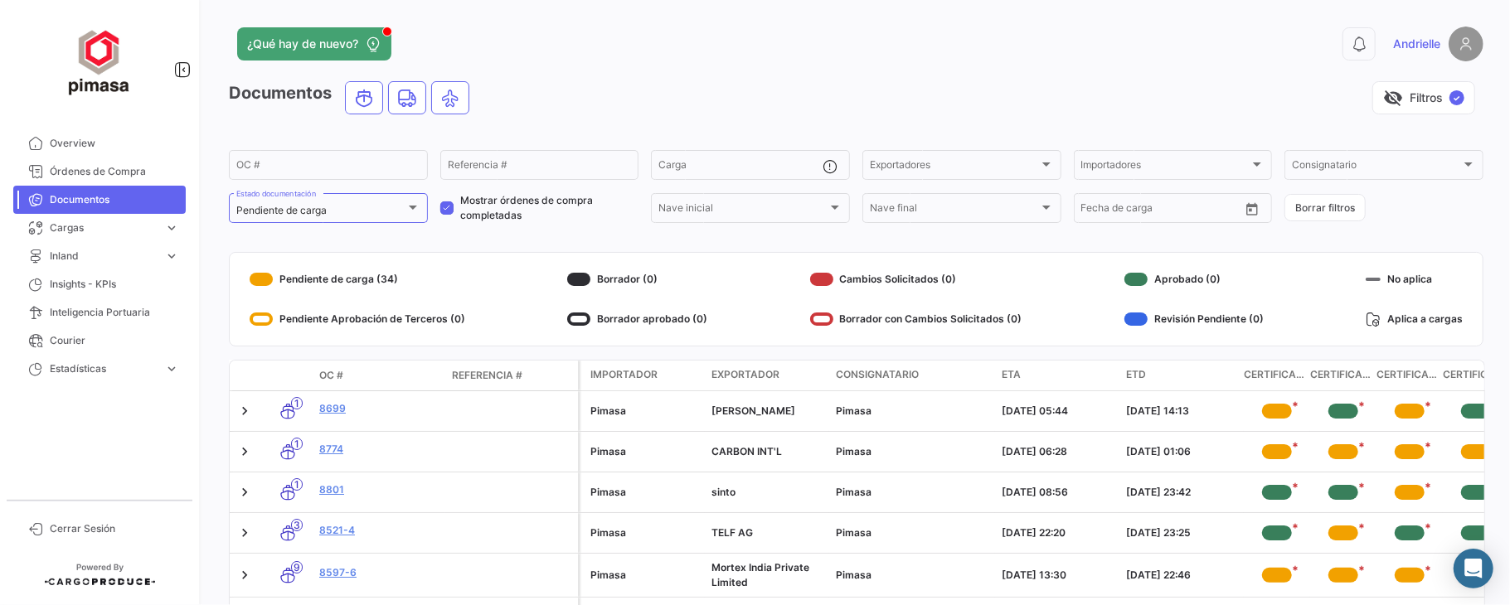
click at [443, 211] on span at bounding box center [446, 208] width 13 height 13
click at [446, 215] on input "Mostrar órdenes de compra completadas" at bounding box center [446, 215] width 1 height 1
checkbox input "false"
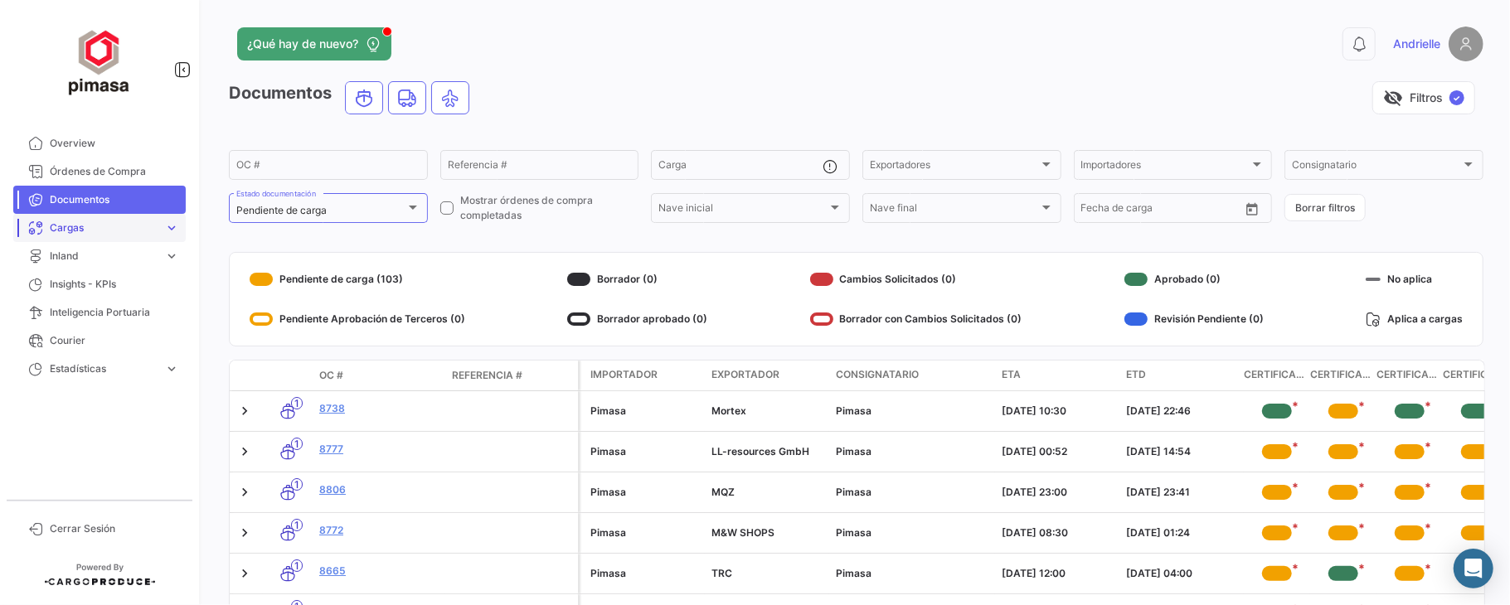
click at [81, 222] on span "Cargas" at bounding box center [104, 228] width 108 height 15
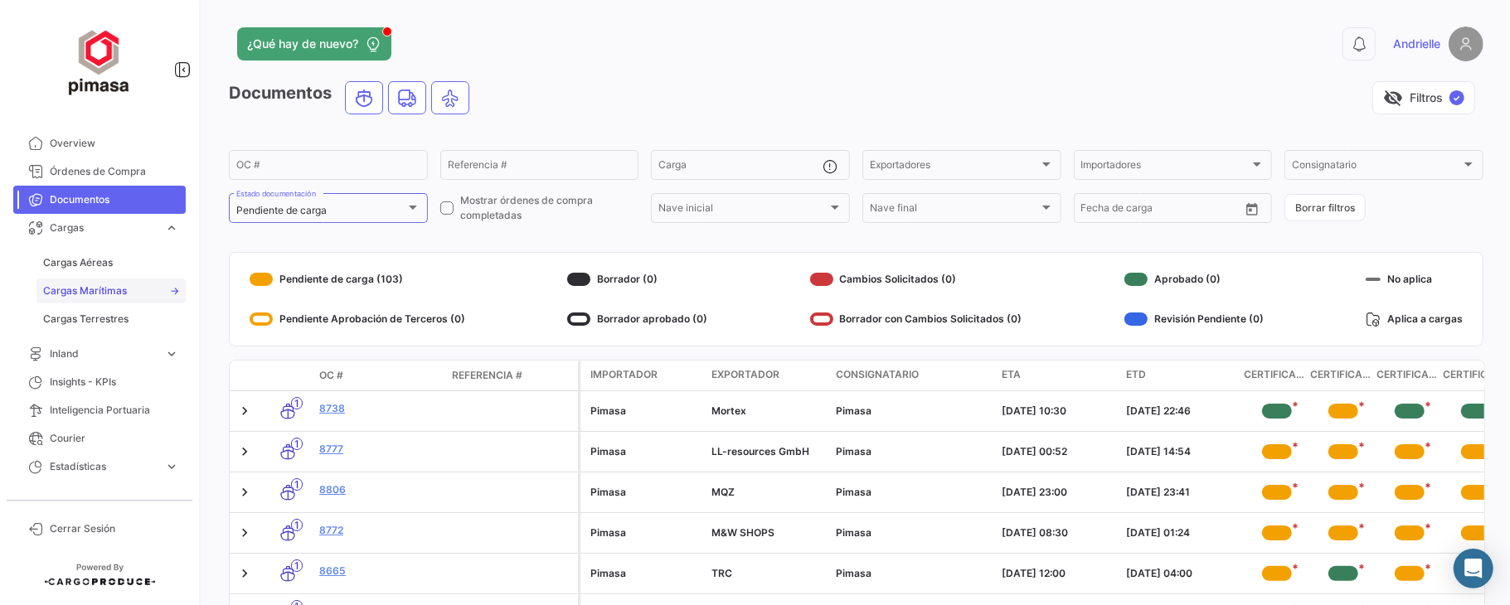
click at [90, 289] on span "Cargas Marítimas" at bounding box center [85, 291] width 84 height 15
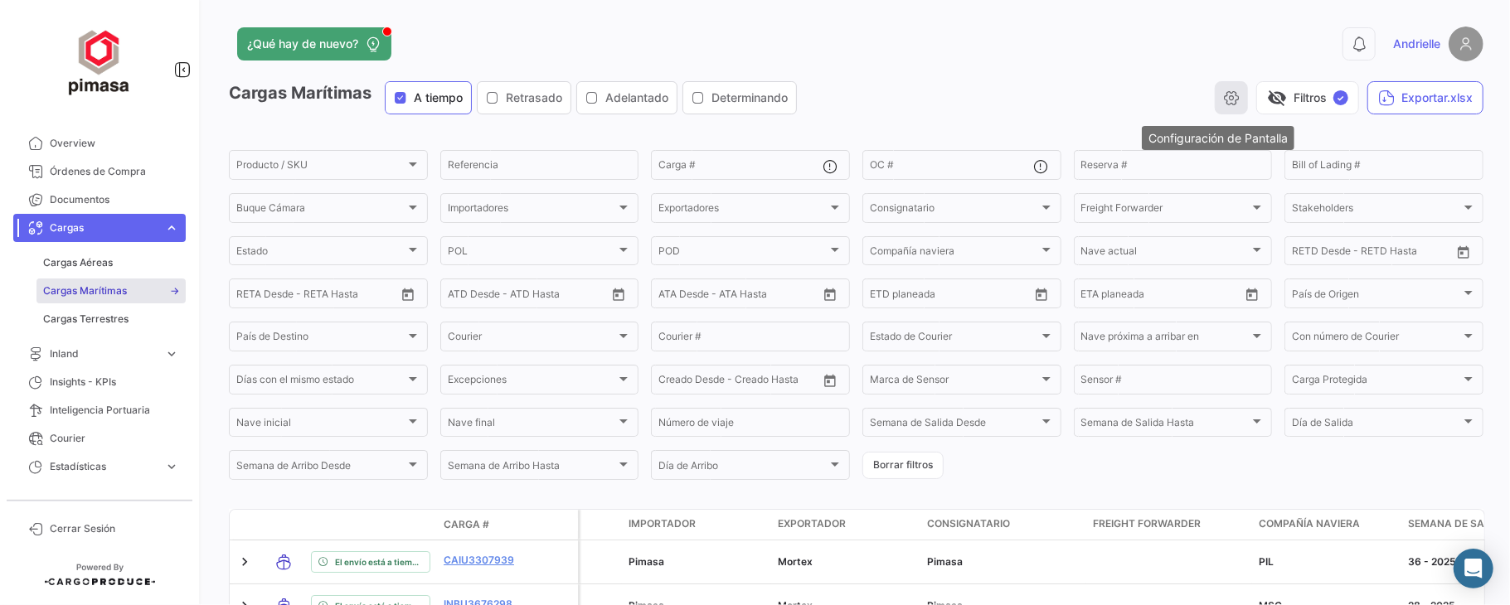
click at [1223, 100] on icon "button" at bounding box center [1231, 98] width 17 height 17
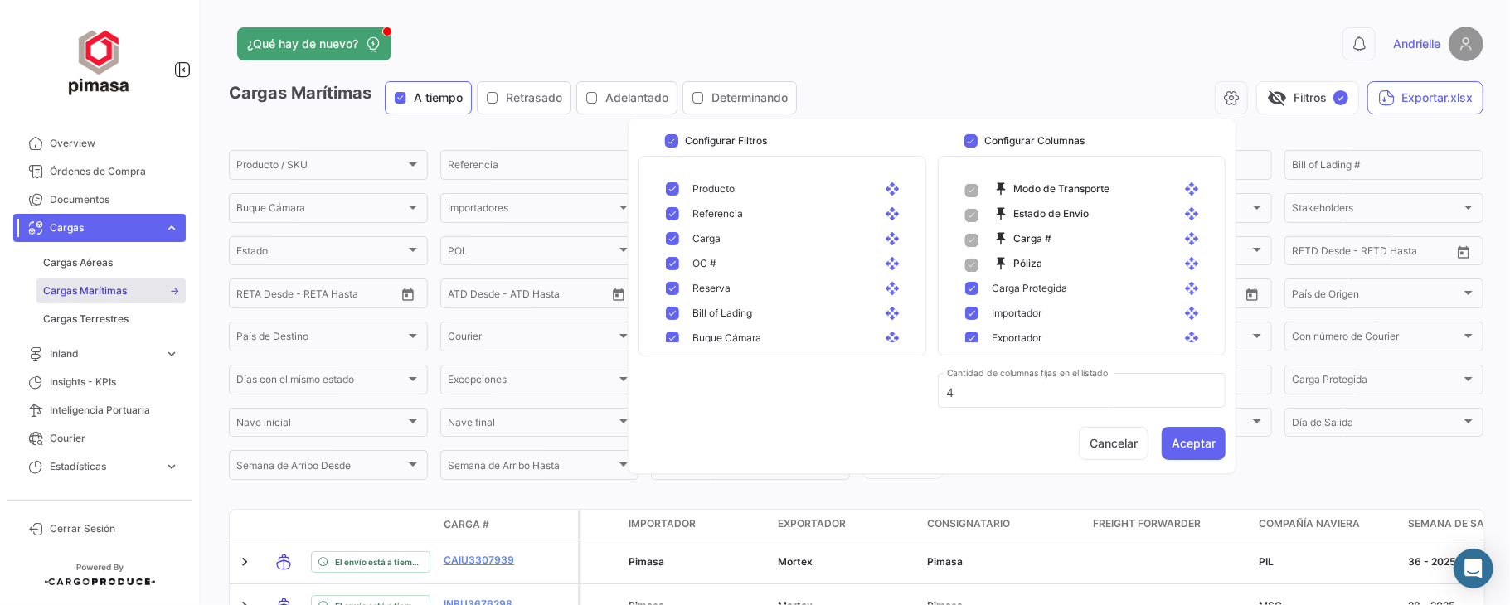
click at [1020, 61] on div "0 Andrielle" at bounding box center [1201, 44] width 565 height 35
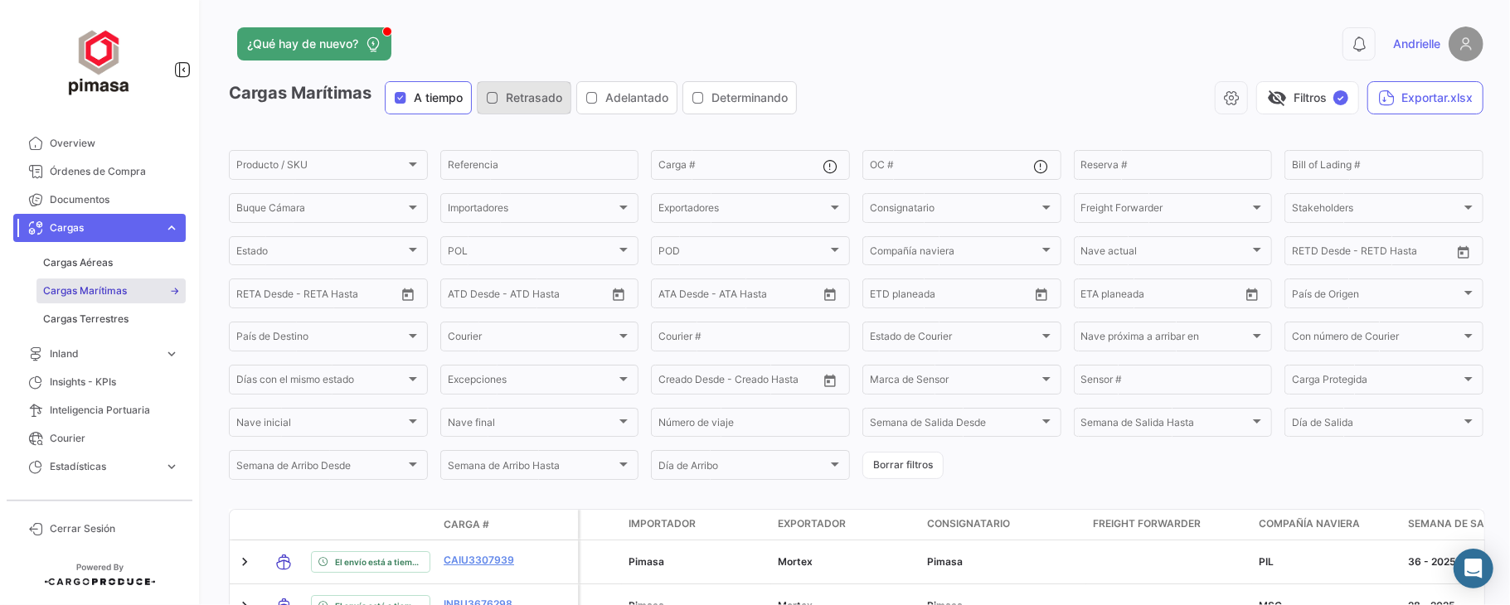
click at [495, 96] on icon "button" at bounding box center [492, 97] width 13 height 13
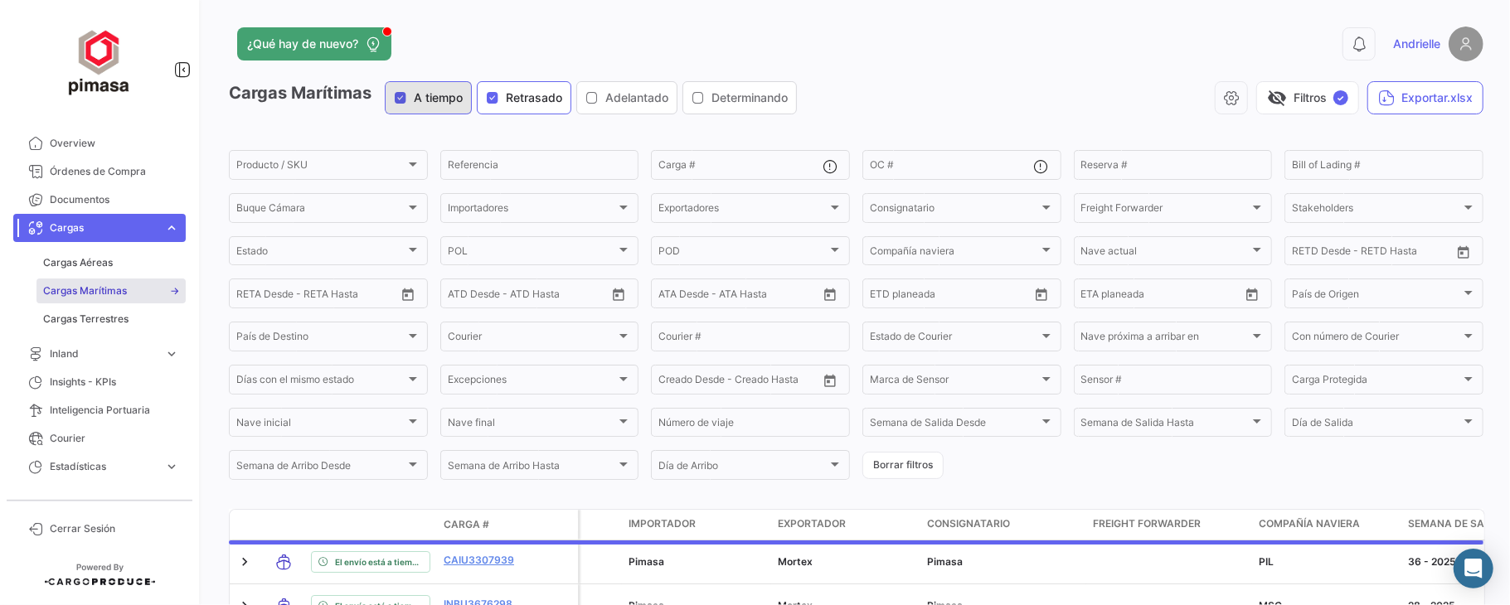
click at [401, 103] on icon "button" at bounding box center [400, 97] width 13 height 13
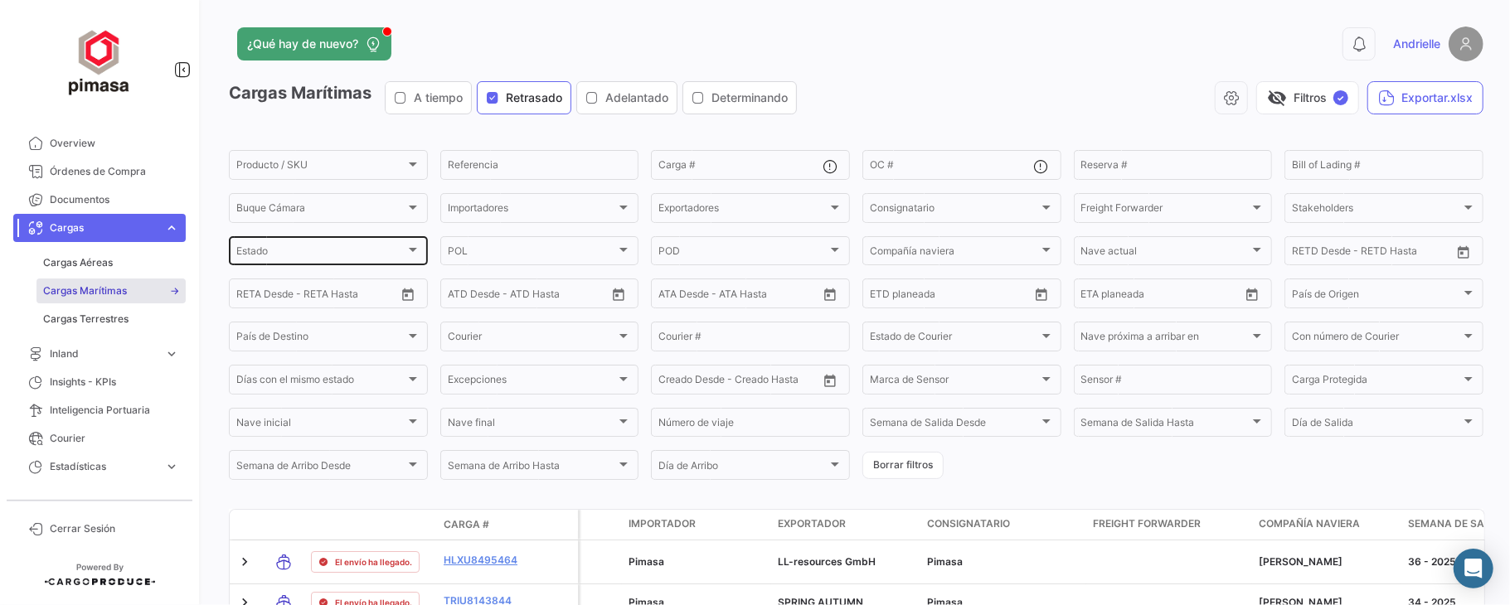
click at [319, 252] on div "Estado" at bounding box center [320, 254] width 169 height 12
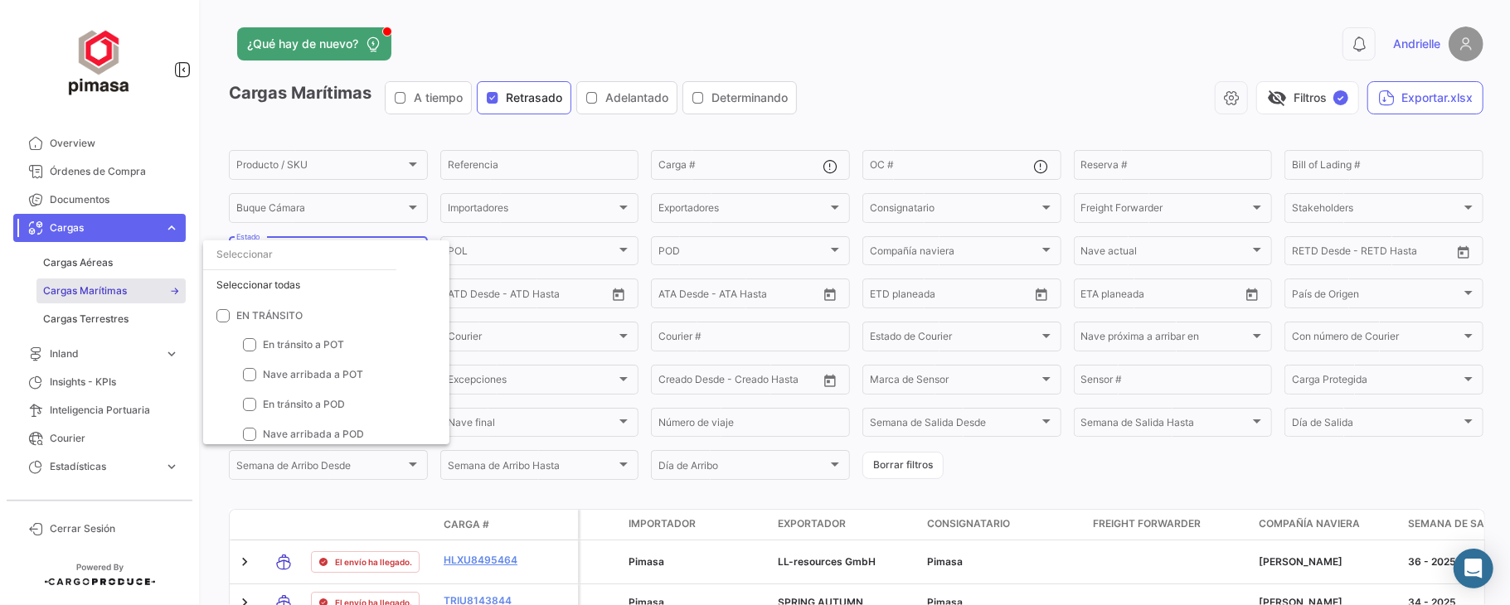
click at [702, 134] on div at bounding box center [755, 302] width 1510 height 605
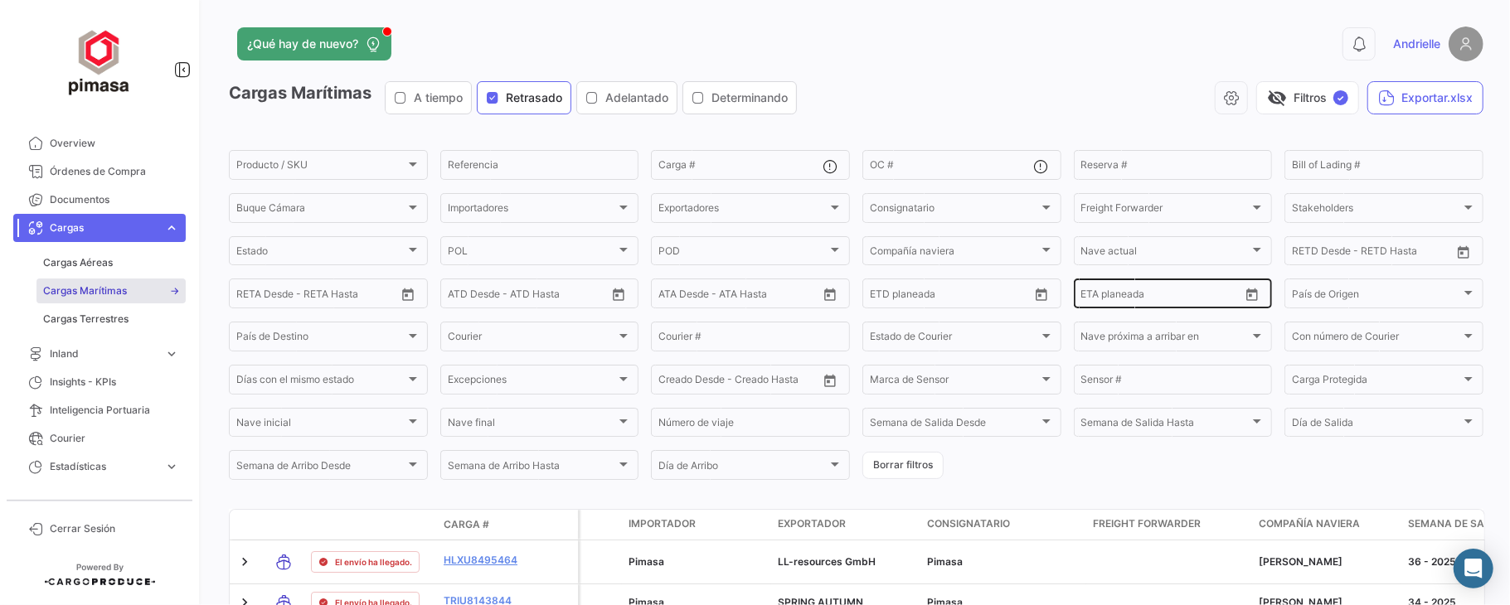
scroll to position [110, 0]
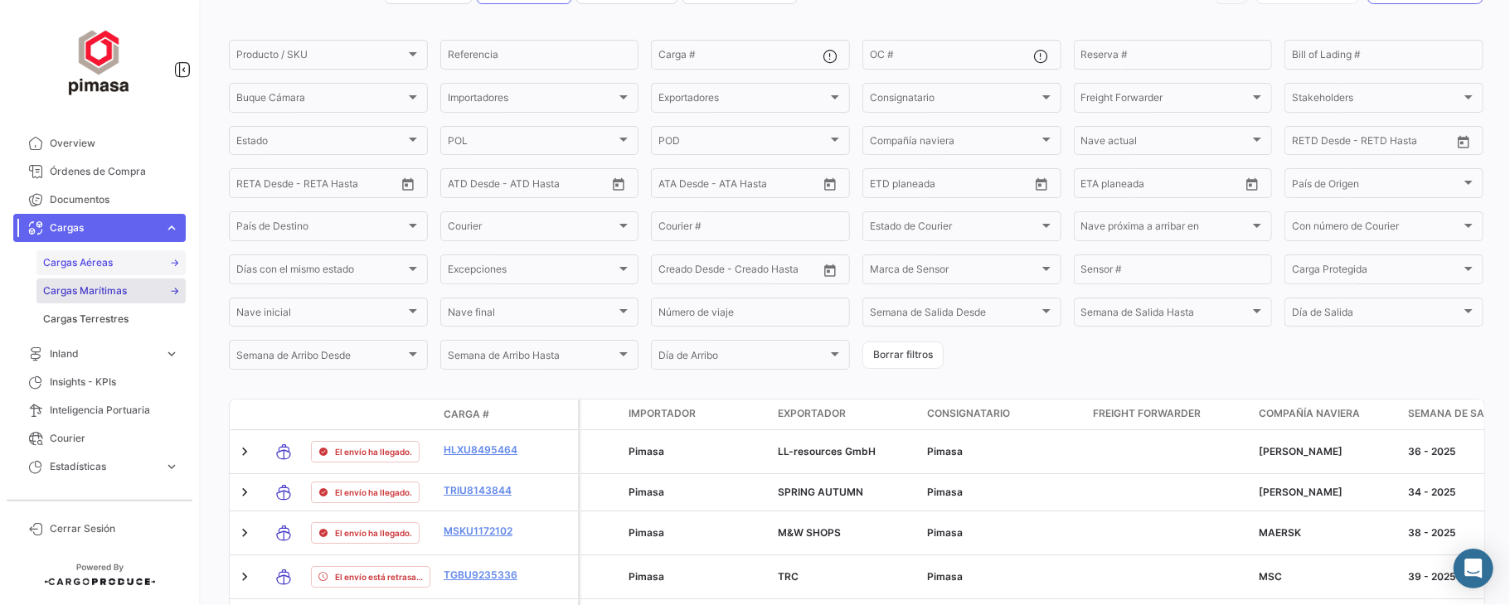
click at [90, 257] on span "Cargas Aéreas" at bounding box center [78, 262] width 70 height 15
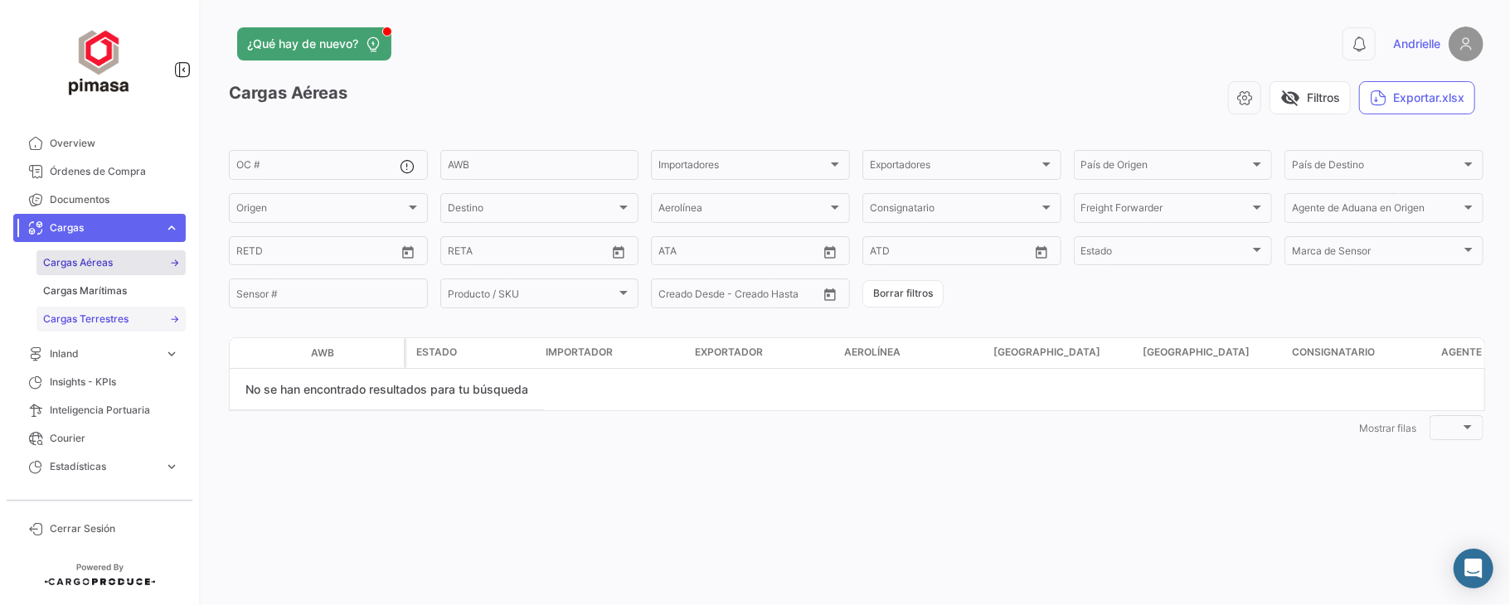
click at [90, 316] on span "Cargas Terrestres" at bounding box center [85, 319] width 85 height 15
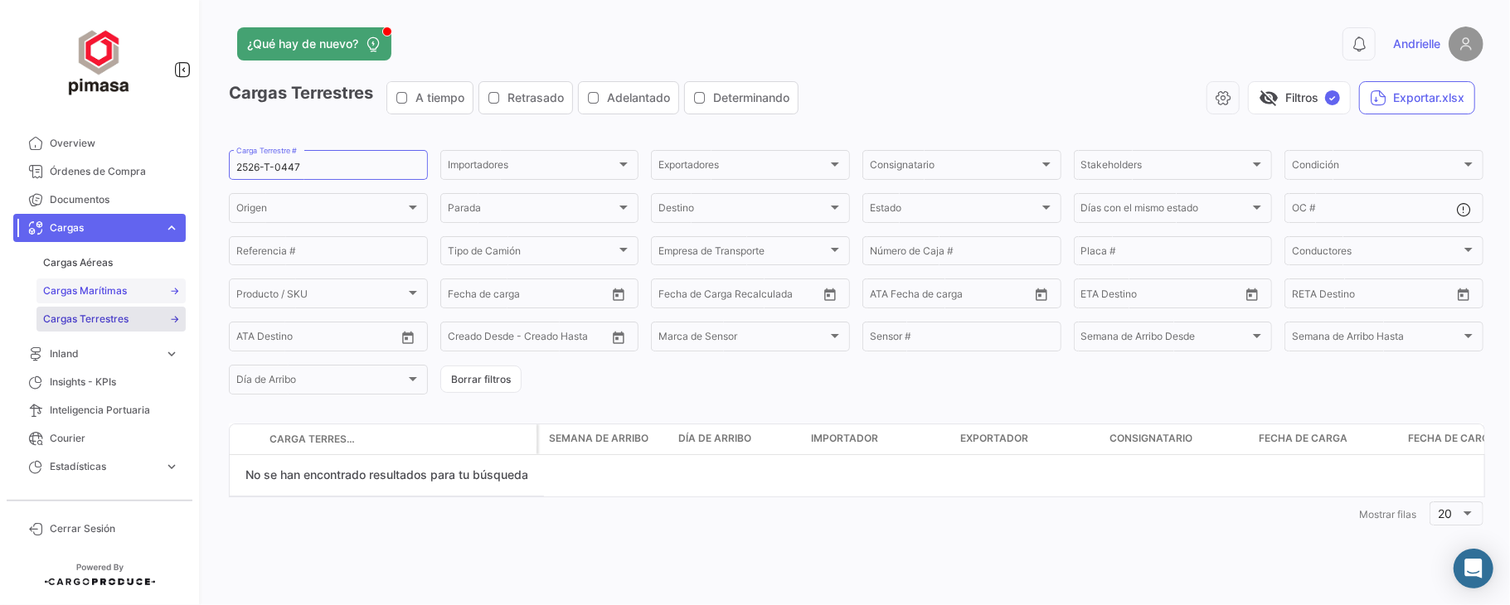
click at [94, 279] on link "Cargas Marítimas" at bounding box center [110, 291] width 149 height 25
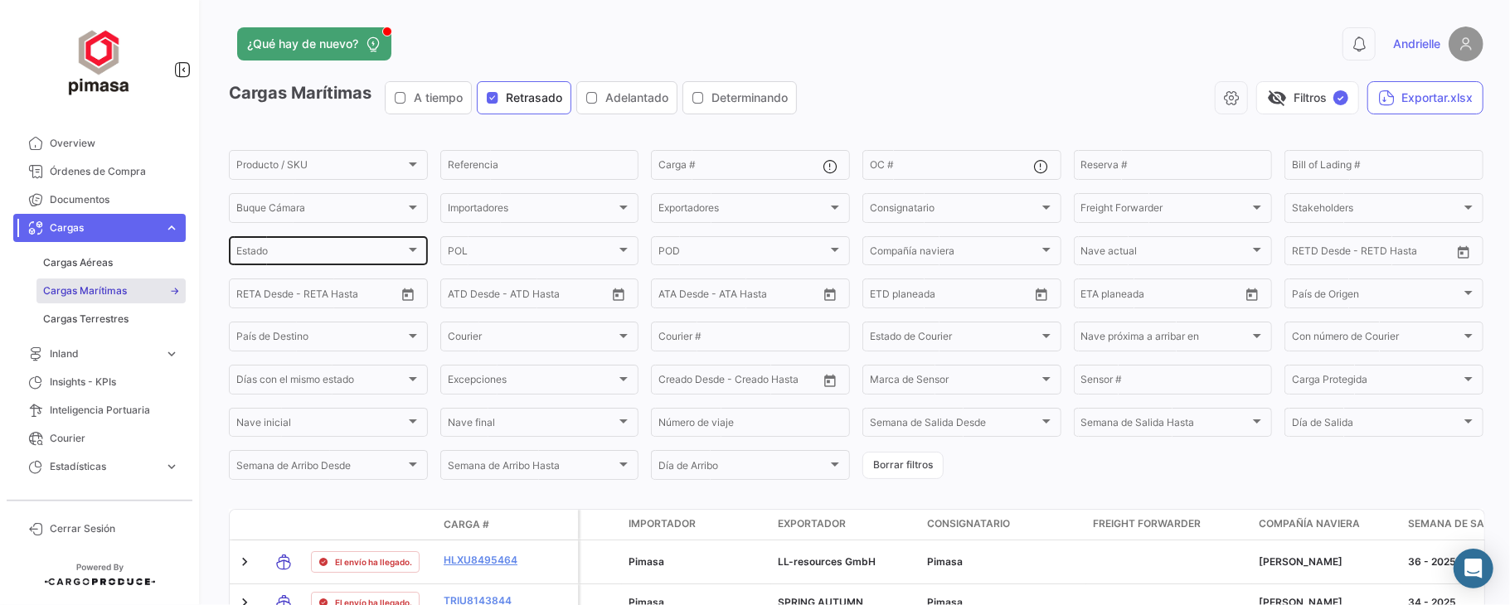
click at [309, 247] on div "Estado Estado" at bounding box center [328, 250] width 184 height 32
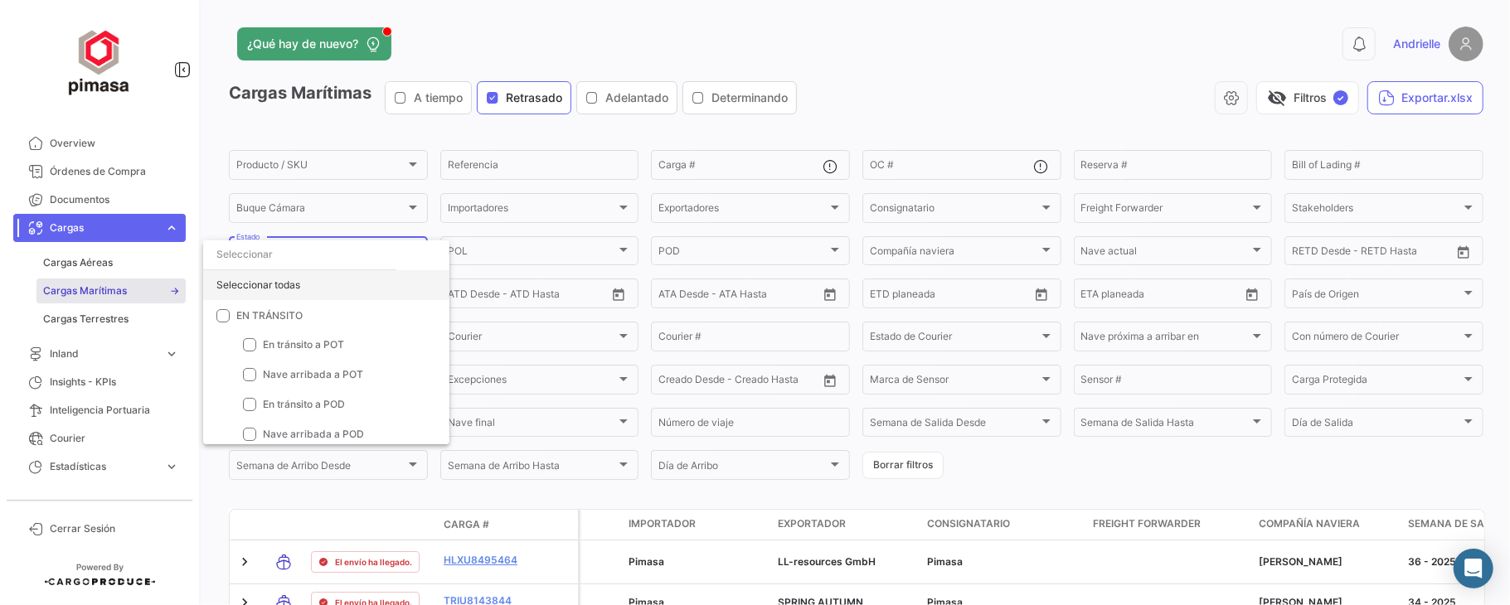
click at [302, 275] on div "Seleccionar todas" at bounding box center [326, 285] width 246 height 30
checkbox input "true"
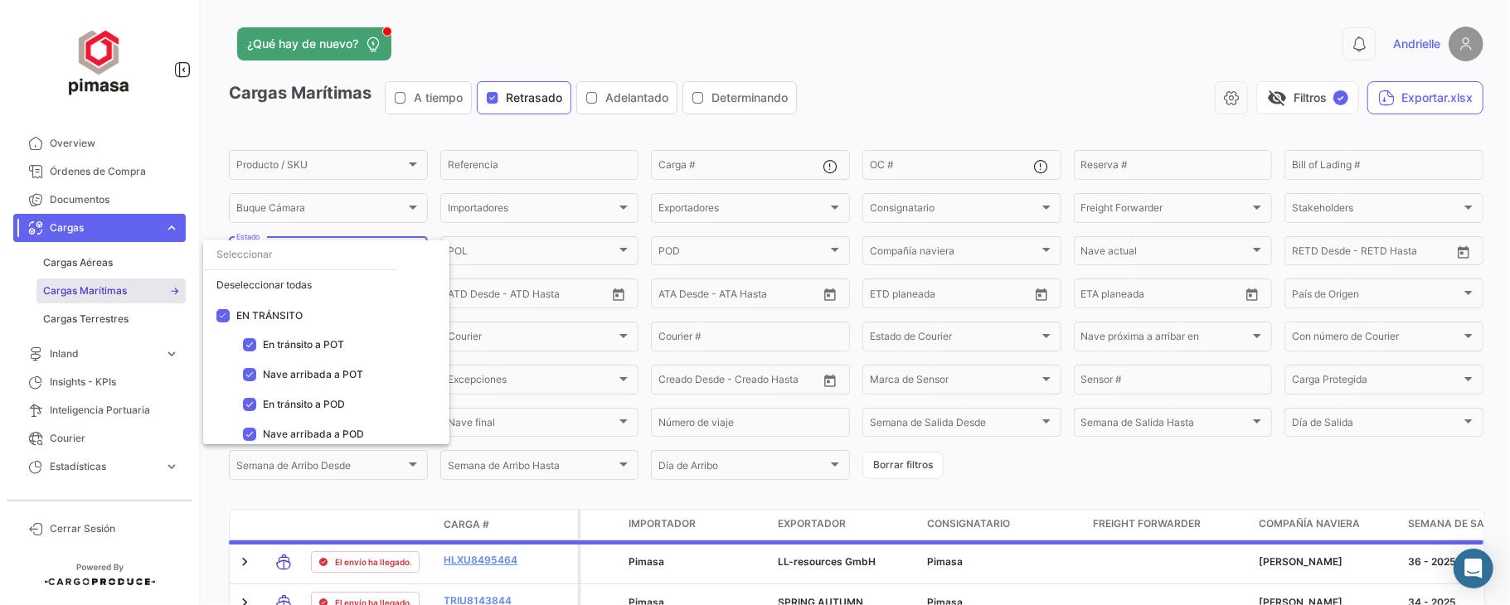
click at [352, 129] on div at bounding box center [755, 302] width 1510 height 605
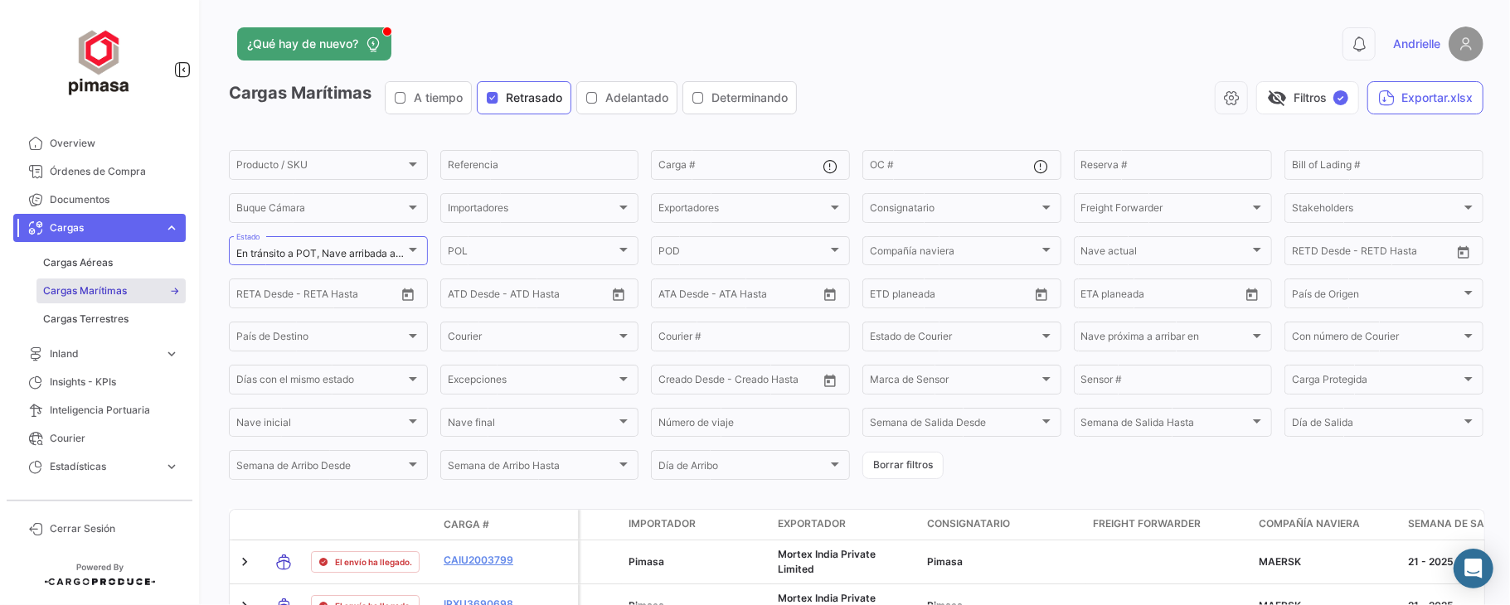
drag, startPoint x: 544, startPoint y: 100, endPoint x: 522, endPoint y: 111, distance: 24.1
click at [542, 100] on span "Retrasado" at bounding box center [534, 98] width 56 height 17
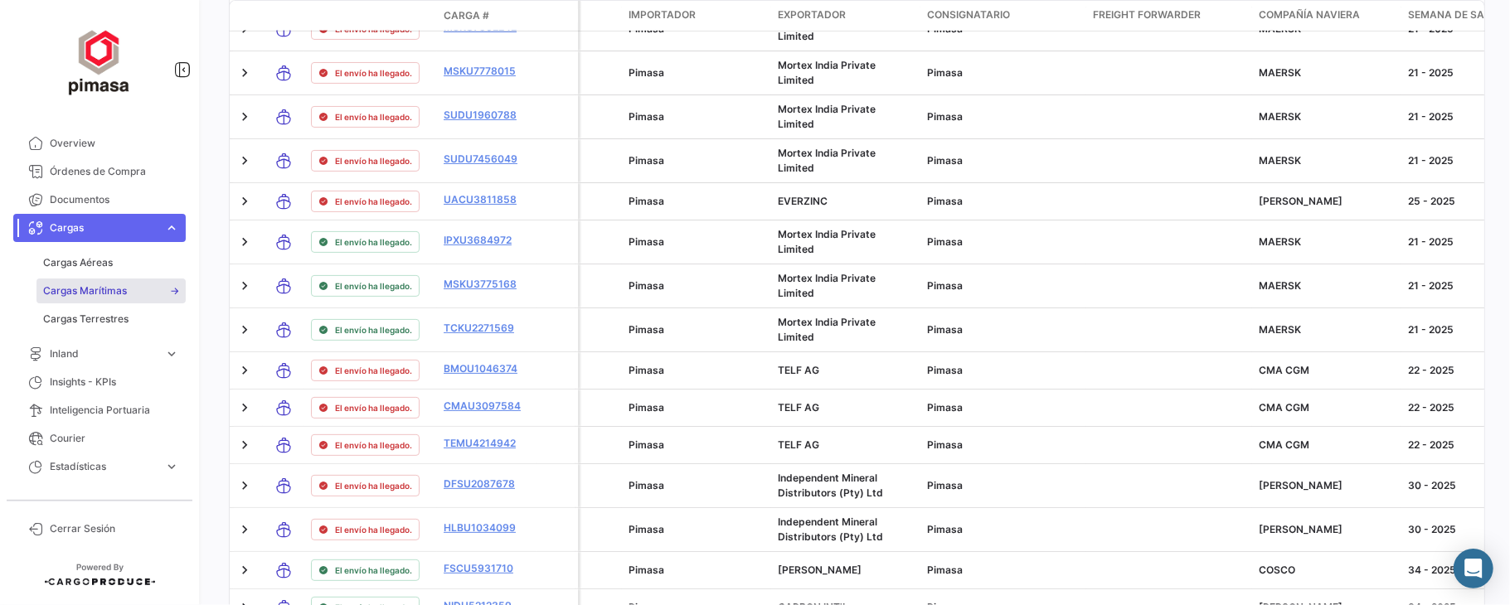
scroll to position [908, 0]
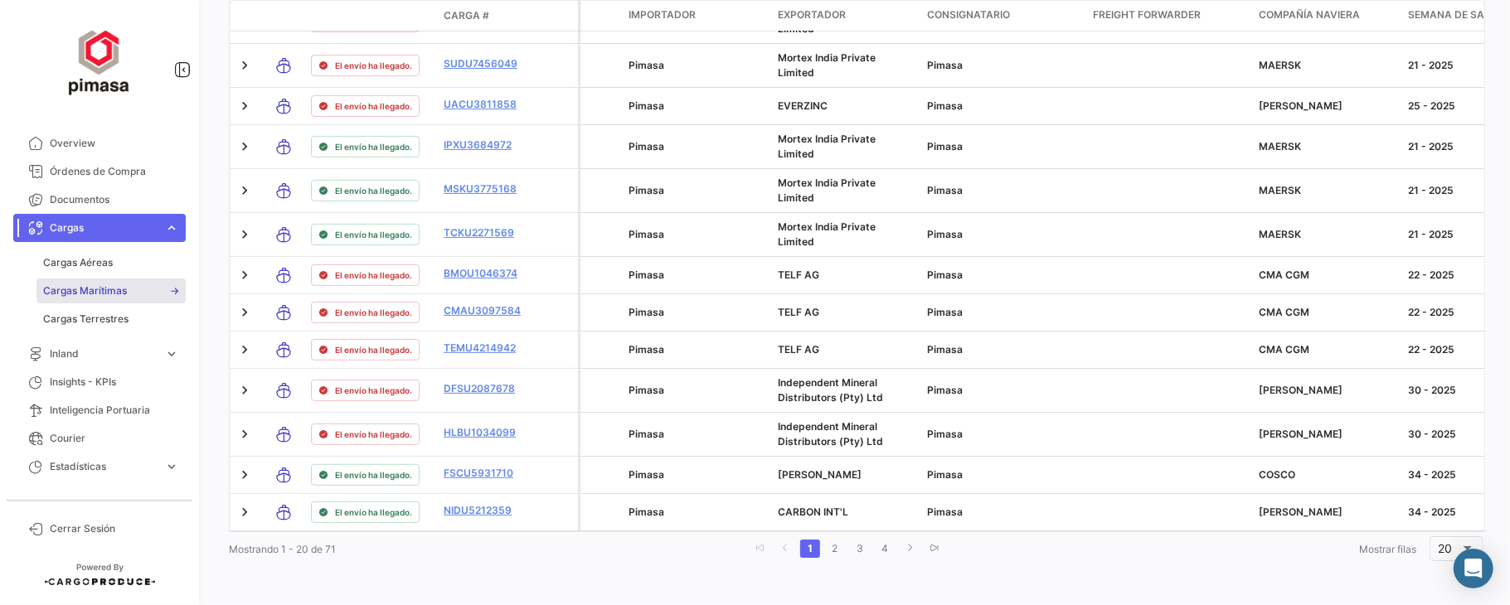
drag, startPoint x: 326, startPoint y: 551, endPoint x: 336, endPoint y: 551, distance: 10.0
click at [336, 551] on span "Mostrando 1 - 20 de 71" at bounding box center [282, 549] width 107 height 12
click at [346, 549] on div "Mostrando 1 - 20 de 71 1 2 3 4 Mostrar filas 20" at bounding box center [856, 549] width 1255 height 30
drag, startPoint x: 339, startPoint y: 549, endPoint x: 328, endPoint y: 549, distance: 10.8
click at [328, 549] on div "Mostrando 1 - 20 de 71 1 2 3 4 Mostrar filas 20" at bounding box center [856, 549] width 1255 height 30
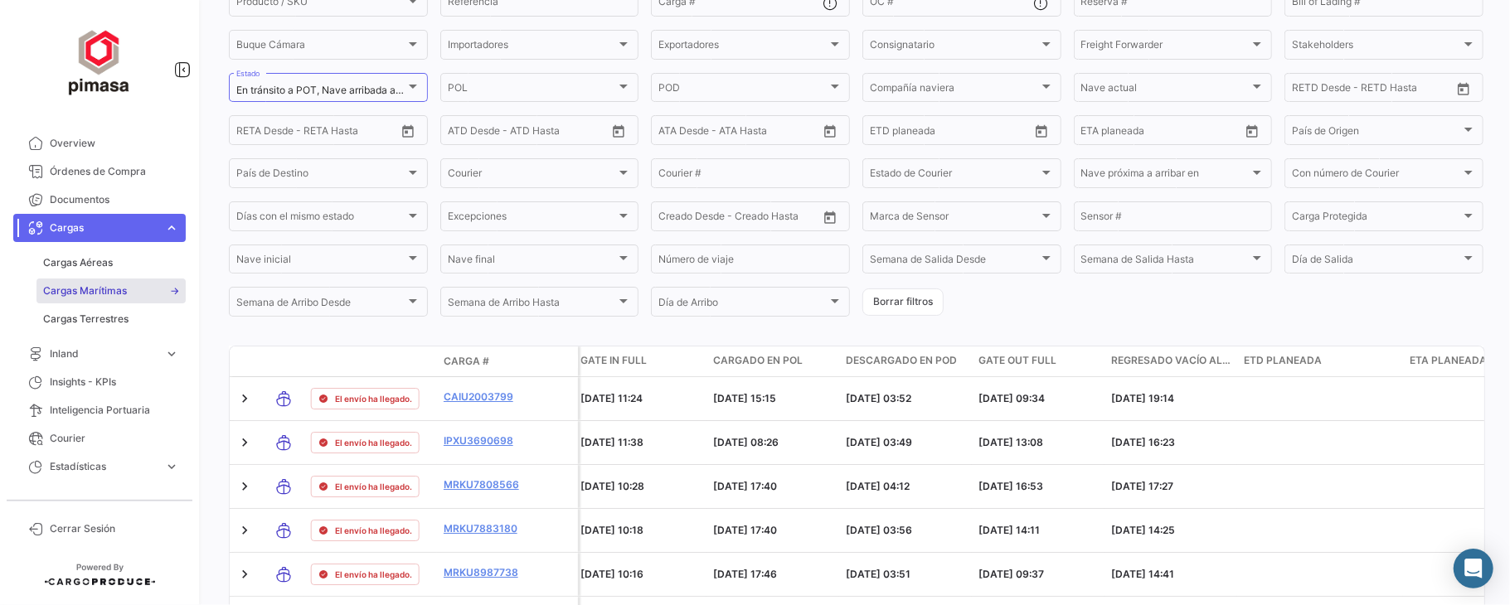
scroll to position [0, 0]
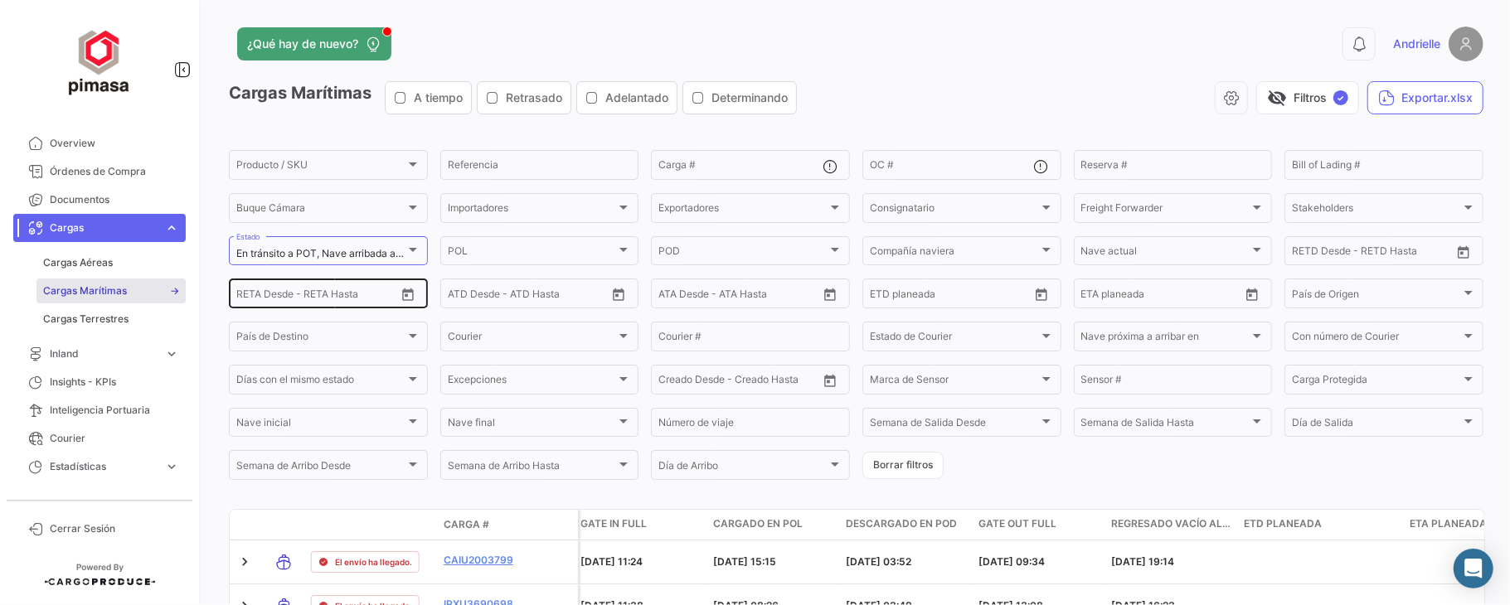
click at [369, 283] on div "Desde – RETA Desde - RETA Hasta" at bounding box center [315, 292] width 159 height 32
click at [381, 260] on span "En tránsito a POT, Nave arribada a POT, En tránsito a POD, Nave arribada a POD,…" at bounding box center [569, 253] width 666 height 12
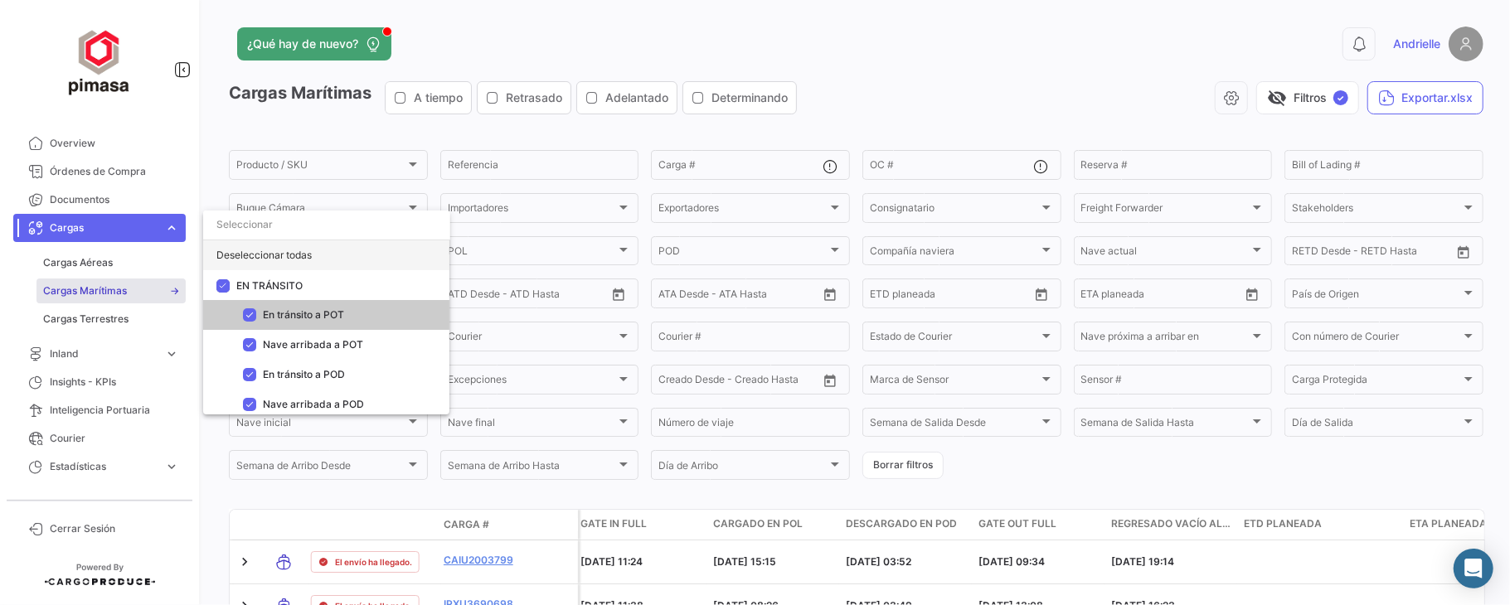
click at [289, 255] on div "Deseleccionar todas" at bounding box center [326, 255] width 246 height 30
checkbox input "false"
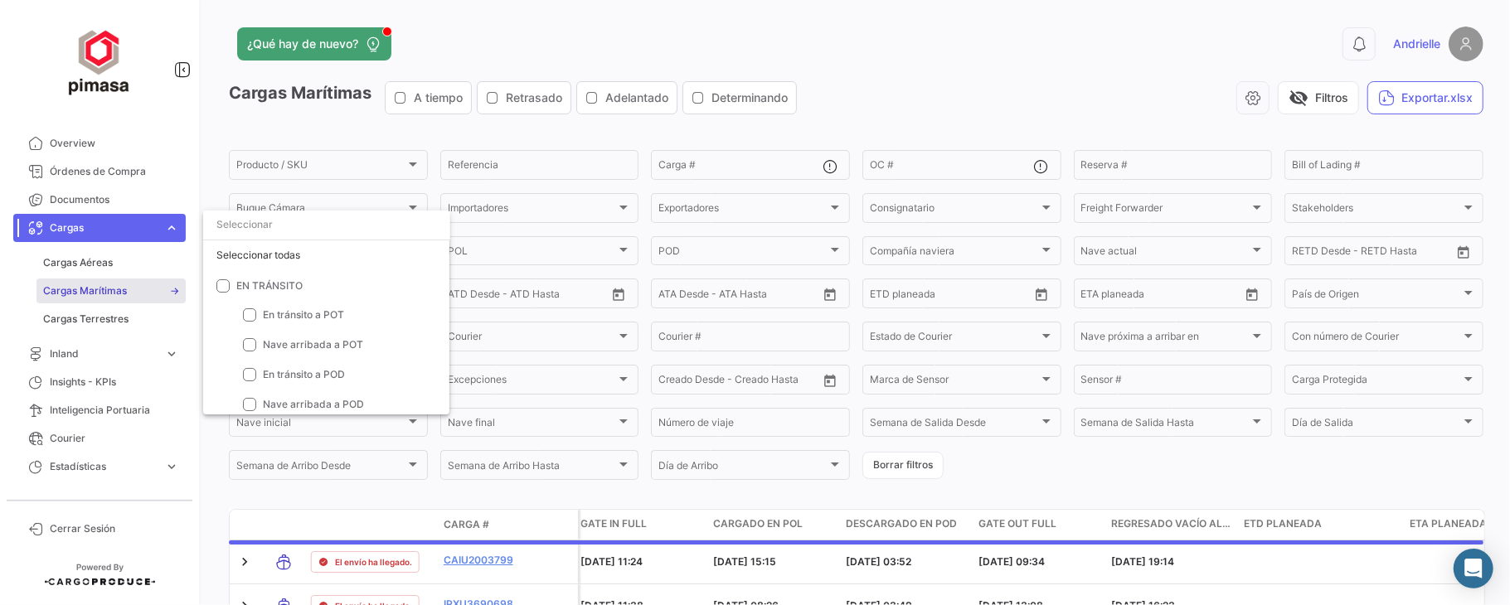
click at [430, 100] on div at bounding box center [755, 302] width 1510 height 605
click at [407, 100] on icon "button" at bounding box center [400, 97] width 13 height 13
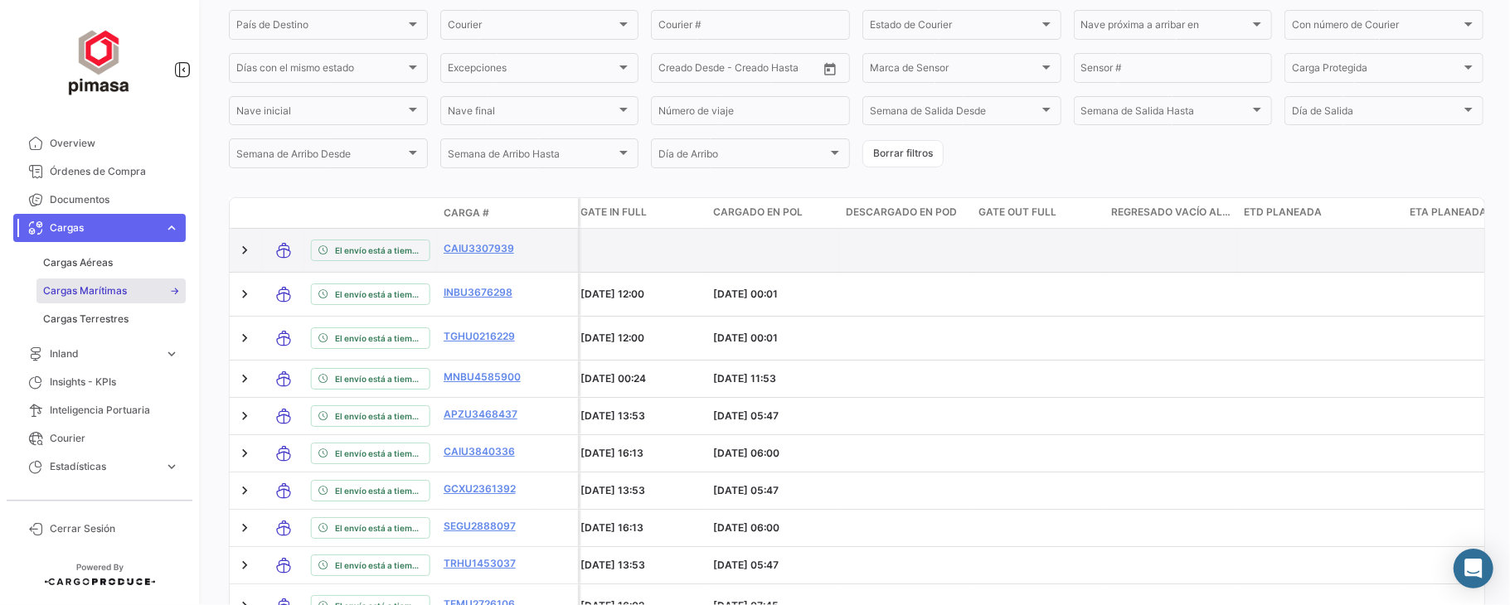
scroll to position [332, 0]
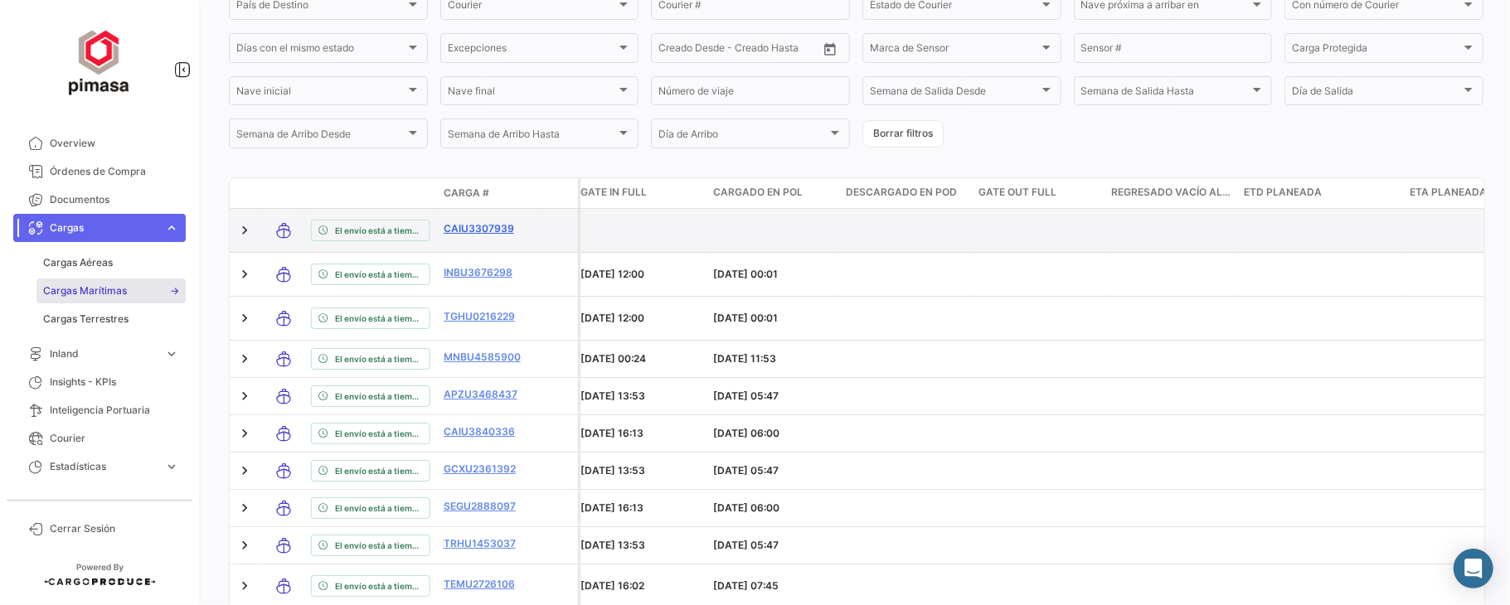
click at [485, 232] on link "CAIU3307939" at bounding box center [487, 228] width 86 height 15
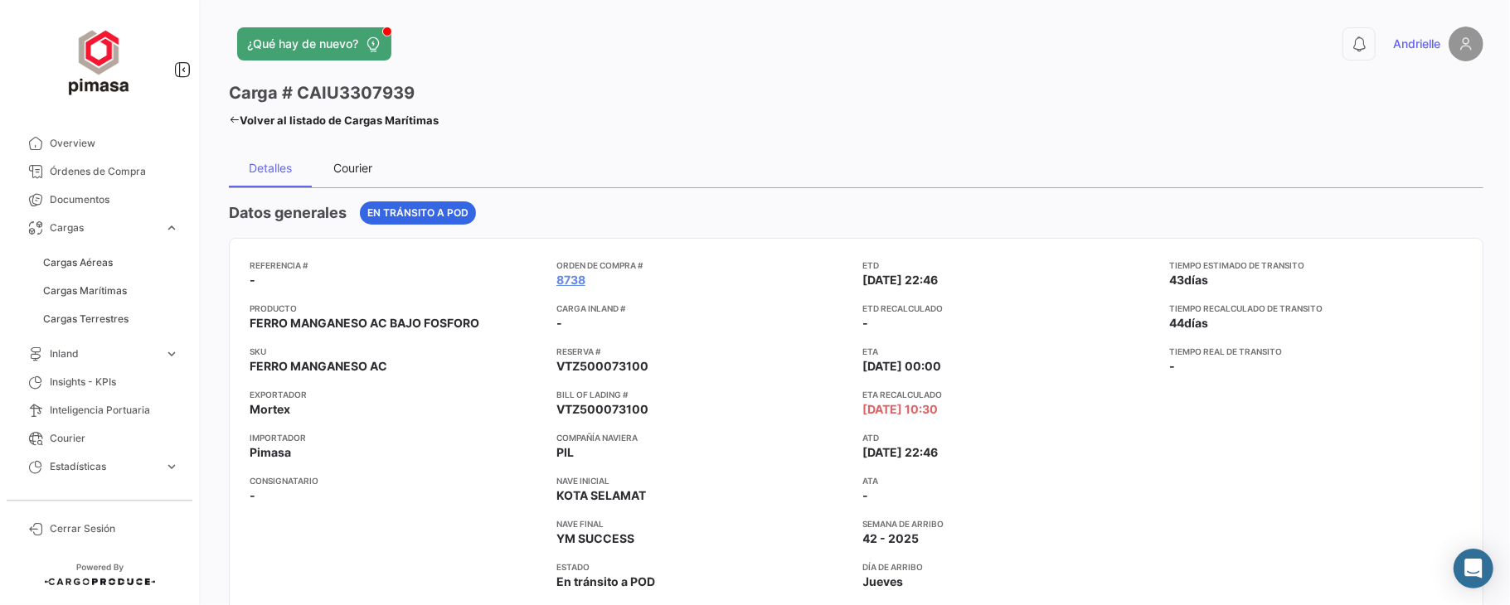
click at [333, 186] on div "Courier" at bounding box center [353, 168] width 83 height 40
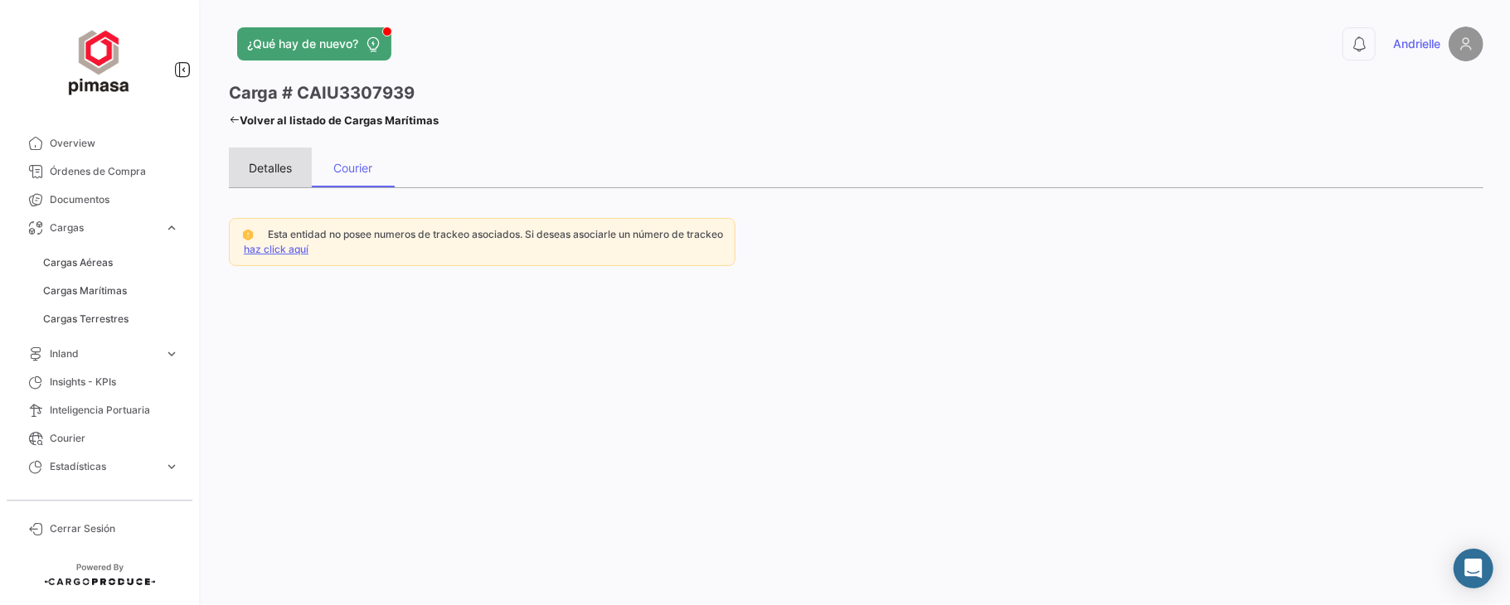
click at [264, 171] on div "Detalles" at bounding box center [270, 168] width 43 height 14
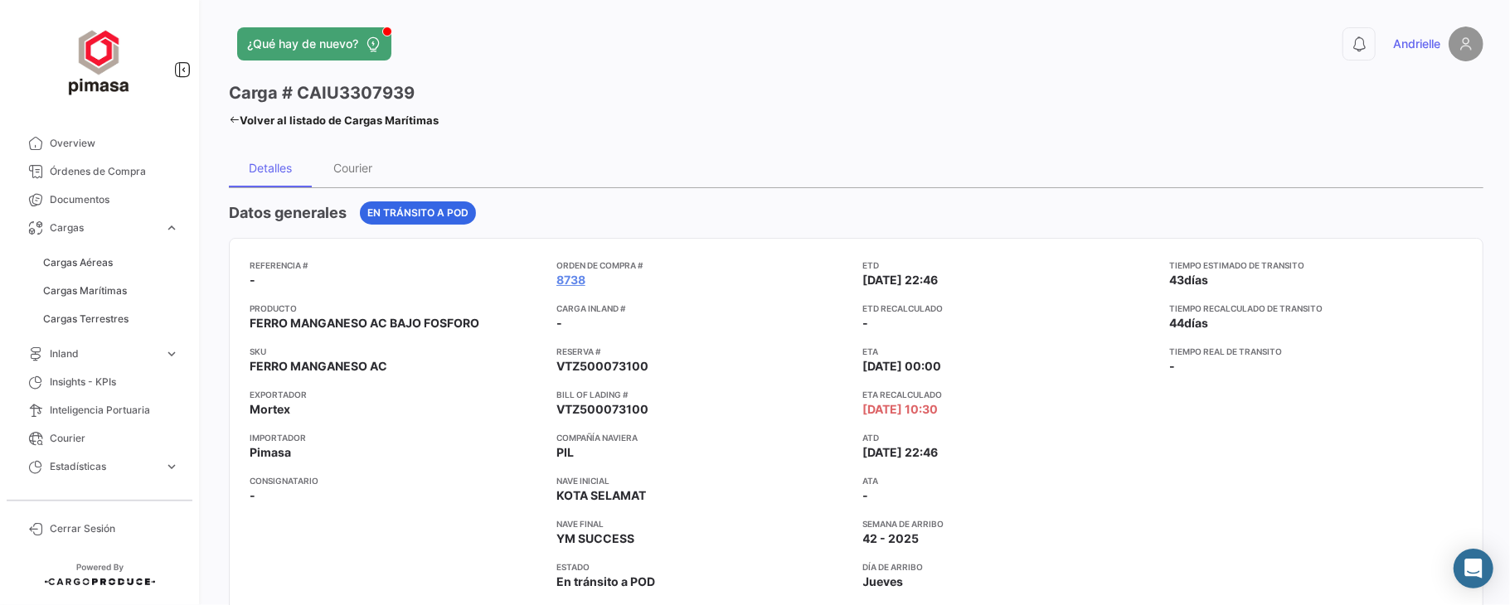
drag, startPoint x: 316, startPoint y: 90, endPoint x: 289, endPoint y: 96, distance: 28.0
click at [279, 91] on div "Carga # CAIU3307939 Volver al listado de Cargas Marítimas" at bounding box center [543, 106] width 628 height 51
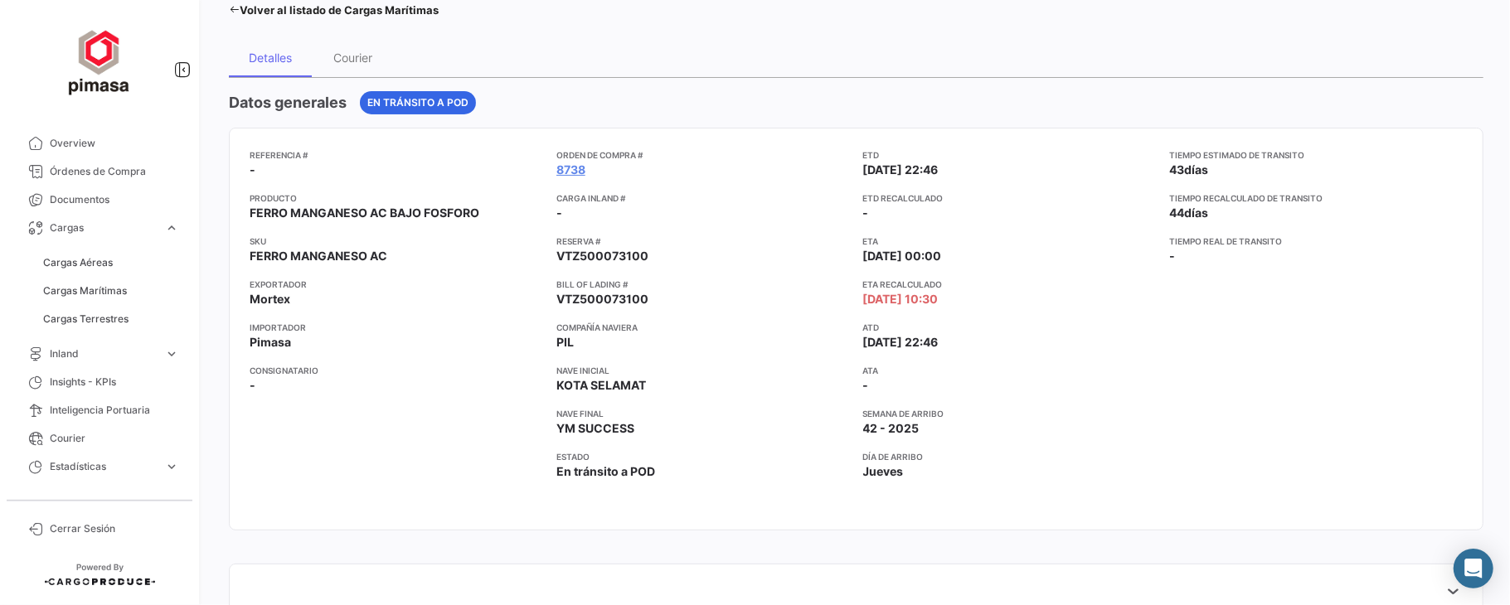
scroll to position [221, 0]
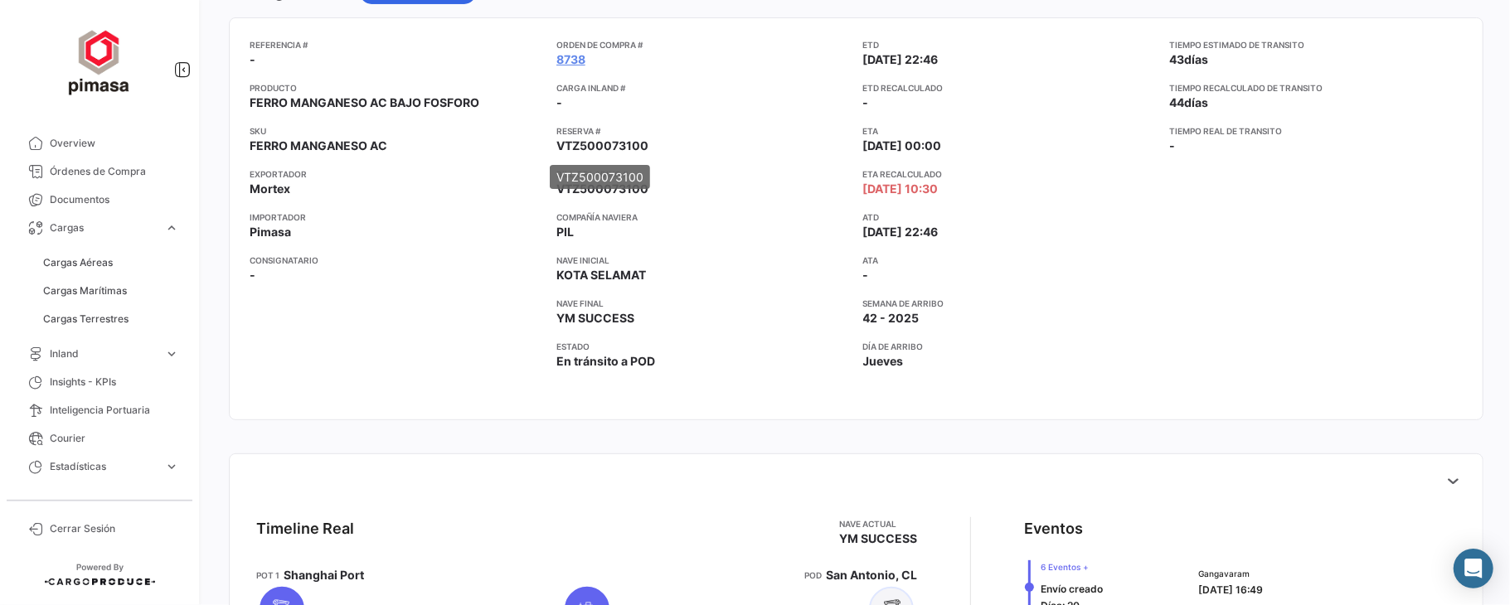
click at [619, 147] on span "VTZ500073100" at bounding box center [602, 146] width 92 height 17
drag, startPoint x: 857, startPoint y: 236, endPoint x: 977, endPoint y: 226, distance: 120.7
click at [977, 226] on app-card-info-label "ATD [DATE] 22:46" at bounding box center [1010, 226] width 294 height 30
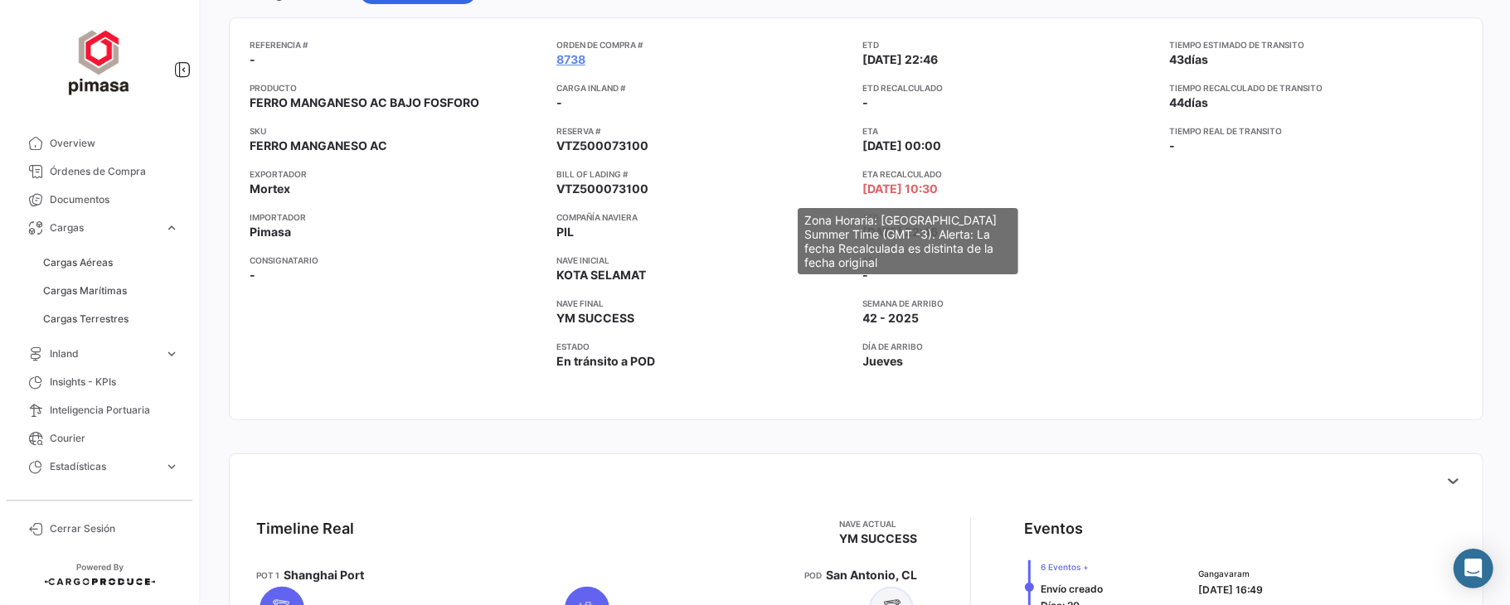
click at [890, 182] on span "[DATE] 10:30" at bounding box center [900, 189] width 75 height 17
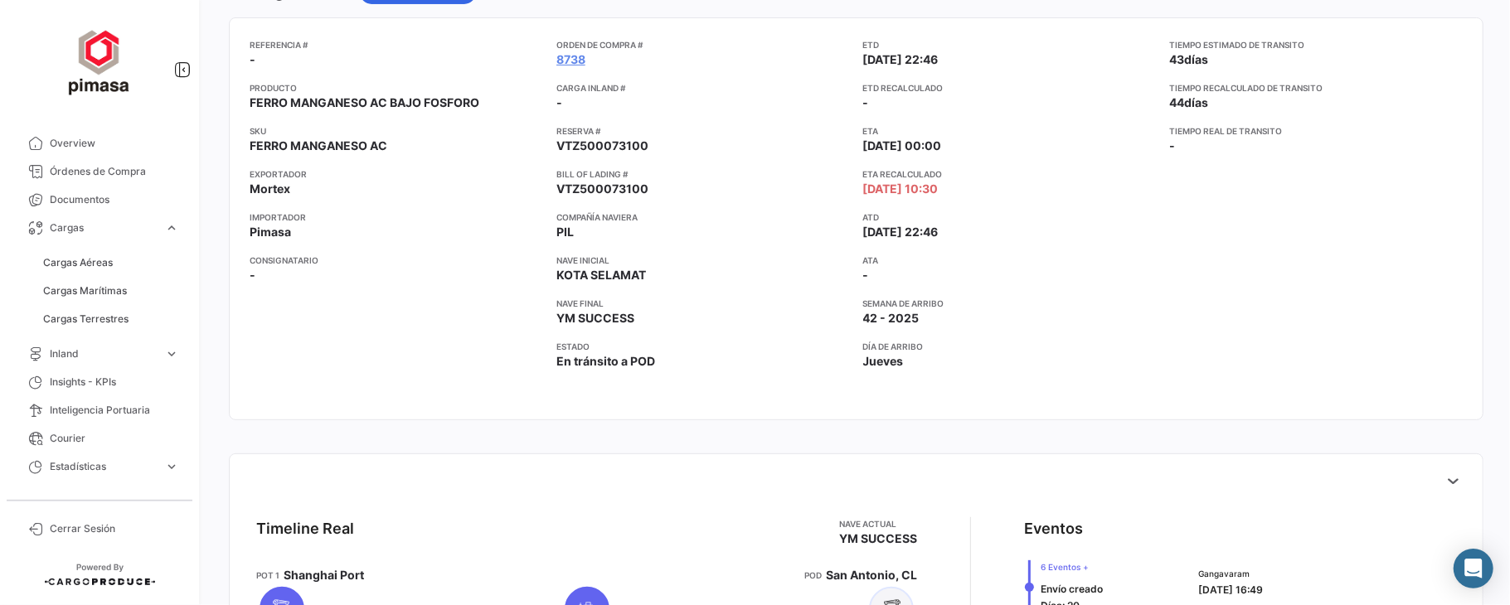
click at [969, 187] on app-card-info-label "ETA Recalculado [DATE] 10:30" at bounding box center [1010, 183] width 294 height 30
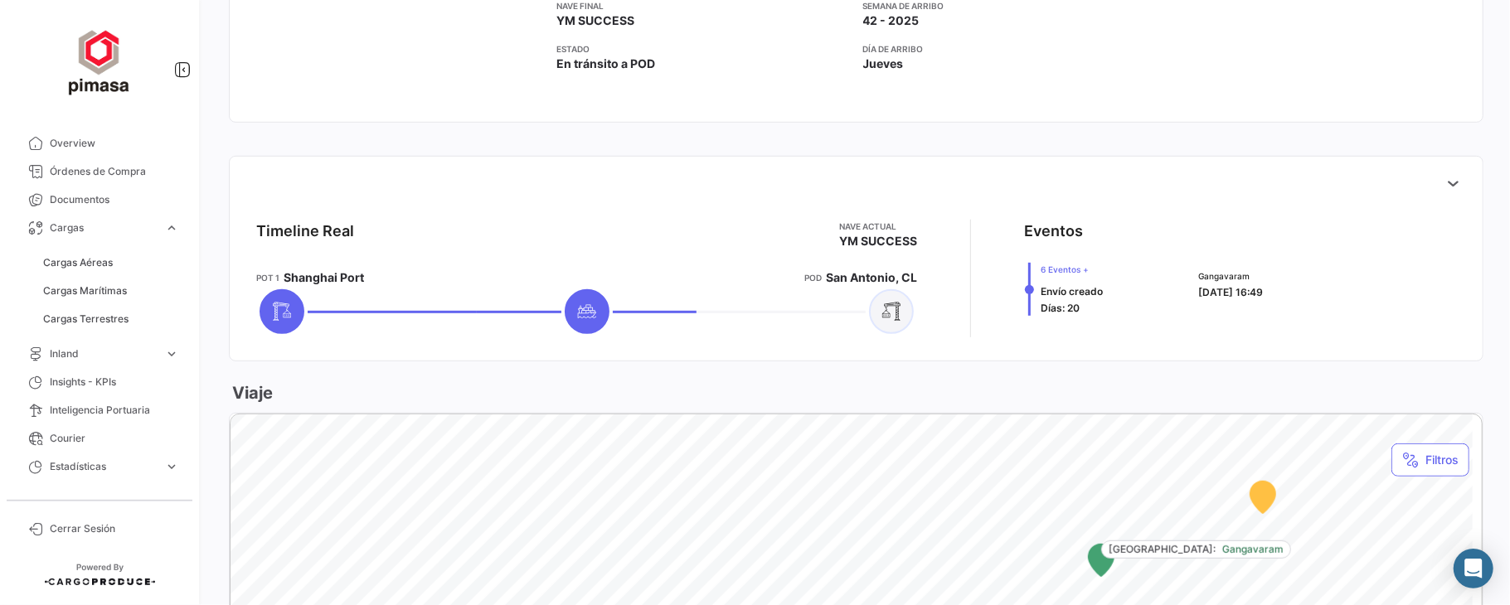
scroll to position [552, 0]
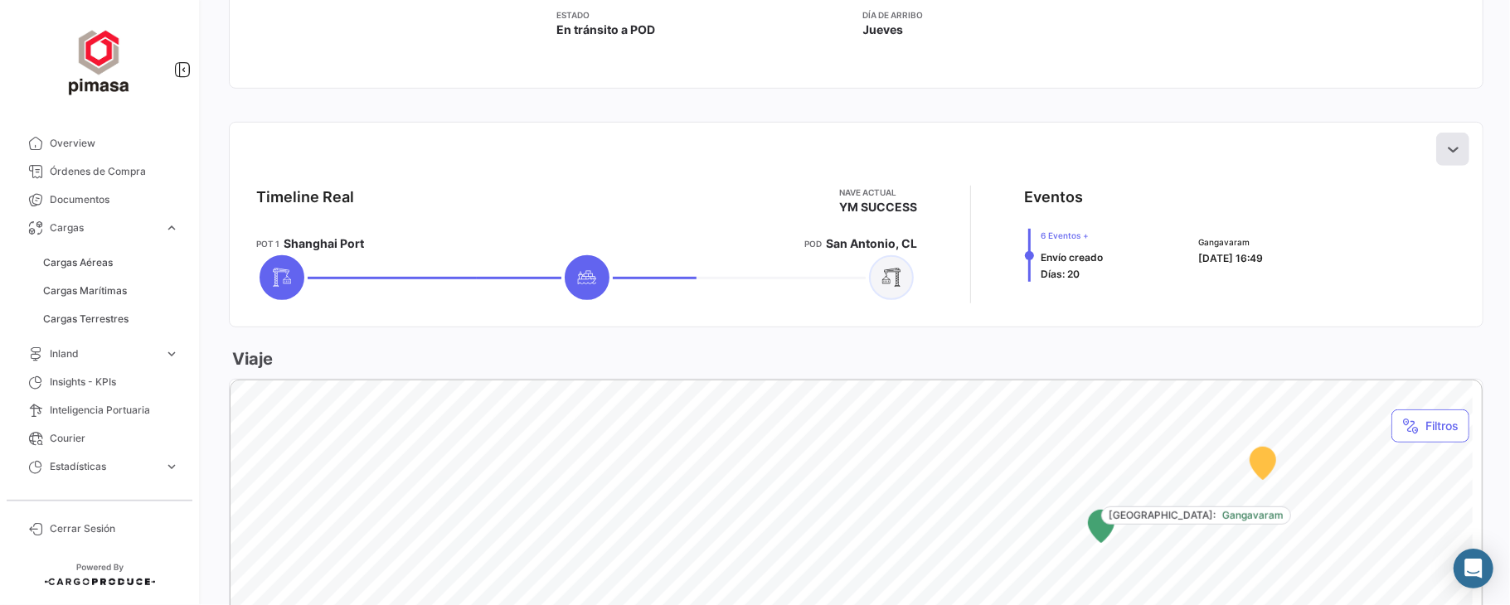
click at [1415, 136] on button at bounding box center [1452, 149] width 33 height 33
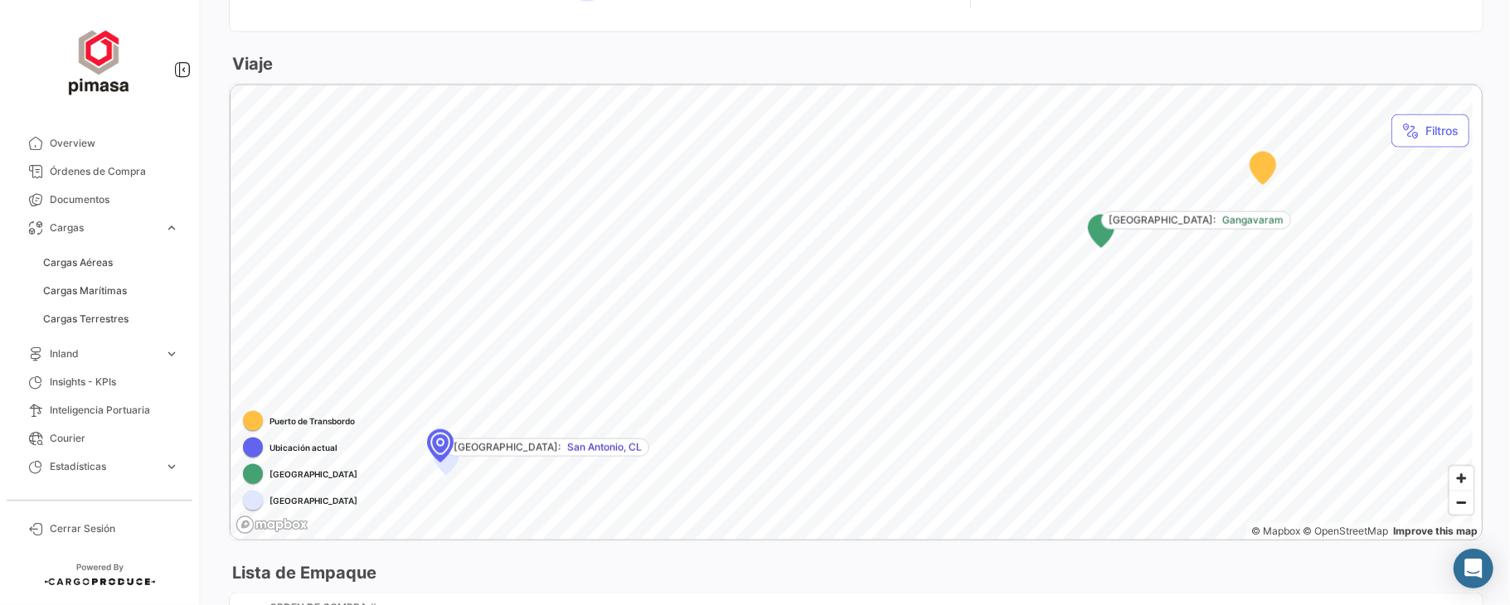
scroll to position [1620, 0]
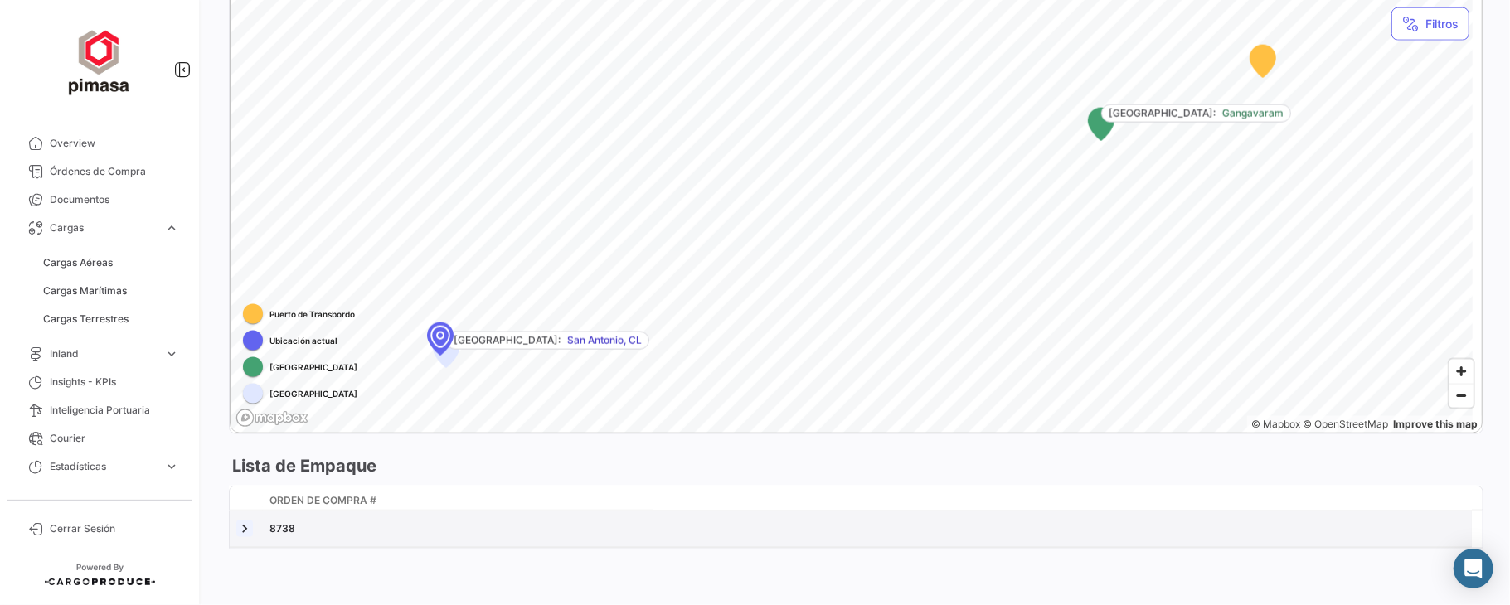
click at [244, 524] on link at bounding box center [244, 529] width 17 height 17
click at [246, 524] on link at bounding box center [244, 529] width 17 height 17
drag, startPoint x: 309, startPoint y: 525, endPoint x: 264, endPoint y: 532, distance: 45.4
click at [264, 532] on datatable-body-cell "8738" at bounding box center [867, 529] width 1209 height 36
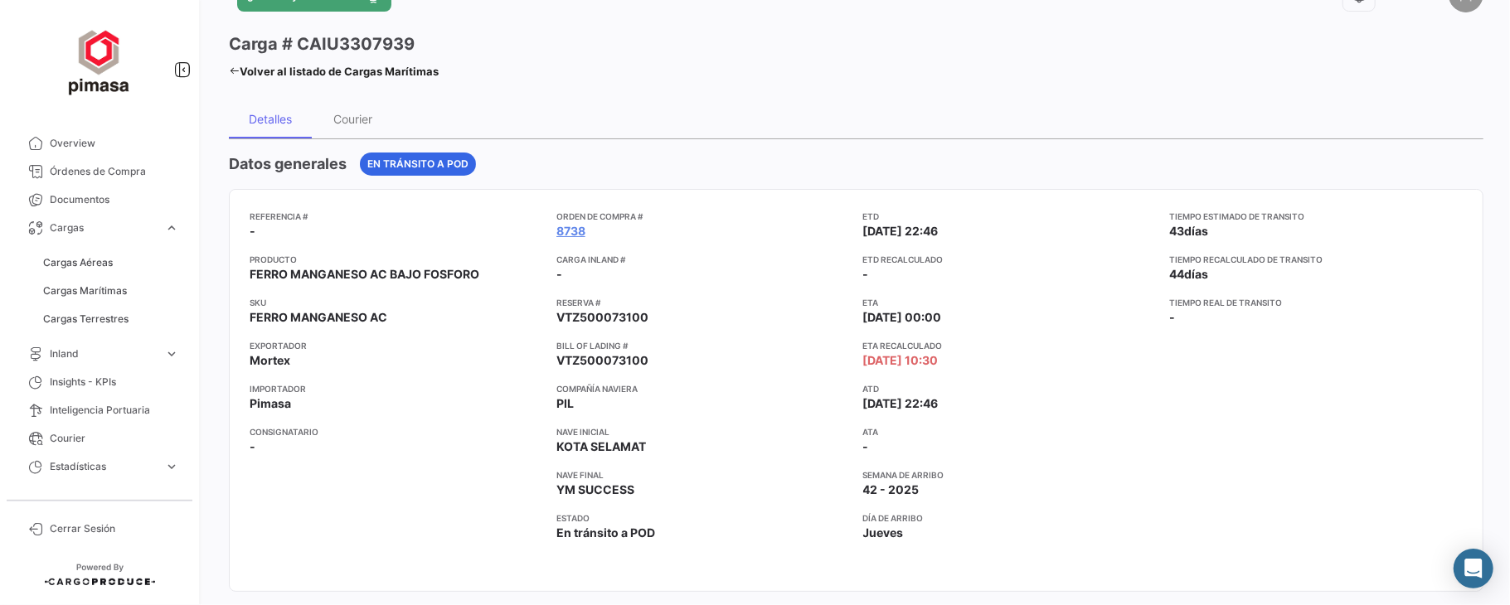
scroll to position [0, 0]
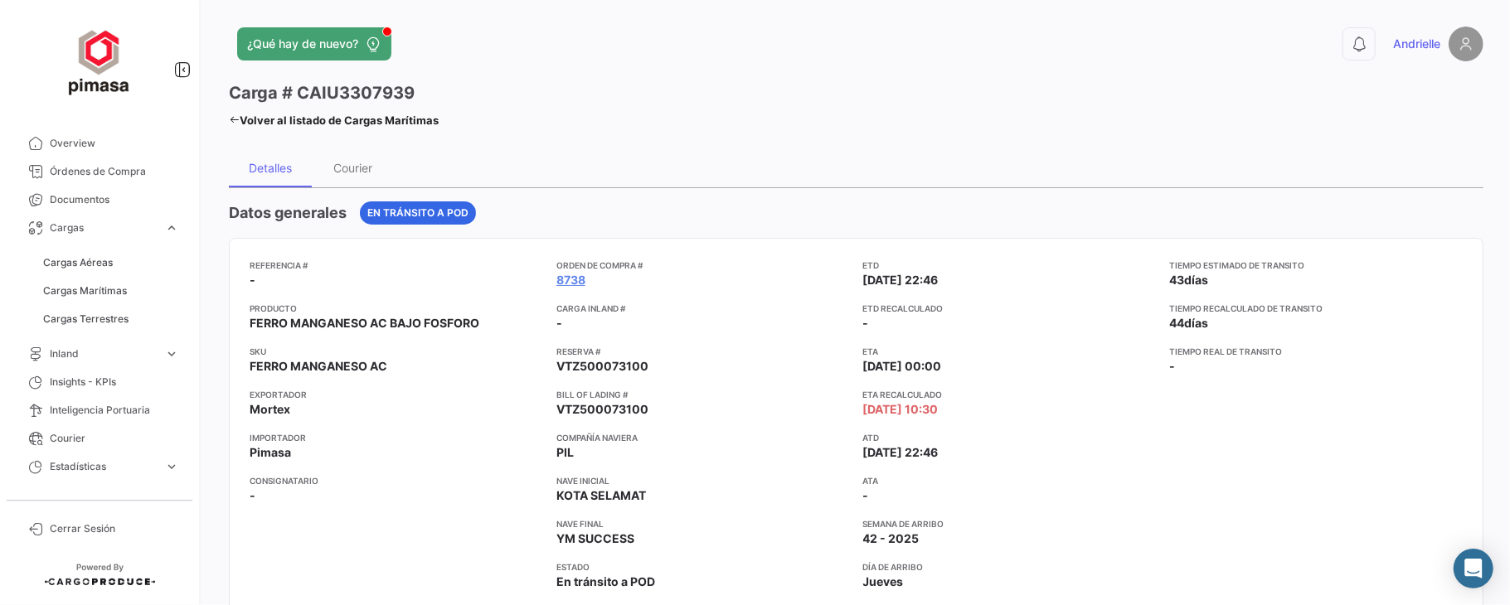
click at [236, 117] on icon at bounding box center [234, 119] width 11 height 11
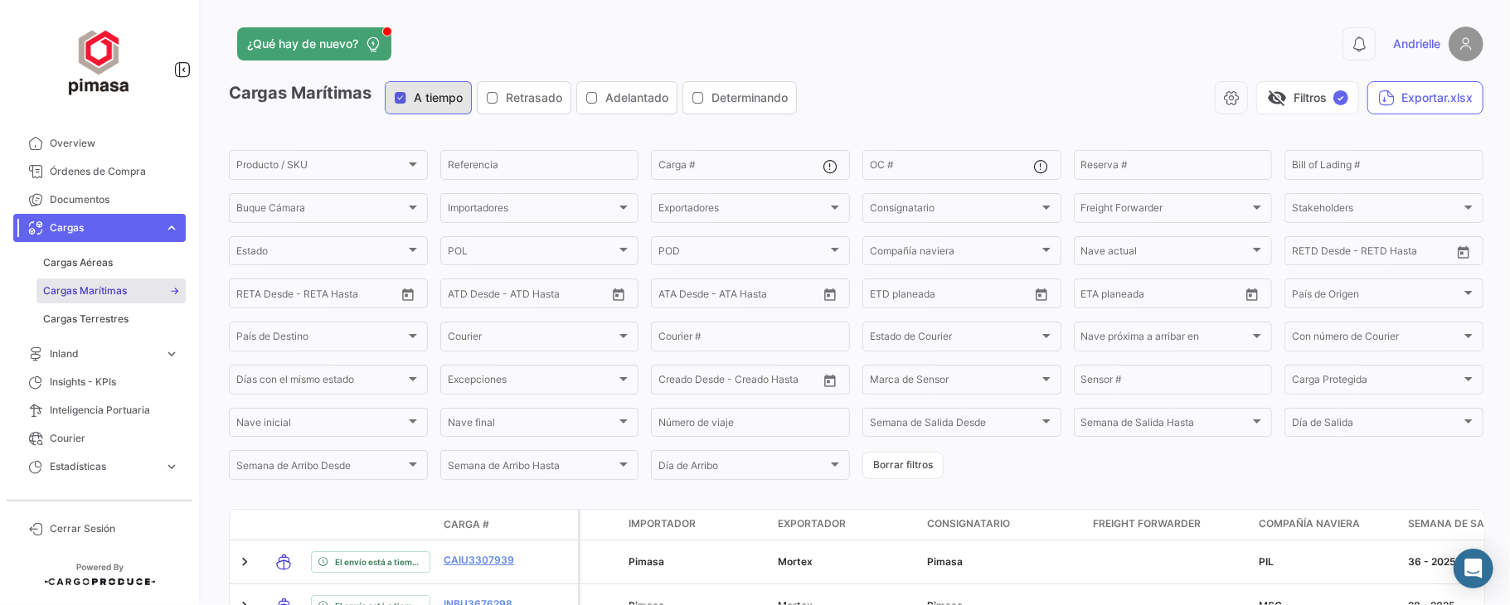
click at [449, 104] on span "A tiempo" at bounding box center [438, 98] width 49 height 17
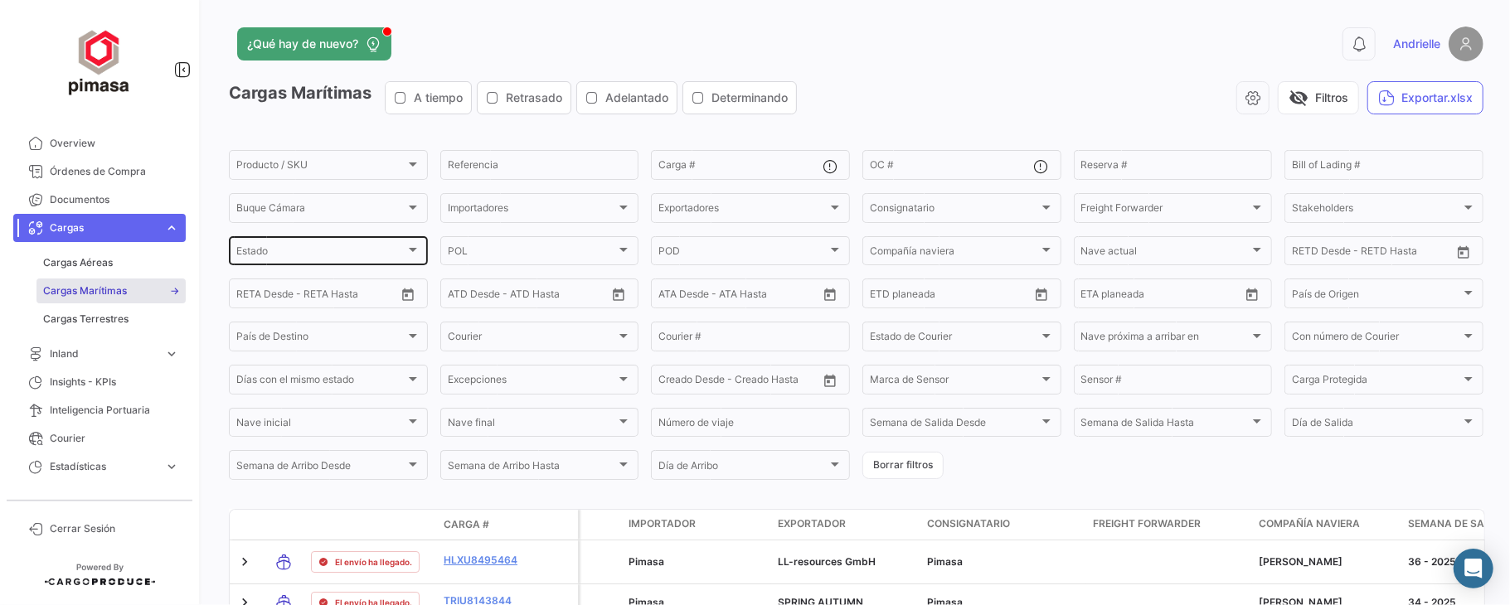
click at [295, 249] on div "Estado Estado" at bounding box center [328, 250] width 184 height 32
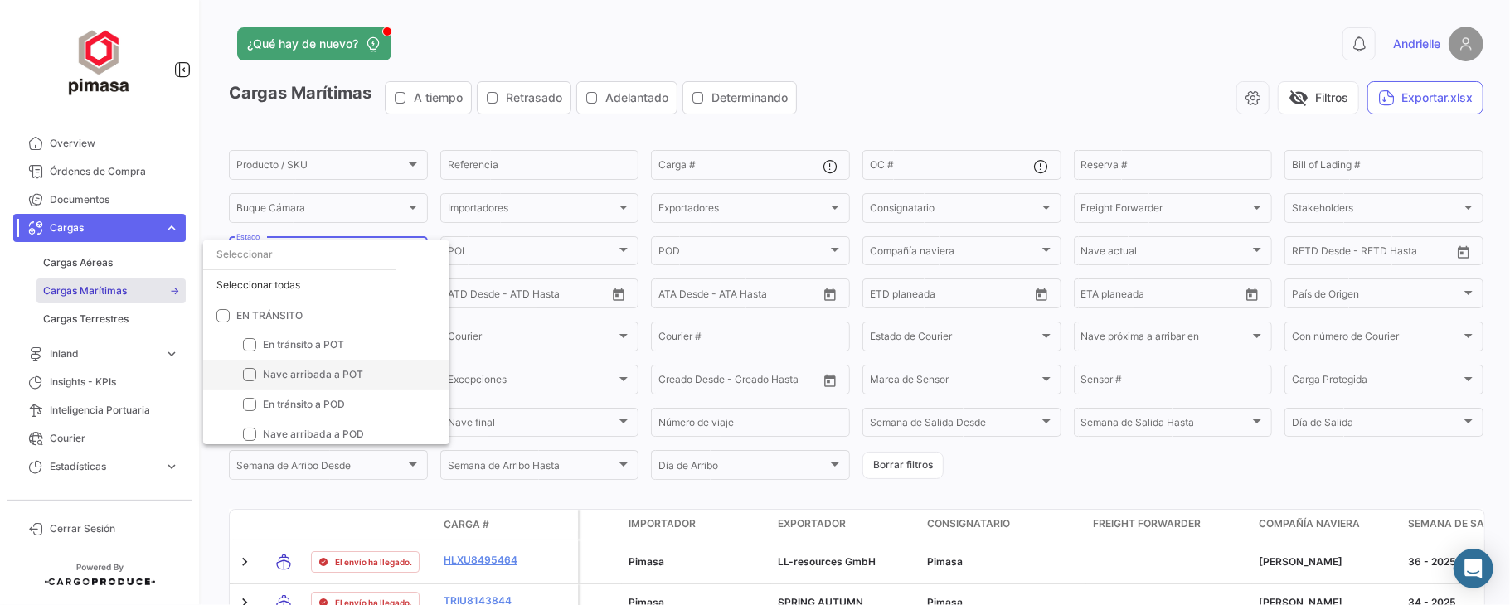
scroll to position [154, 0]
click at [279, 400] on span "COMPLETADOS" at bounding box center [274, 399] width 76 height 12
click at [223, 406] on input "COMPLETADOS" at bounding box center [222, 406] width 1 height 1
checkbox input "true"
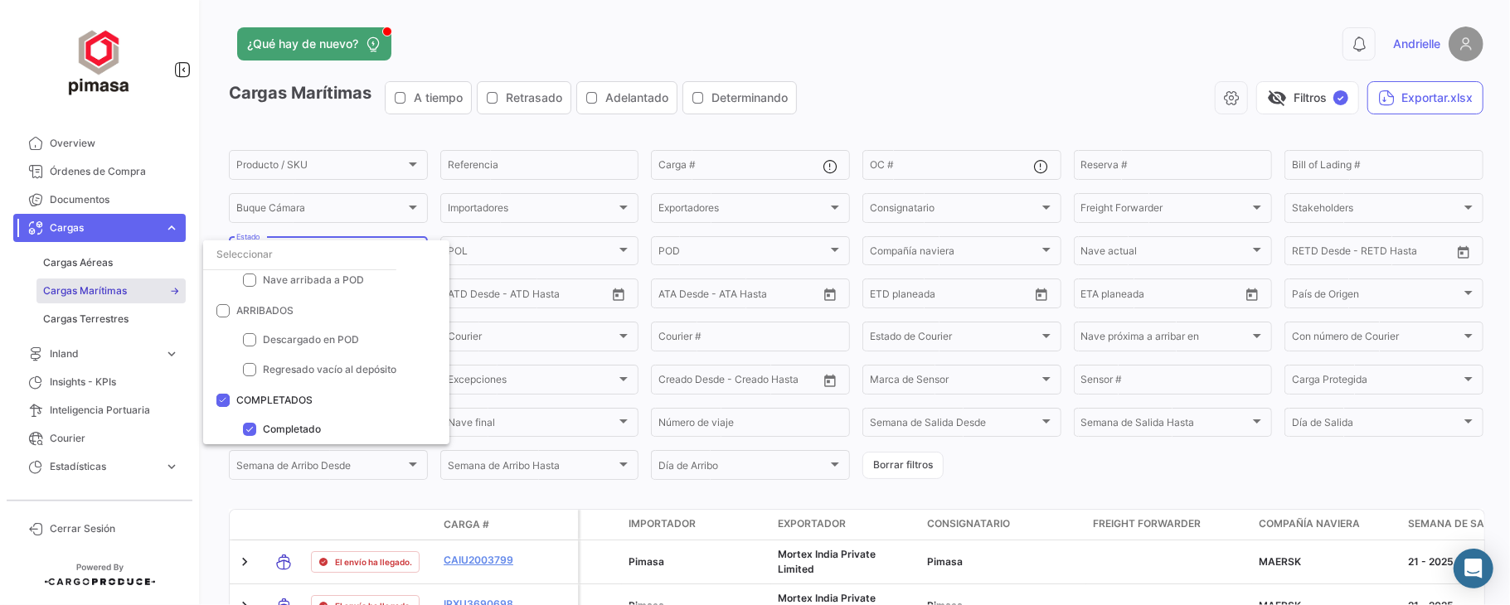
click at [965, 71] on div at bounding box center [755, 302] width 1510 height 605
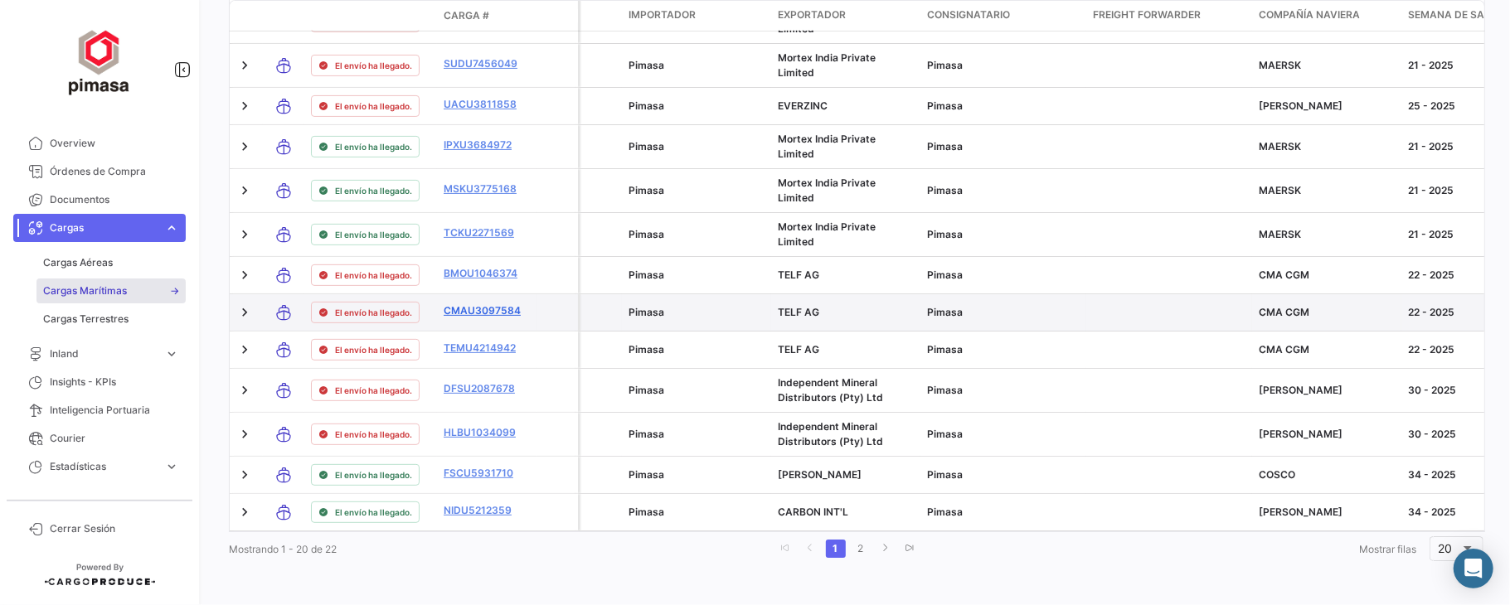
scroll to position [908, 0]
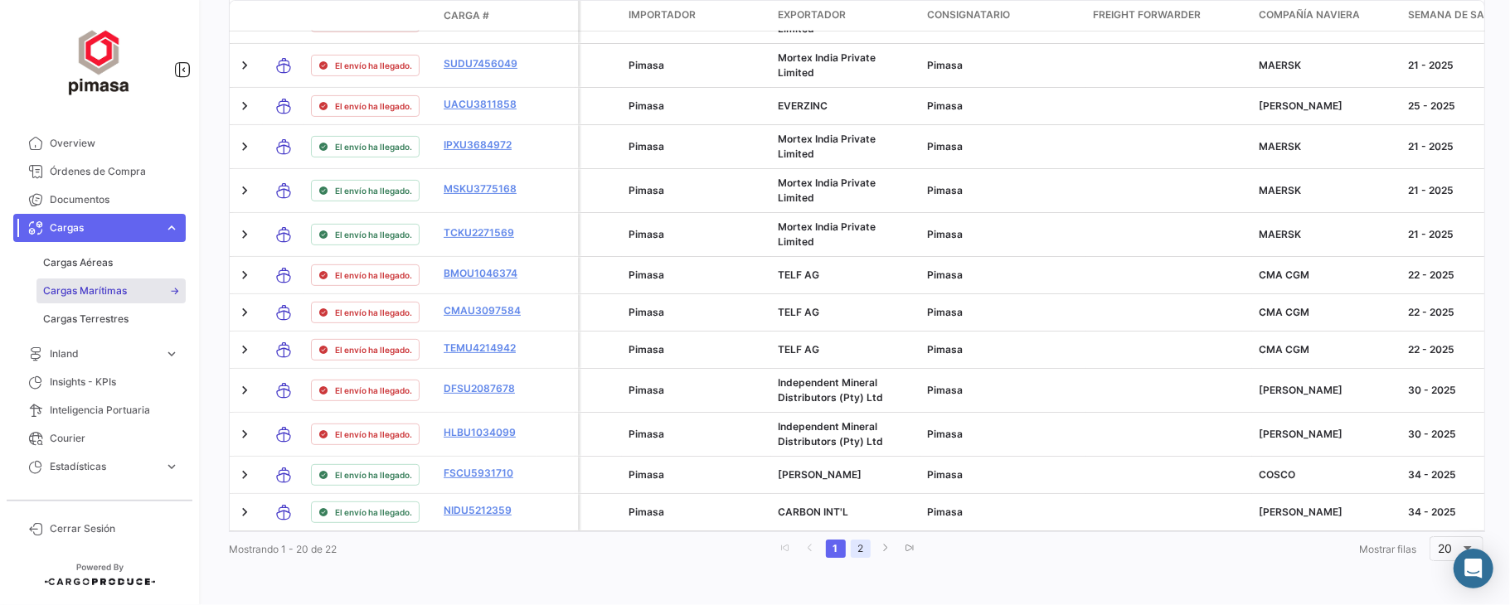
click at [859, 546] on link "2" at bounding box center [861, 549] width 20 height 18
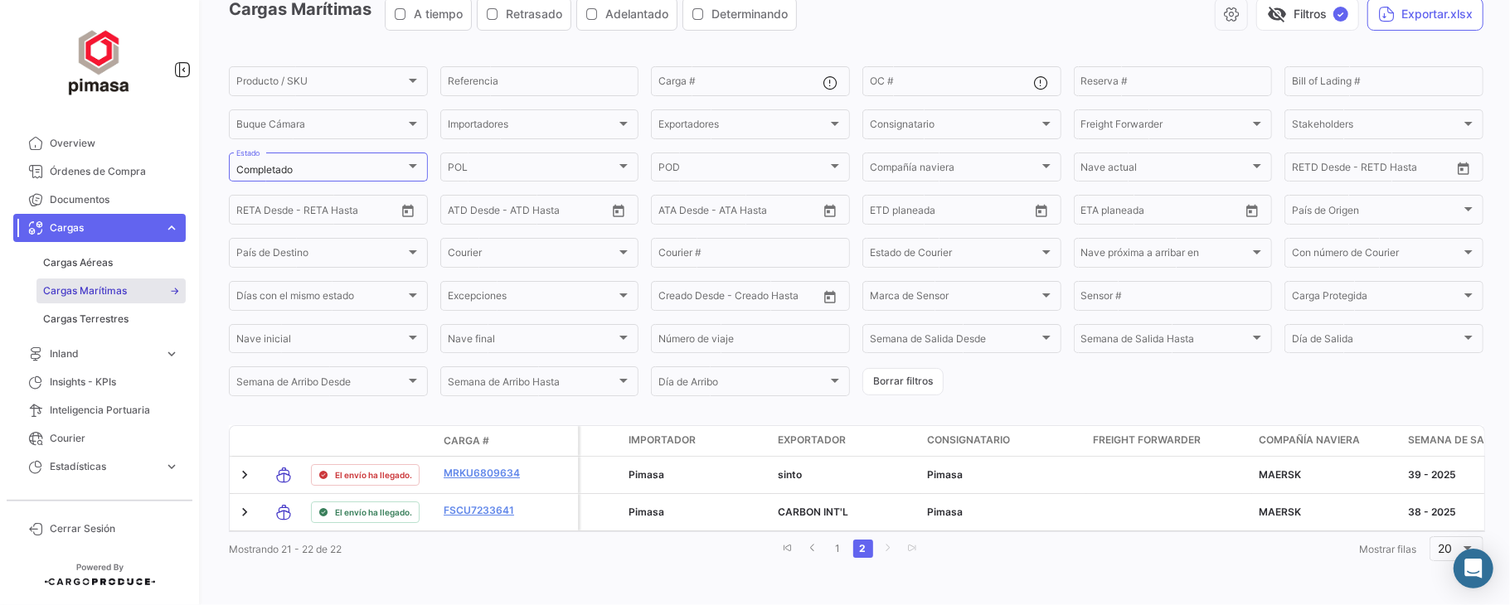
scroll to position [119, 0]
click at [833, 552] on link "1" at bounding box center [838, 549] width 20 height 18
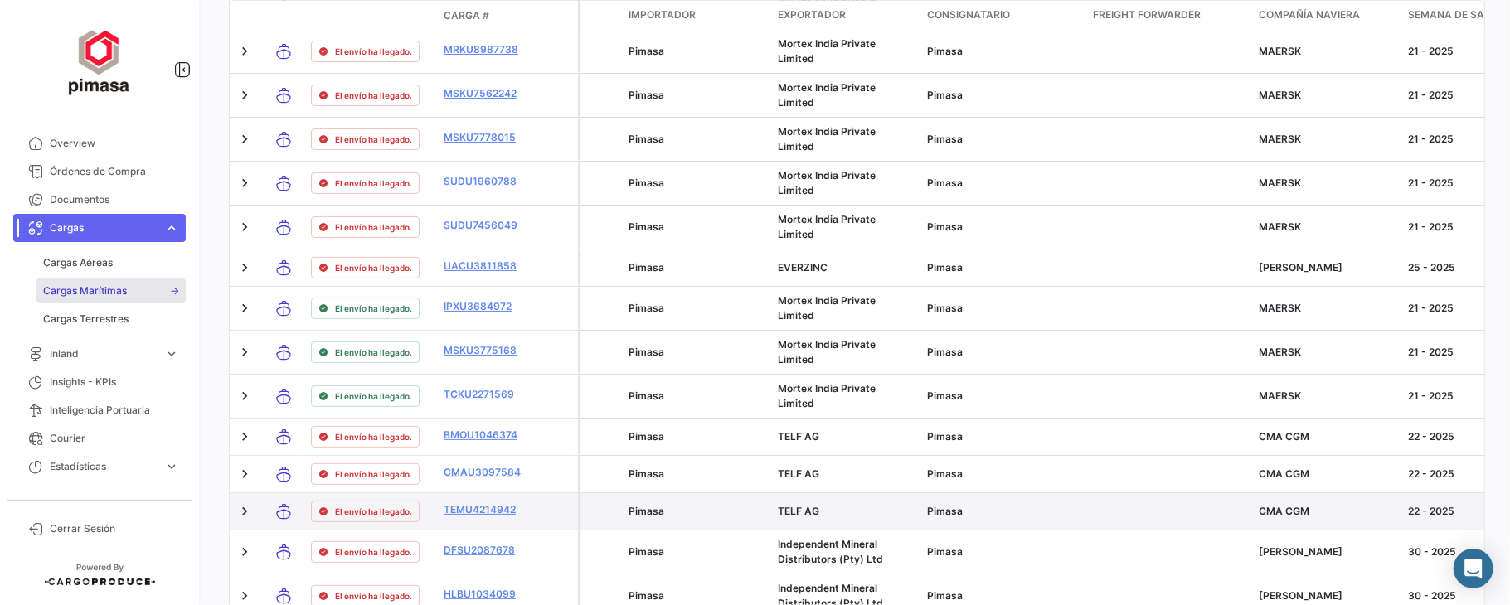
scroll to position [355, 0]
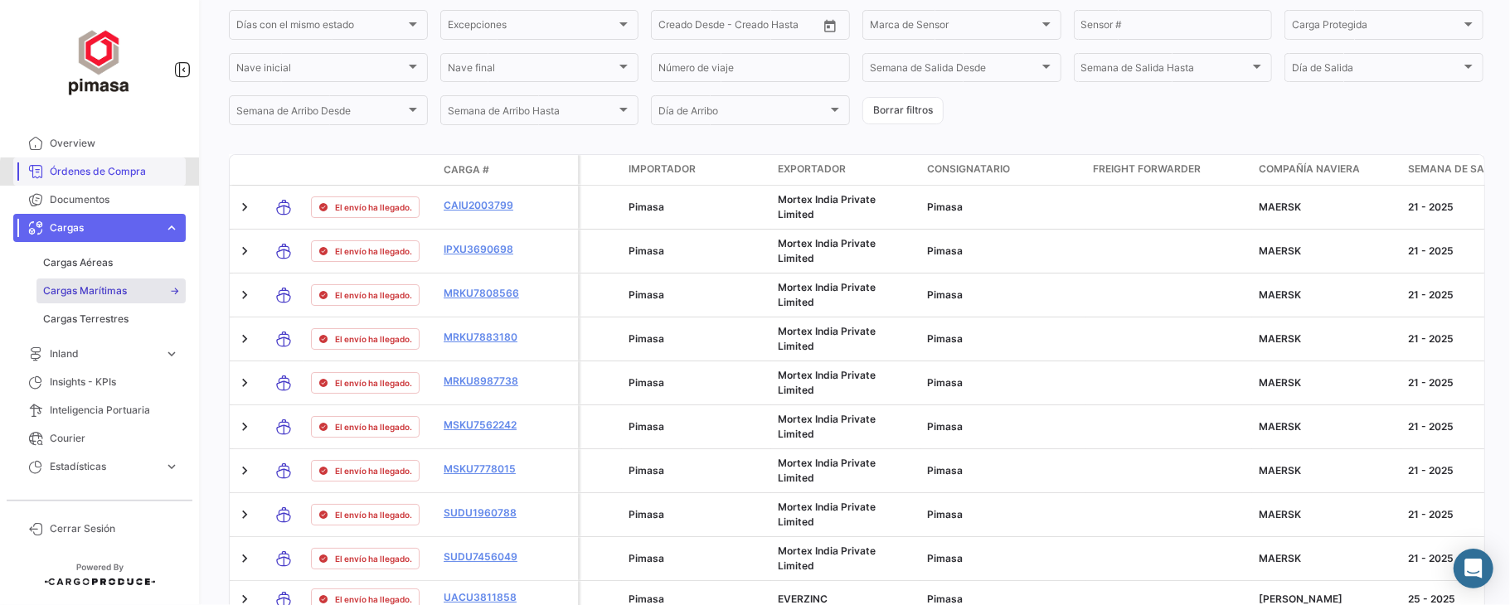
click at [144, 177] on span "Órdenes de Compra" at bounding box center [114, 171] width 129 height 15
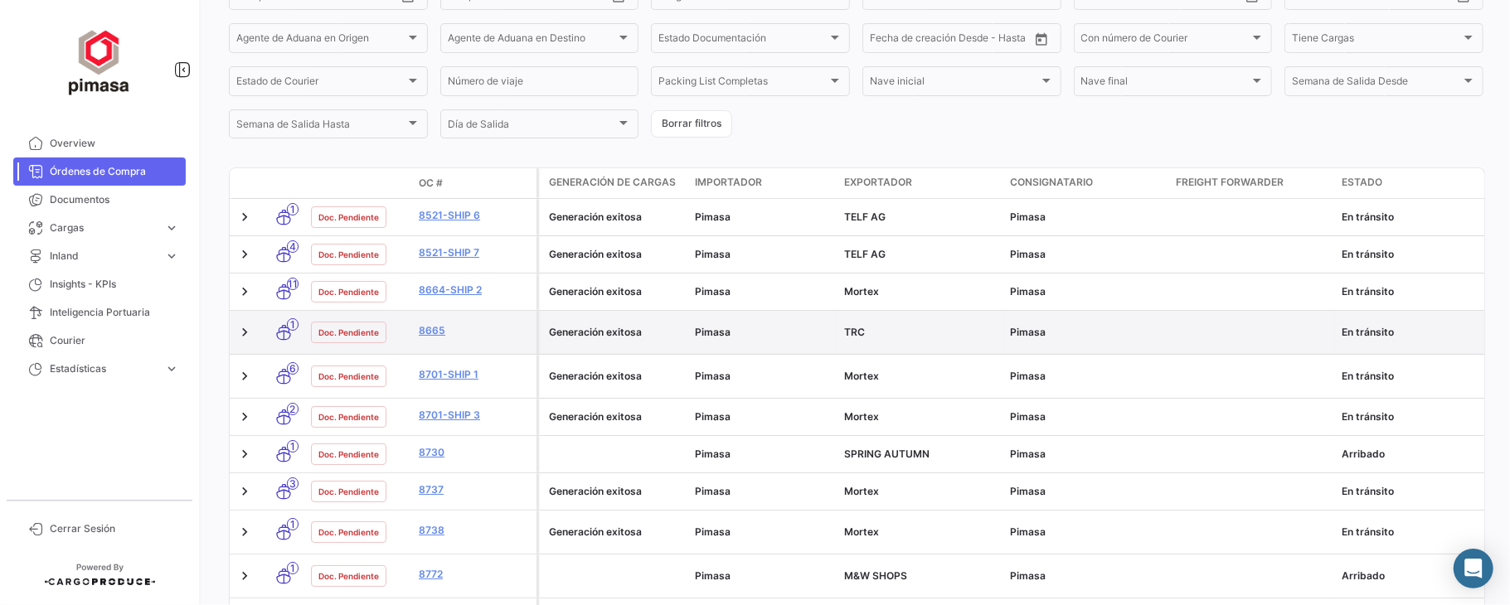
scroll to position [221, 0]
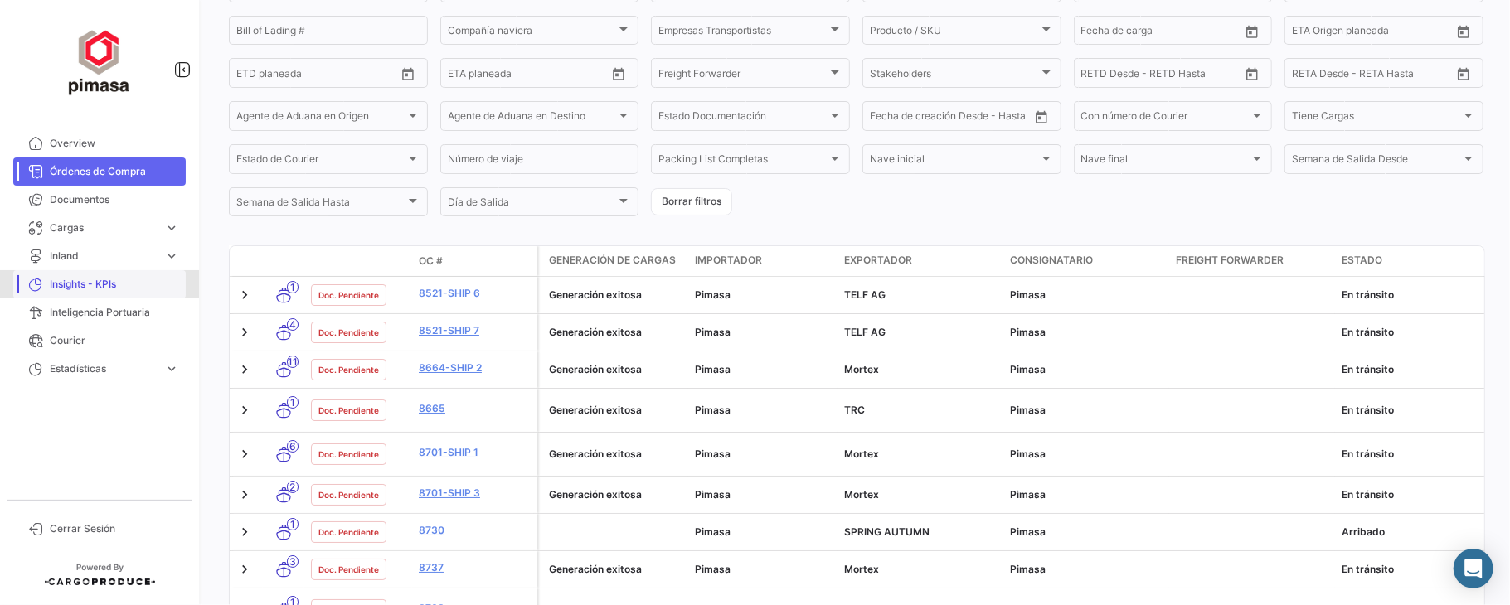
click at [70, 289] on span "Insights - KPIs" at bounding box center [114, 284] width 129 height 15
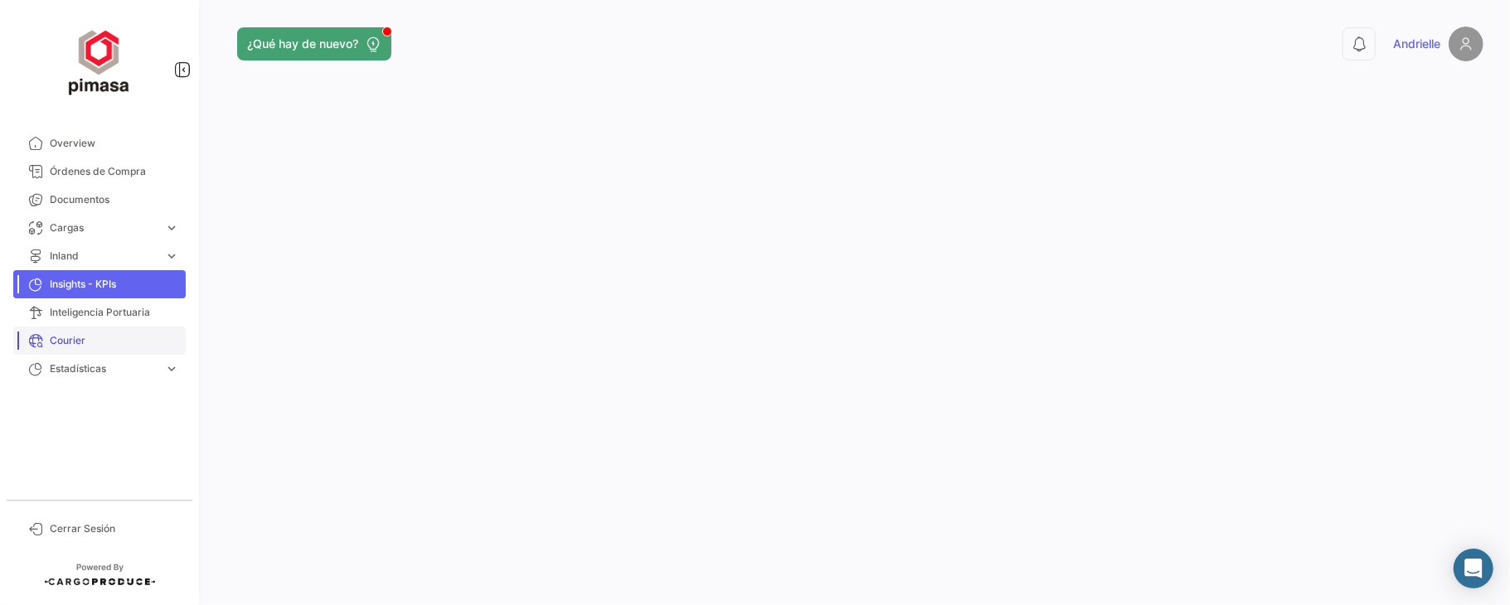
click at [84, 337] on span "Courier" at bounding box center [114, 340] width 129 height 15
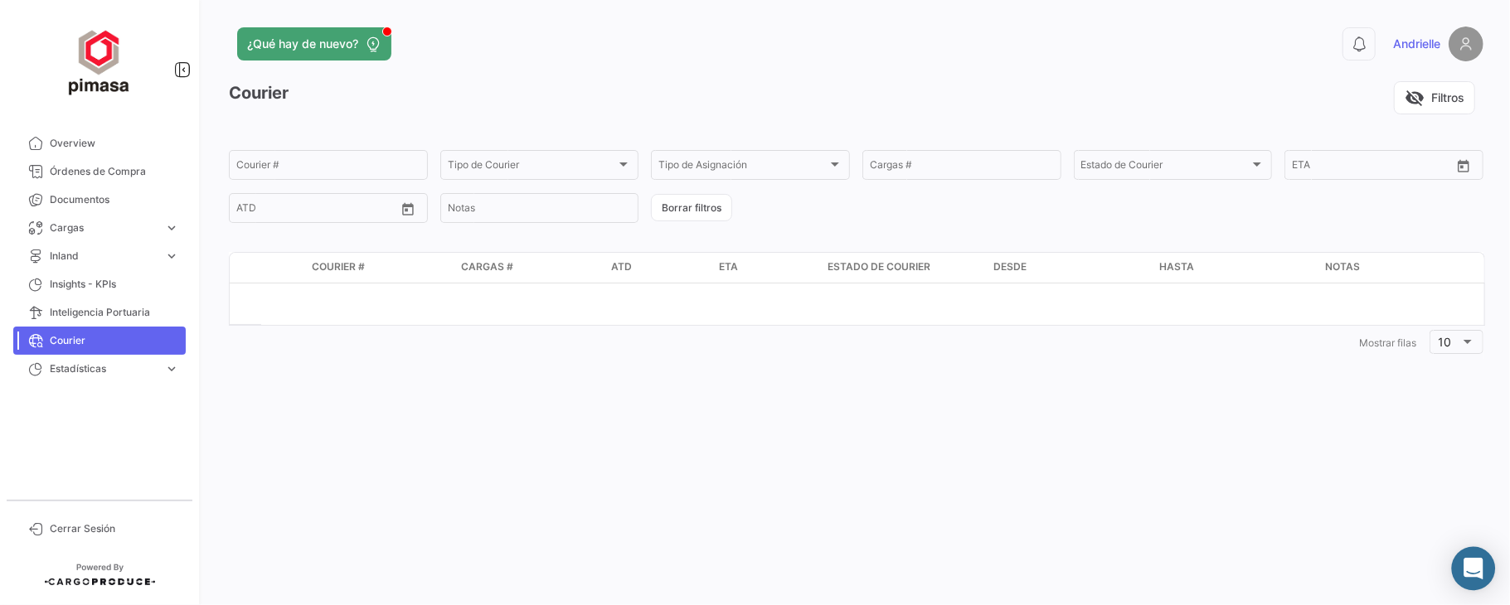
click at [1415, 567] on icon "Abrir Intercom Messenger" at bounding box center [1473, 569] width 19 height 22
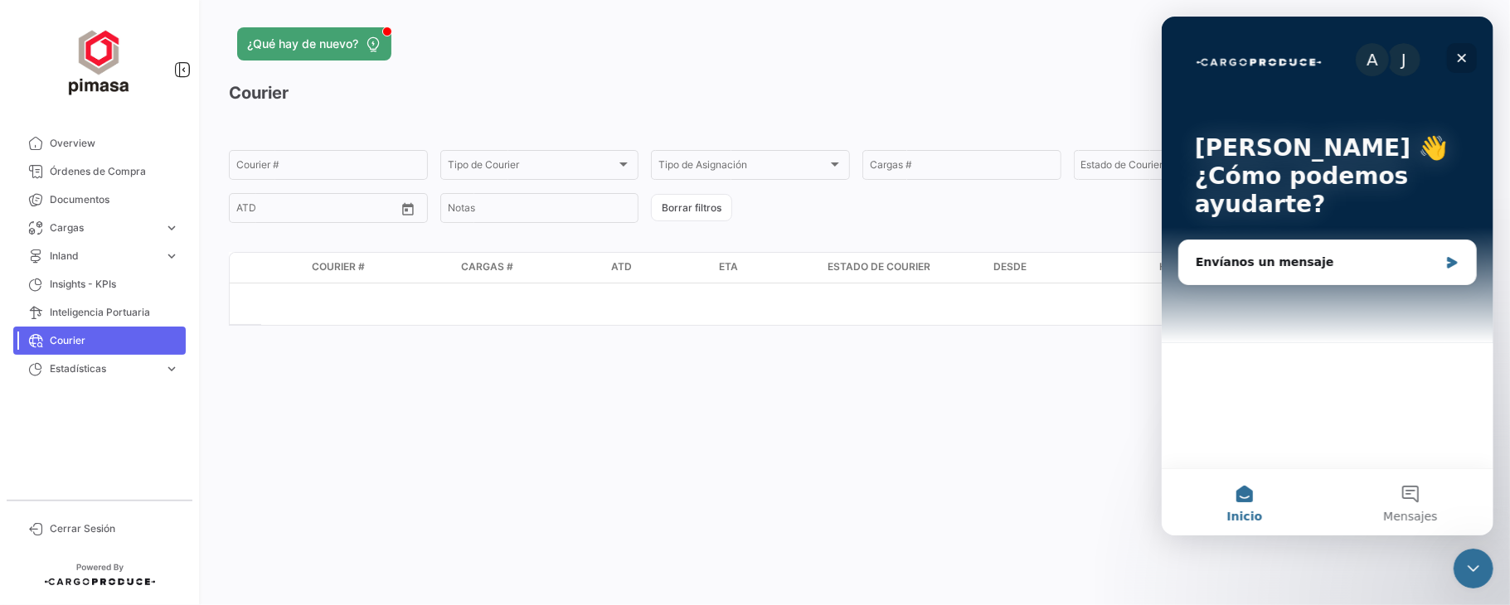
click at [1415, 58] on icon "Cerrar" at bounding box center [1461, 57] width 13 height 13
